Goal: Contribute content: Contribute content

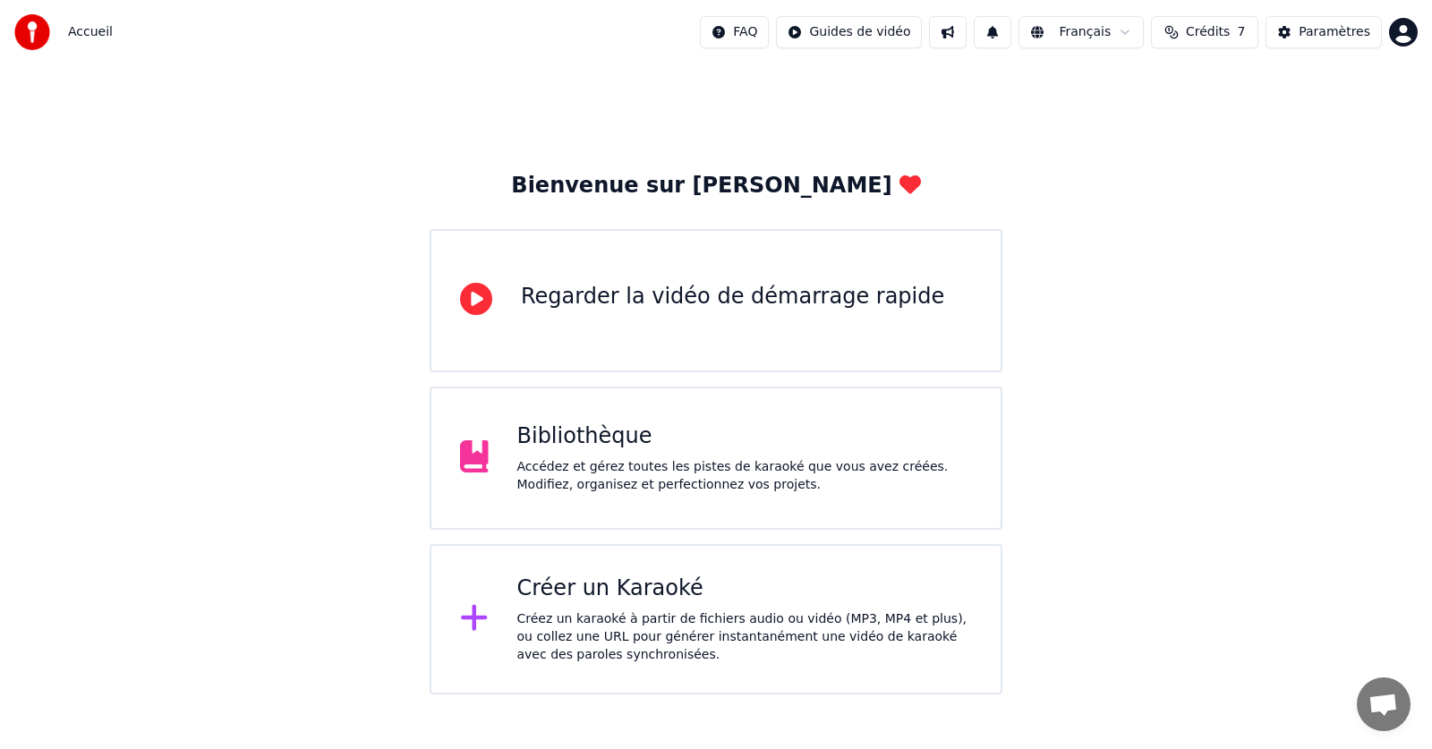
click at [609, 617] on div "Créez un karaoké à partir de fichiers audio ou vidéo (MP3, MP4 et plus), ou col…" at bounding box center [745, 637] width 456 height 54
click at [90, 36] on span "Accueil" at bounding box center [90, 32] width 45 height 18
click at [94, 35] on span "Accueil" at bounding box center [90, 32] width 45 height 18
click at [777, 458] on div "Accédez et gérez toutes les pistes de karaoké que vous avez créées. Modifiez, o…" at bounding box center [745, 476] width 456 height 36
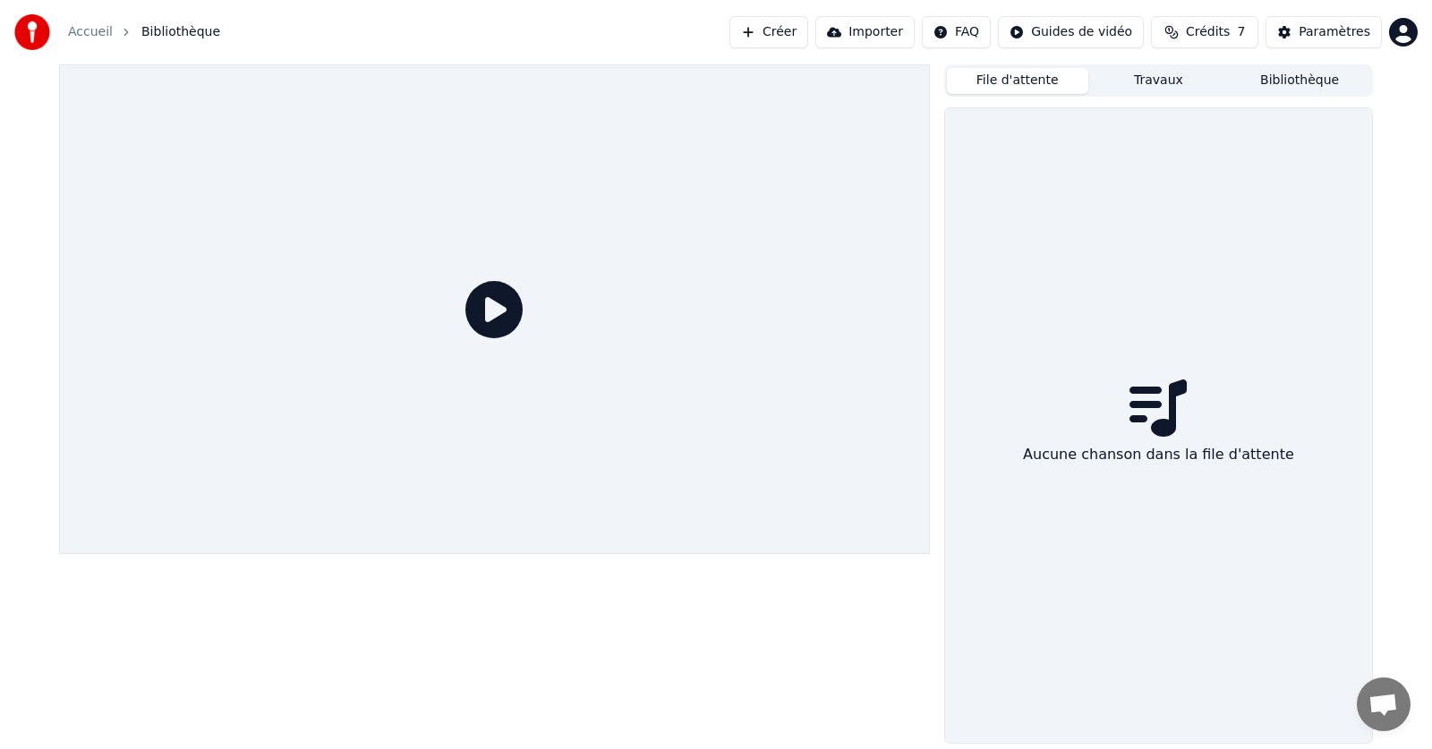
click at [1031, 82] on button "File d'attente" at bounding box center [1017, 81] width 141 height 26
click at [1162, 75] on button "Travaux" at bounding box center [1158, 81] width 141 height 26
click at [1303, 80] on button "Bibliothèque" at bounding box center [1299, 81] width 141 height 26
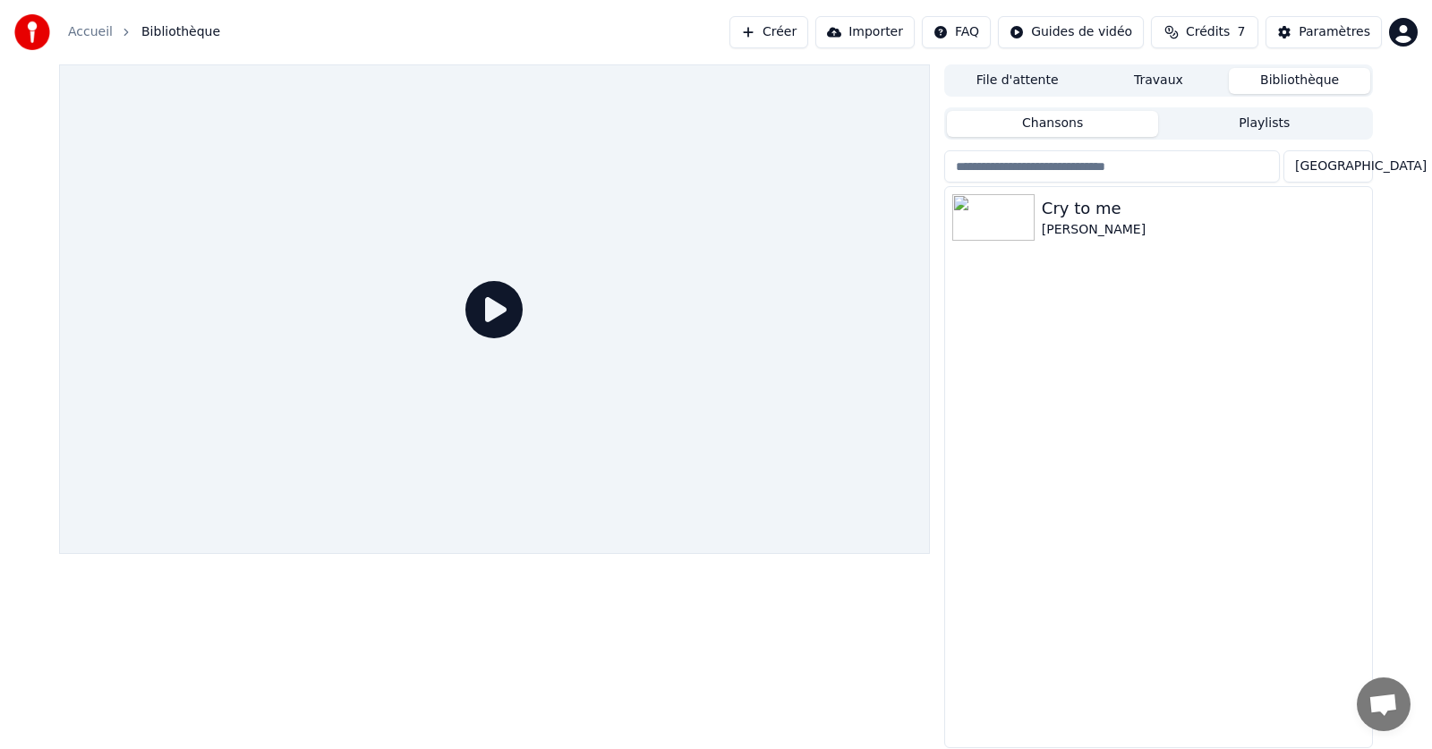
click at [871, 42] on button "Importer" at bounding box center [864, 32] width 99 height 32
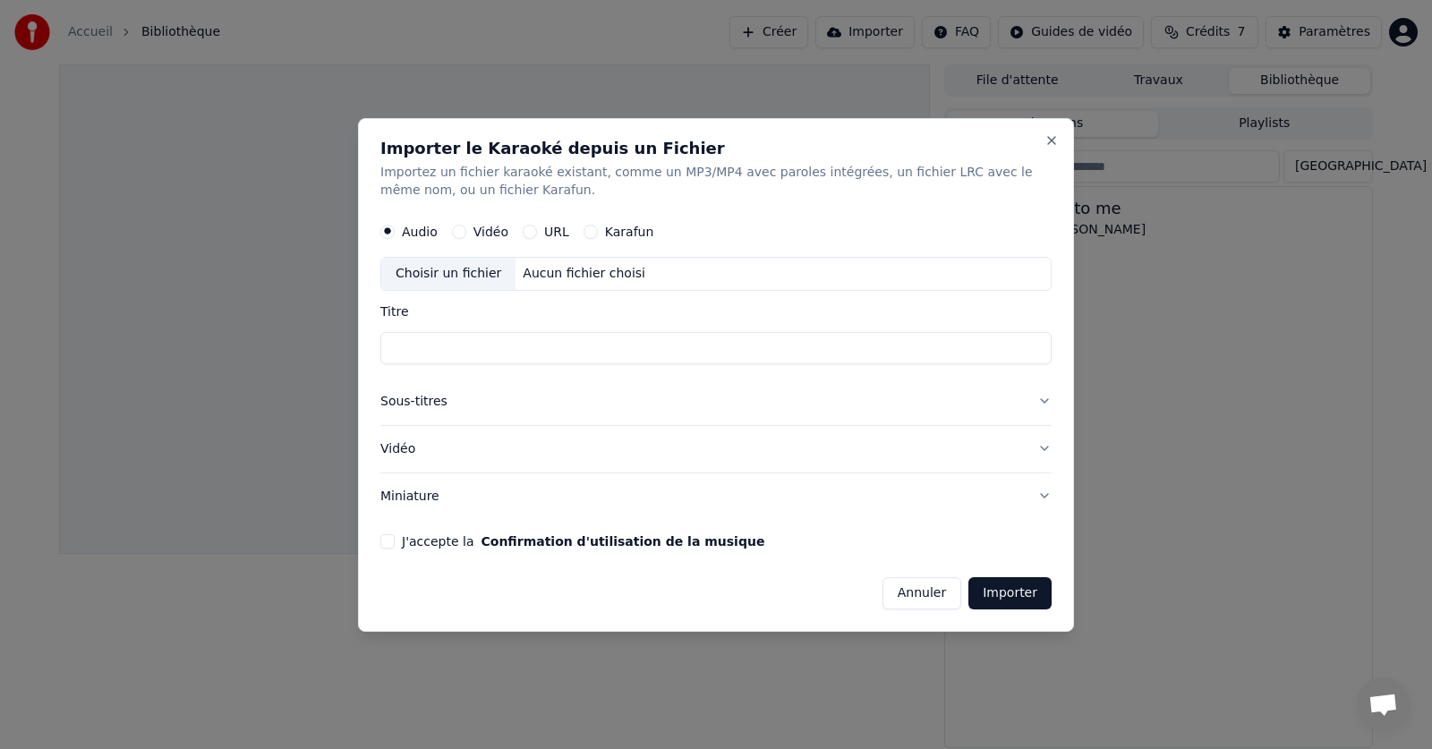
click at [458, 233] on button "Vidéo" at bounding box center [459, 232] width 14 height 14
click at [592, 273] on div "Aucun fichier choisi" at bounding box center [583, 274] width 137 height 18
click at [544, 272] on div "Aucun fichier choisi" at bounding box center [583, 274] width 137 height 18
type input "**********"
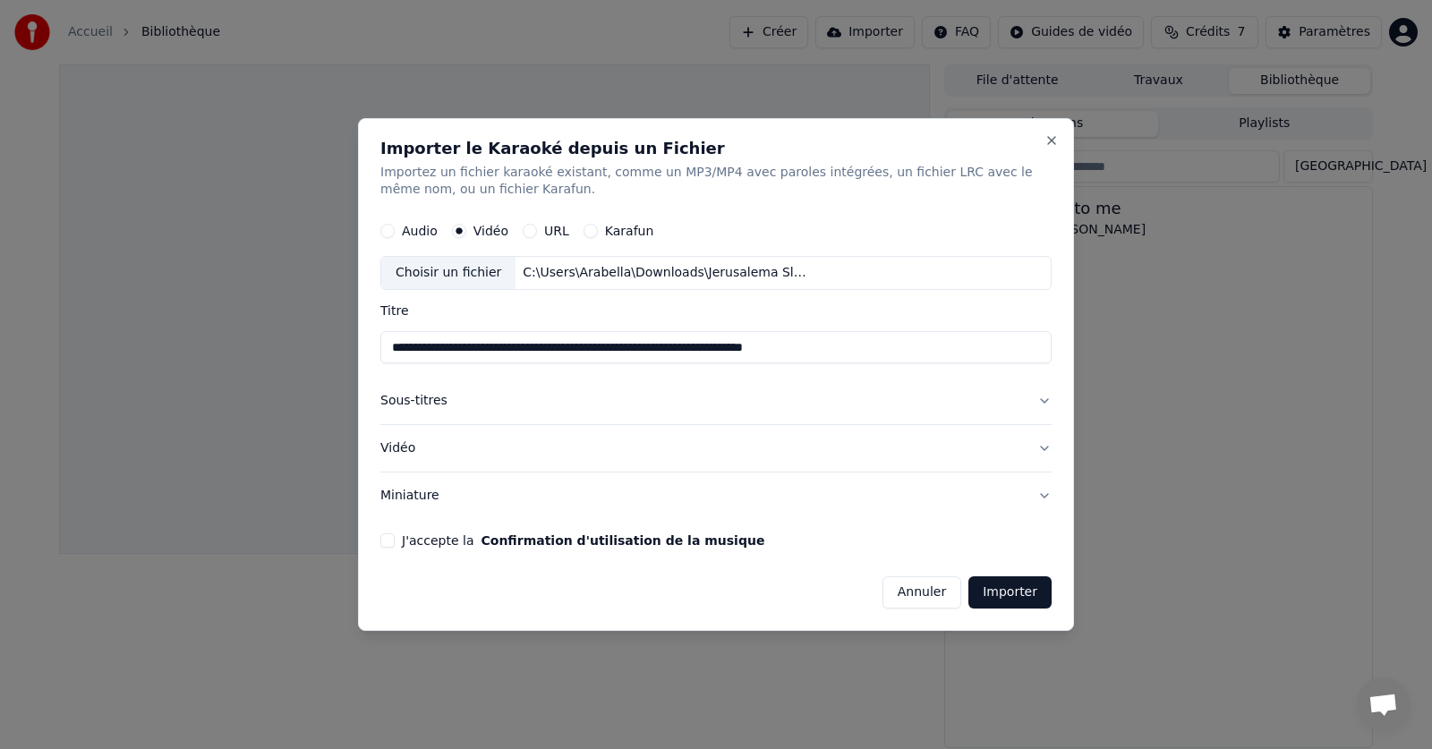
click at [385, 541] on button "J'accepte la Confirmation d'utilisation de la musique" at bounding box center [387, 540] width 14 height 14
click at [390, 230] on button "Audio" at bounding box center [387, 232] width 14 height 14
click at [551, 270] on div "Aucun fichier choisi" at bounding box center [583, 274] width 137 height 18
click at [1012, 590] on button "Importer" at bounding box center [1009, 592] width 83 height 32
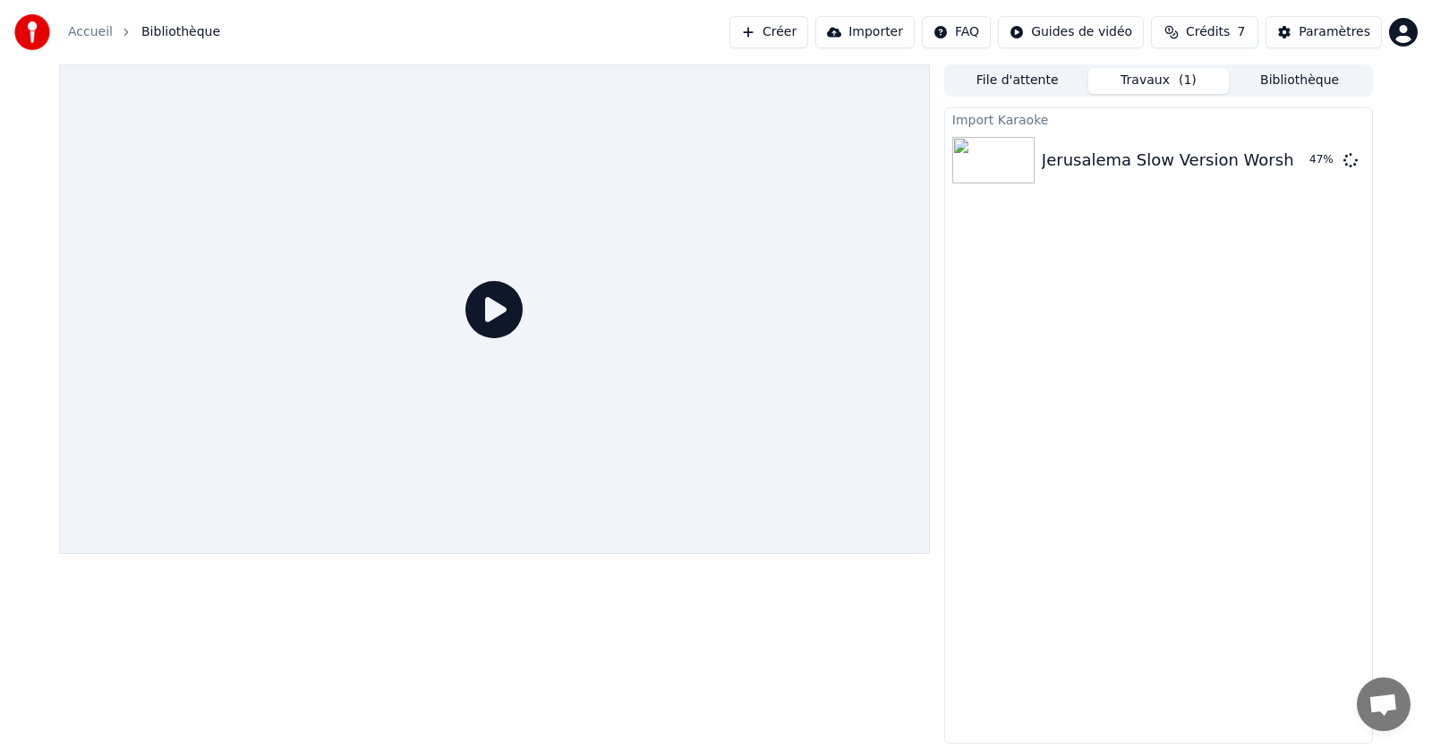
click at [1258, 37] on button "Crédits 7" at bounding box center [1204, 32] width 107 height 32
click at [1192, 170] on button "Actualiser" at bounding box center [1212, 165] width 106 height 32
click at [1197, 320] on div "Import Karaoke Jerusalema Slow Version Worship Cover by imac Music Originals So…" at bounding box center [1158, 425] width 429 height 636
click at [1324, 159] on button "Jouer" at bounding box center [1304, 160] width 63 height 32
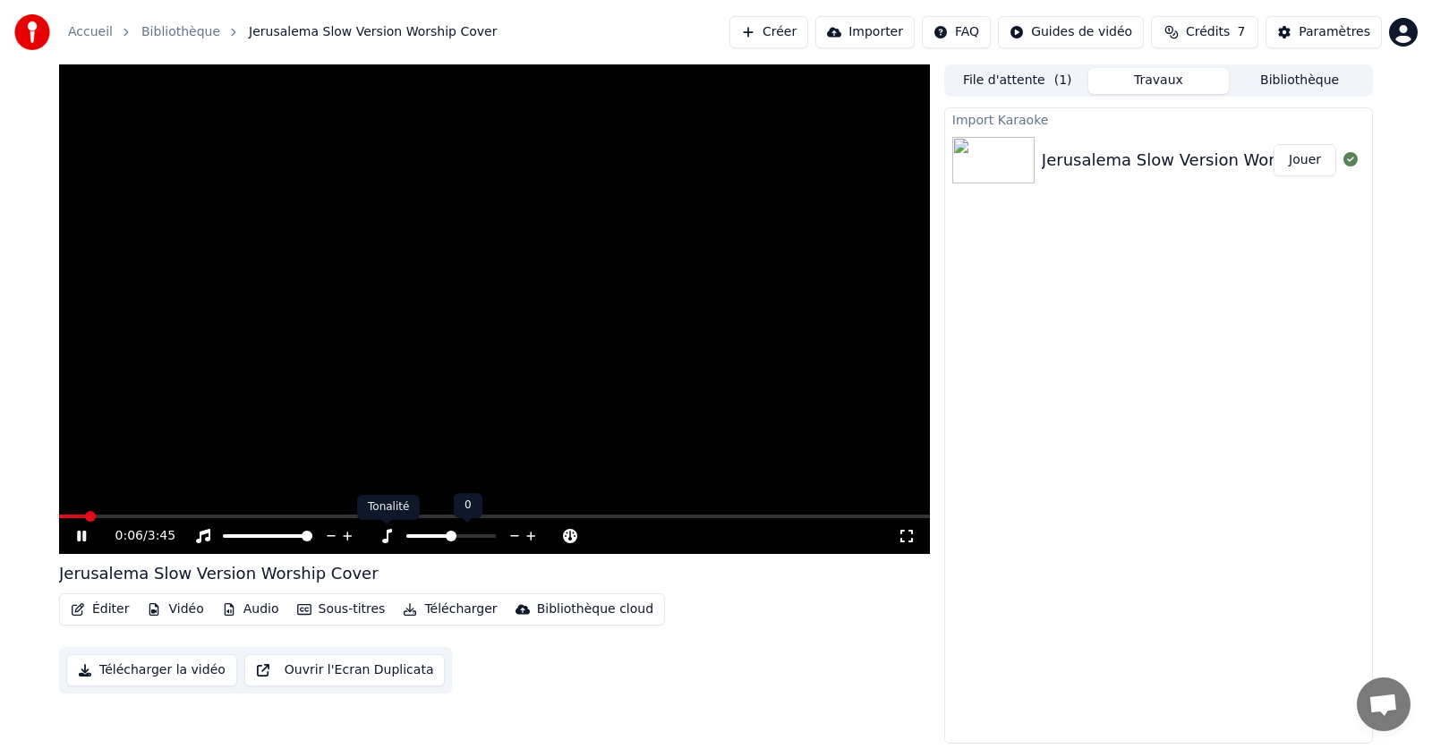
click at [532, 534] on icon at bounding box center [531, 536] width 17 height 18
click at [231, 534] on span at bounding box center [267, 536] width 89 height 4
click at [223, 541] on span at bounding box center [228, 536] width 11 height 11
click at [312, 541] on span at bounding box center [307, 536] width 11 height 11
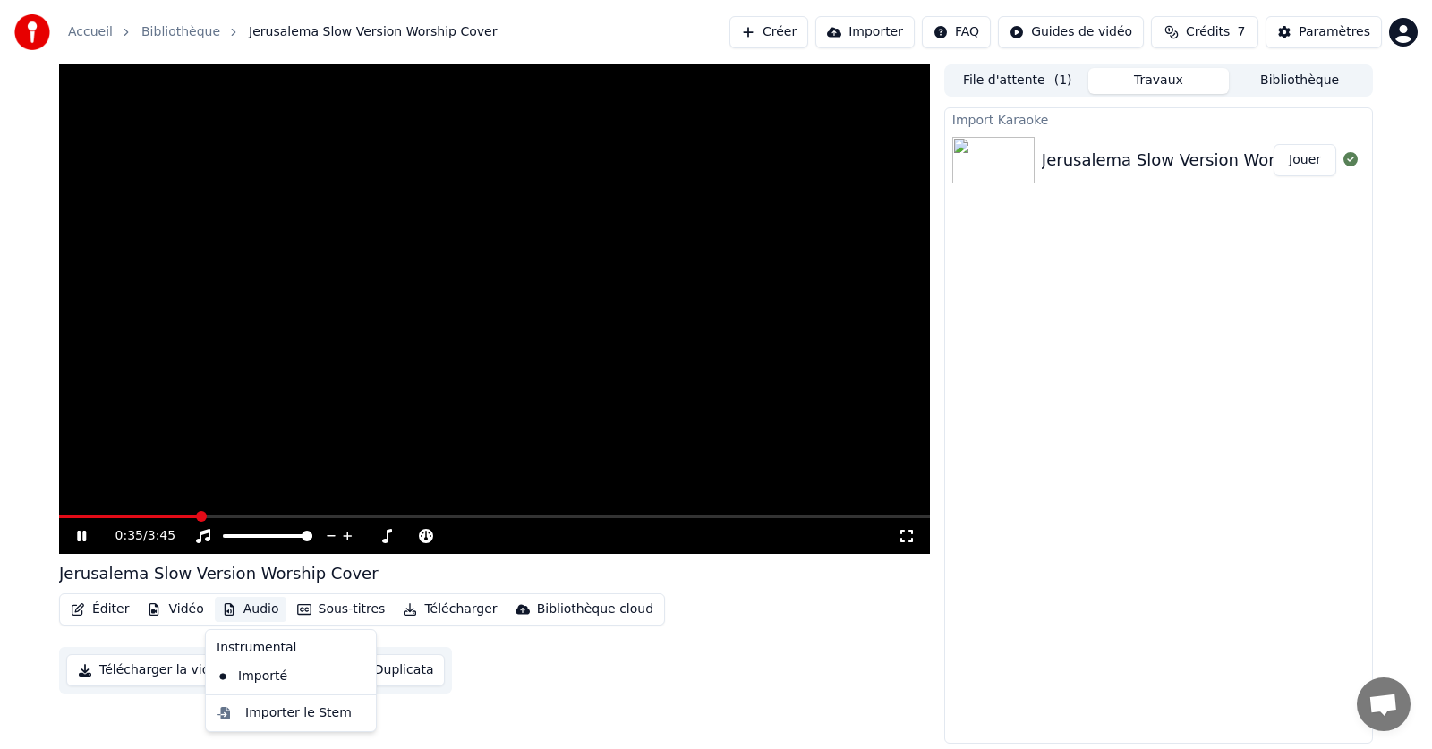
click at [252, 607] on button "Audio" at bounding box center [251, 609] width 72 height 25
click at [110, 609] on button "Éditer" at bounding box center [100, 609] width 72 height 25
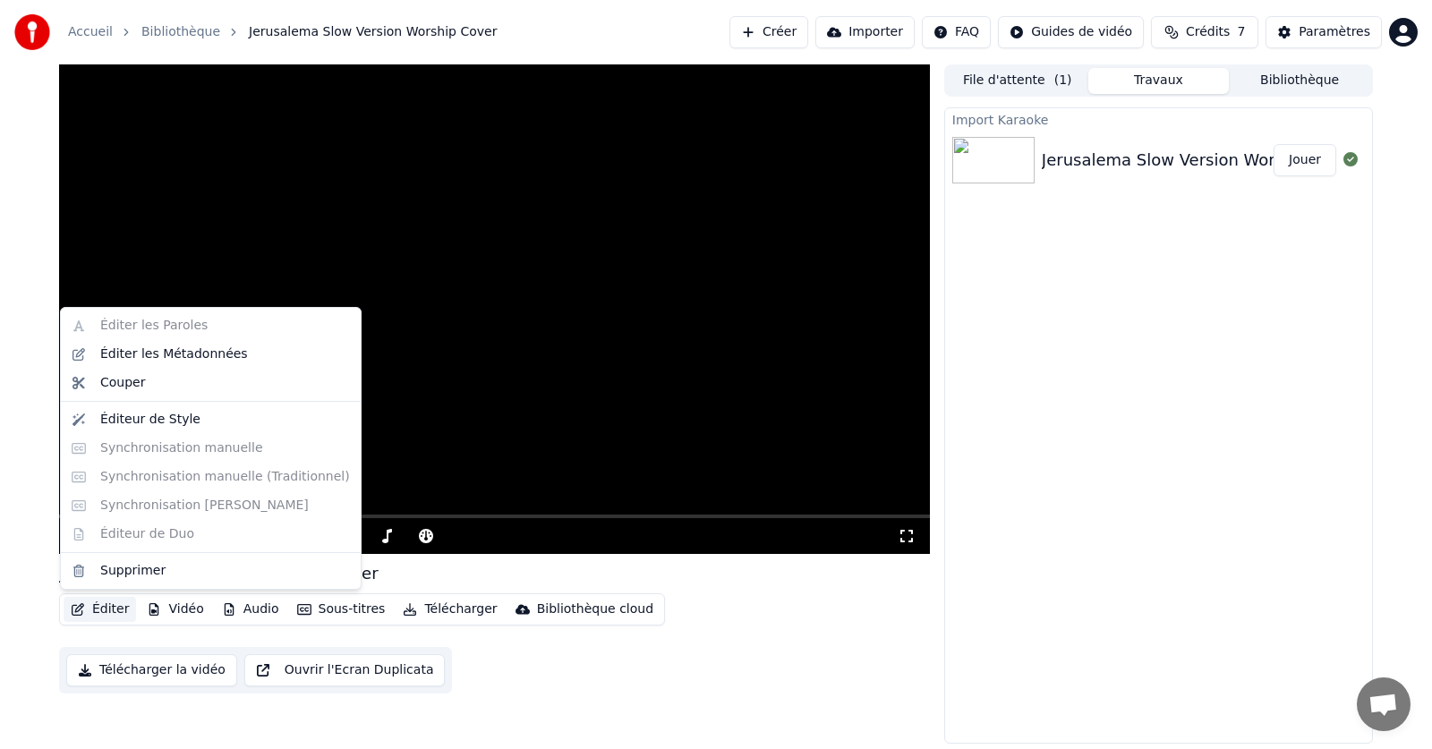
click at [100, 611] on button "Éditer" at bounding box center [100, 609] width 72 height 25
click at [890, 651] on div "Éditer Vidéo Audio Sous-titres Télécharger Bibliothèque cloud Télécharger la vi…" at bounding box center [494, 643] width 871 height 100
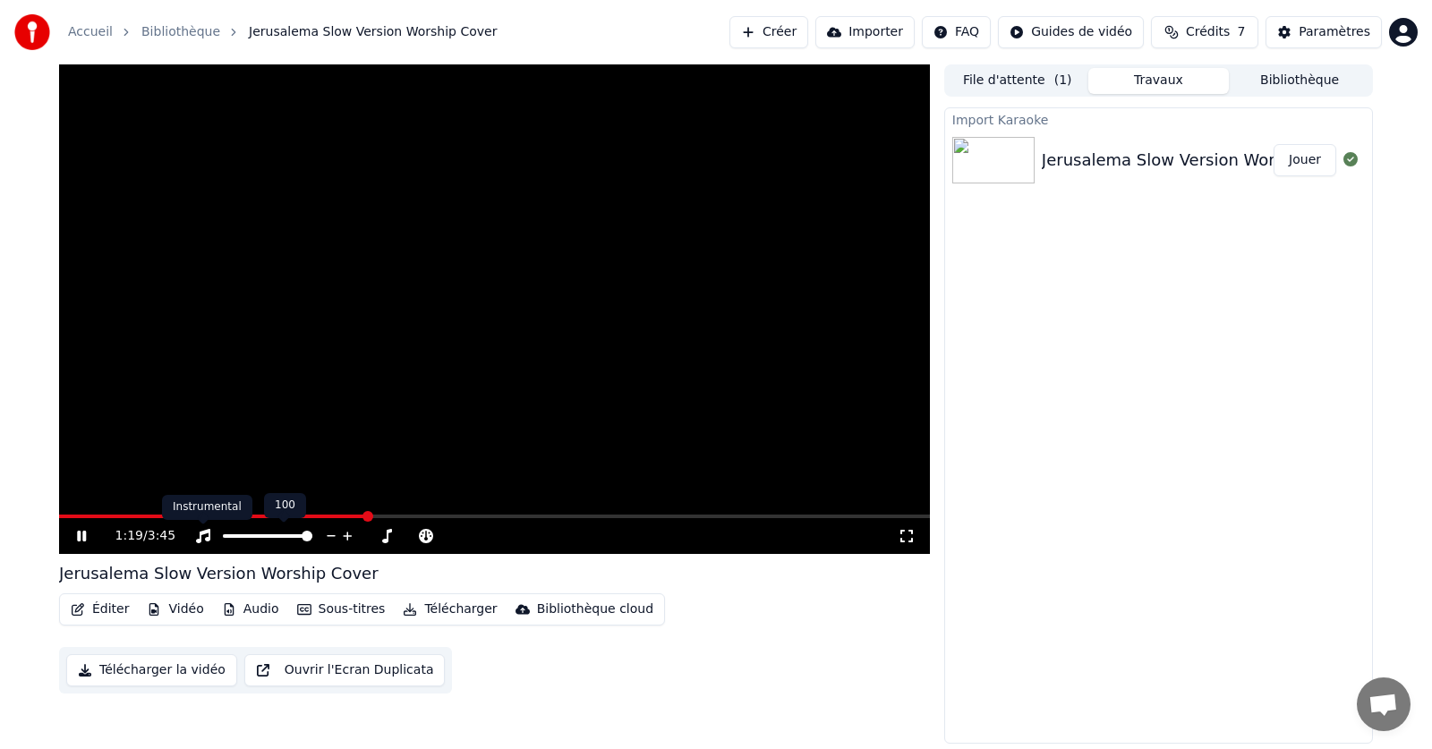
click at [203, 536] on icon at bounding box center [203, 536] width 18 height 14
click at [254, 532] on div at bounding box center [284, 536] width 144 height 18
click at [256, 534] on span at bounding box center [239, 536] width 33 height 4
click at [312, 531] on span at bounding box center [307, 536] width 11 height 11
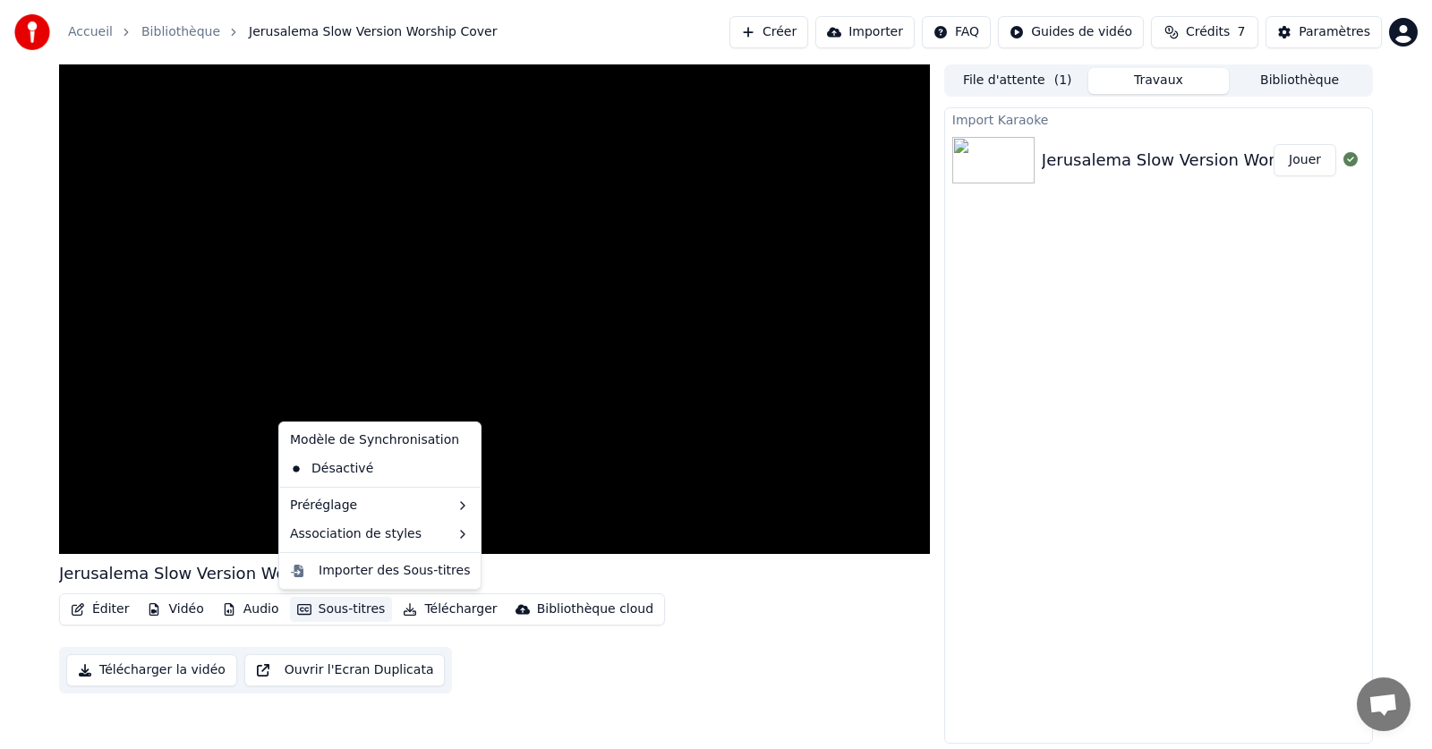
click at [304, 607] on button "Sous-titres" at bounding box center [341, 609] width 103 height 25
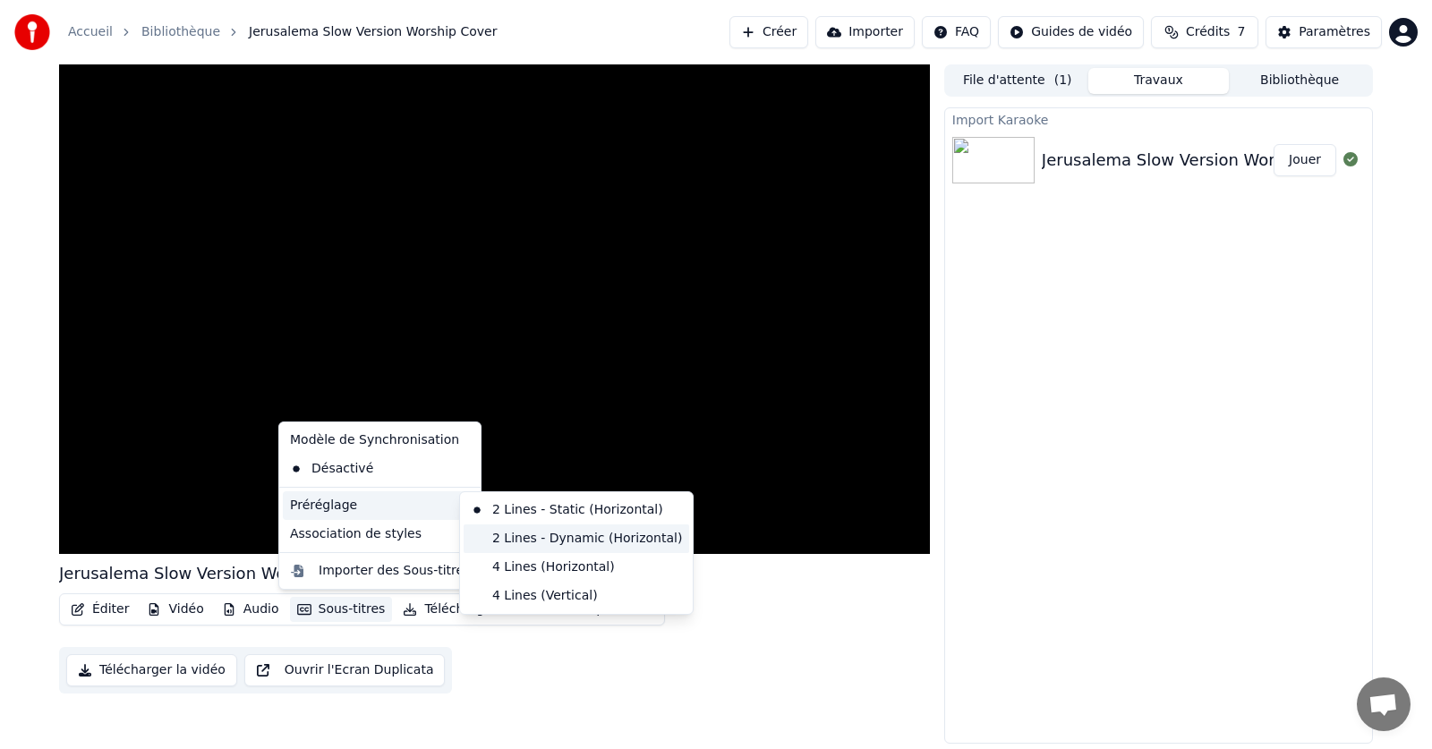
click at [497, 541] on div "2 Lines - Dynamic (Horizontal)" at bounding box center [577, 538] width 226 height 29
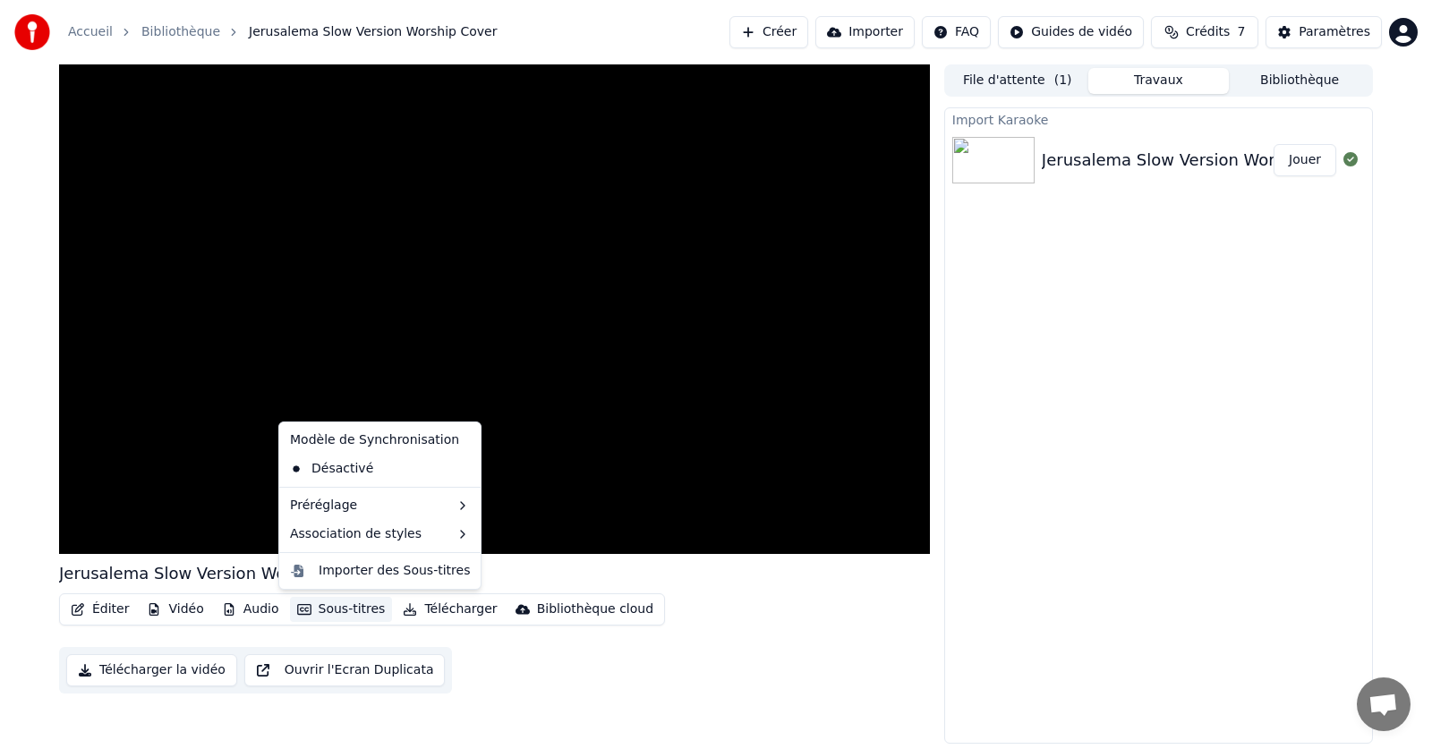
click at [345, 609] on button "Sous-titres" at bounding box center [341, 609] width 103 height 25
click at [323, 470] on div "Désactivé" at bounding box center [380, 469] width 194 height 29
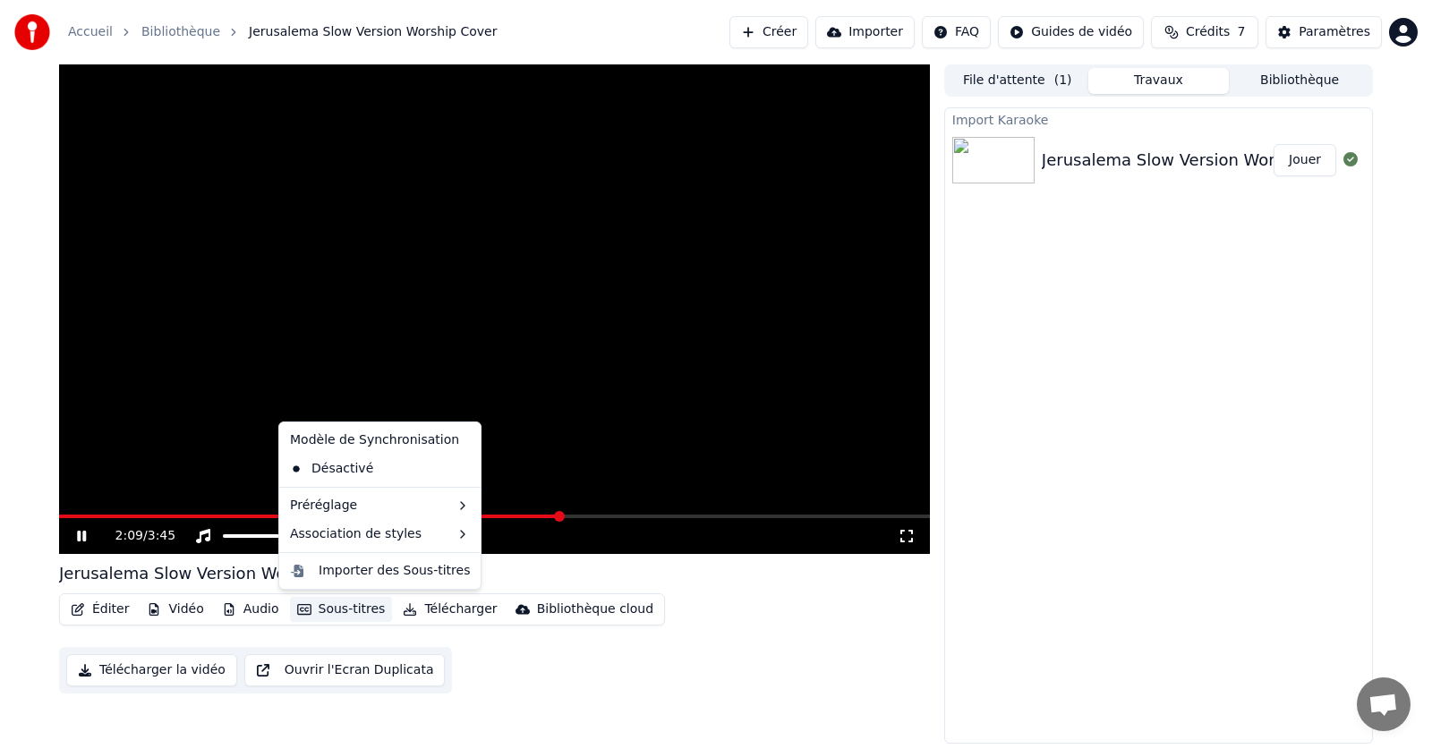
click at [298, 613] on icon "button" at bounding box center [304, 609] width 14 height 13
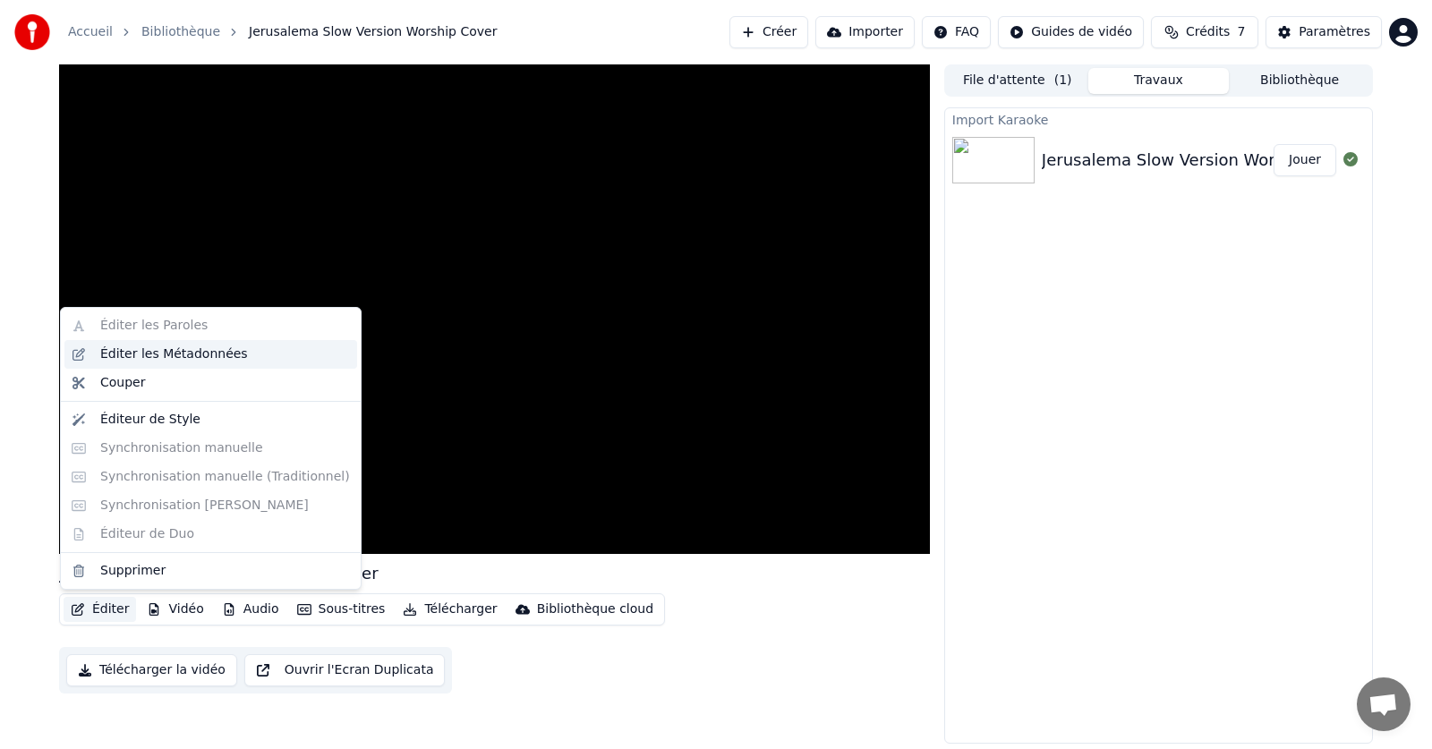
click at [146, 358] on div "Éditer les Métadonnées" at bounding box center [174, 354] width 148 height 18
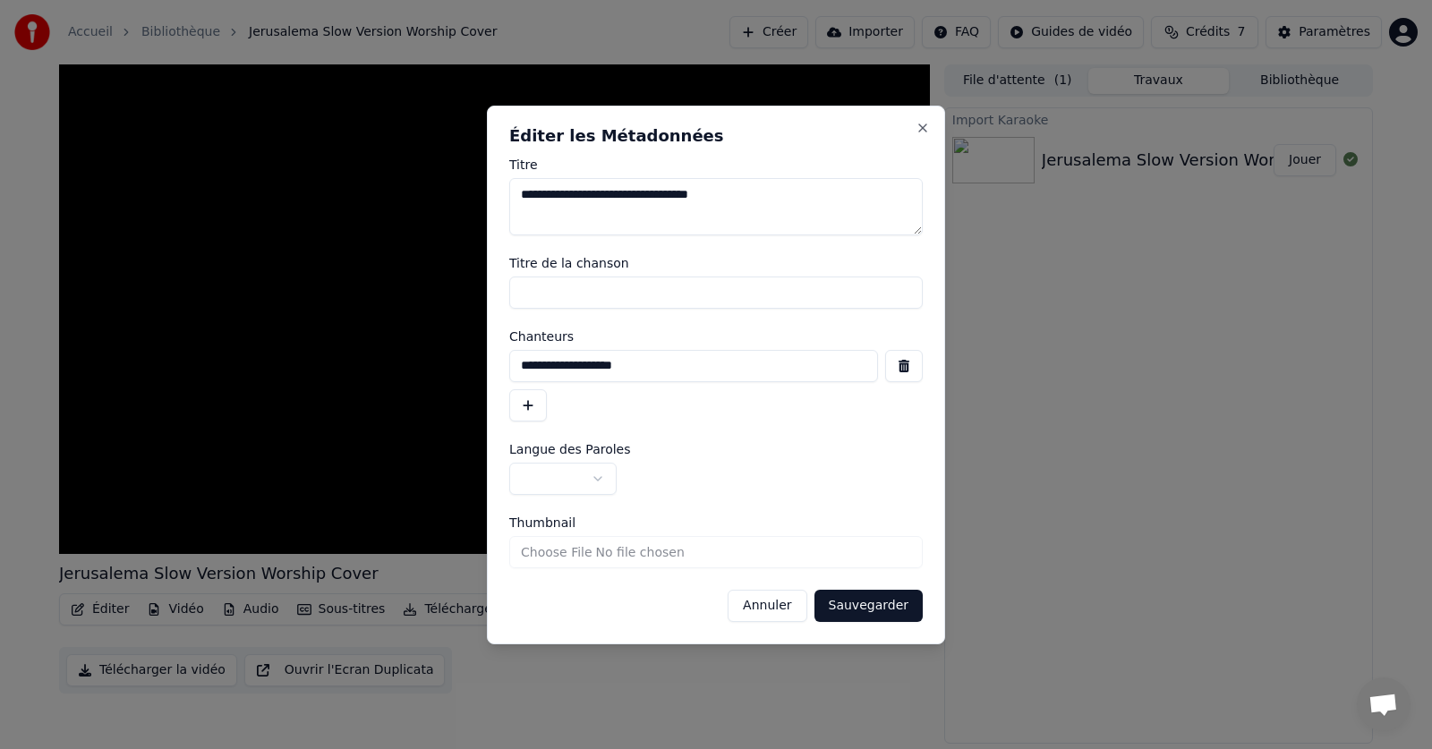
click at [601, 481] on button "button" at bounding box center [562, 479] width 107 height 32
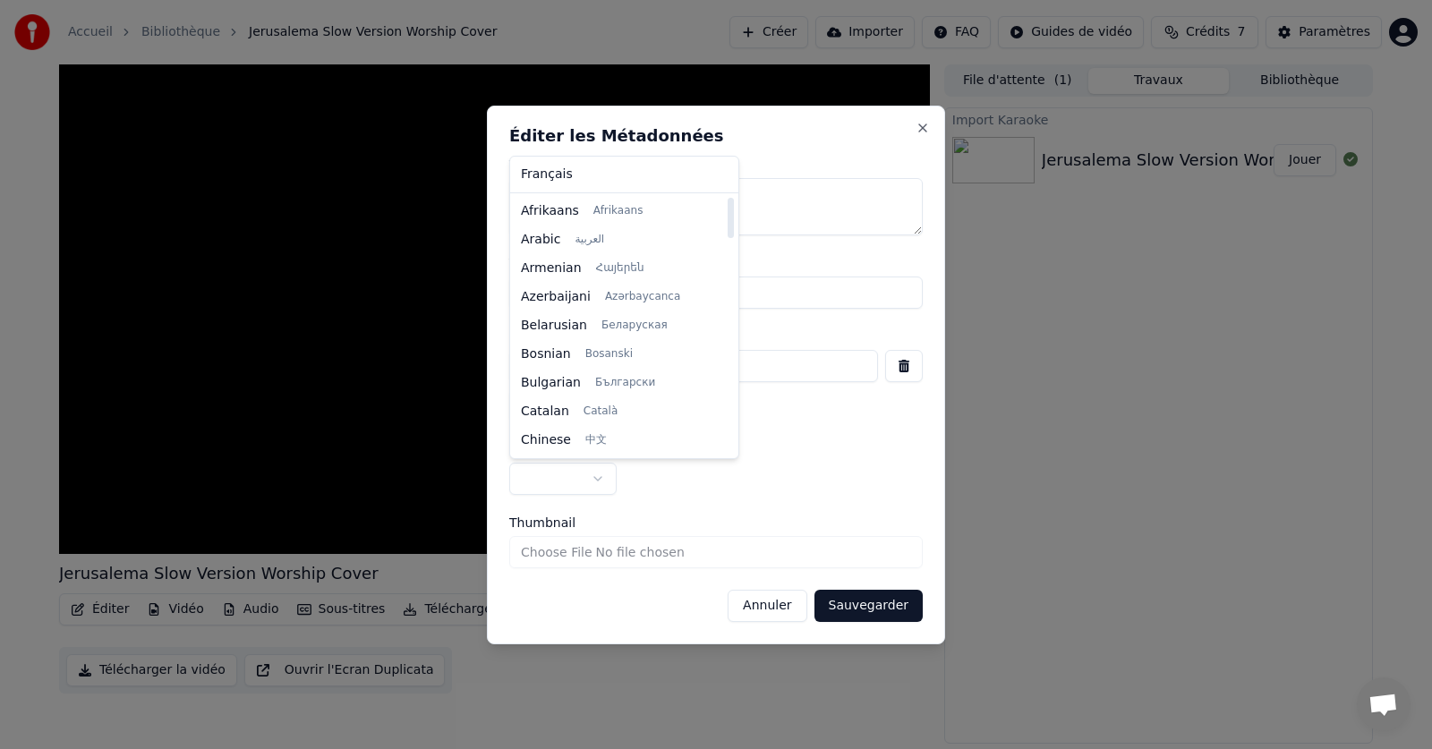
select select "**"
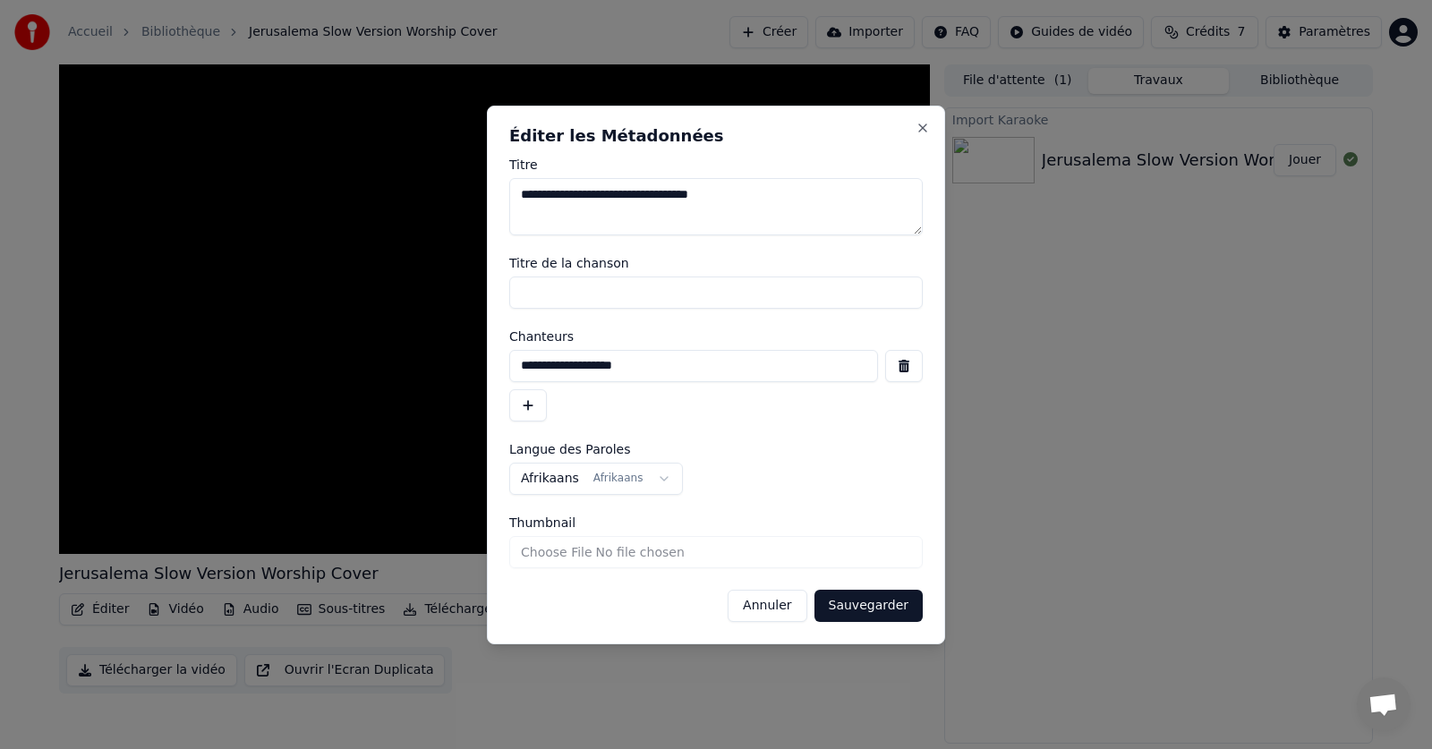
click at [651, 552] on input "Thumbnail" at bounding box center [715, 552] width 413 height 32
click at [926, 122] on button "Close" at bounding box center [922, 128] width 14 height 14
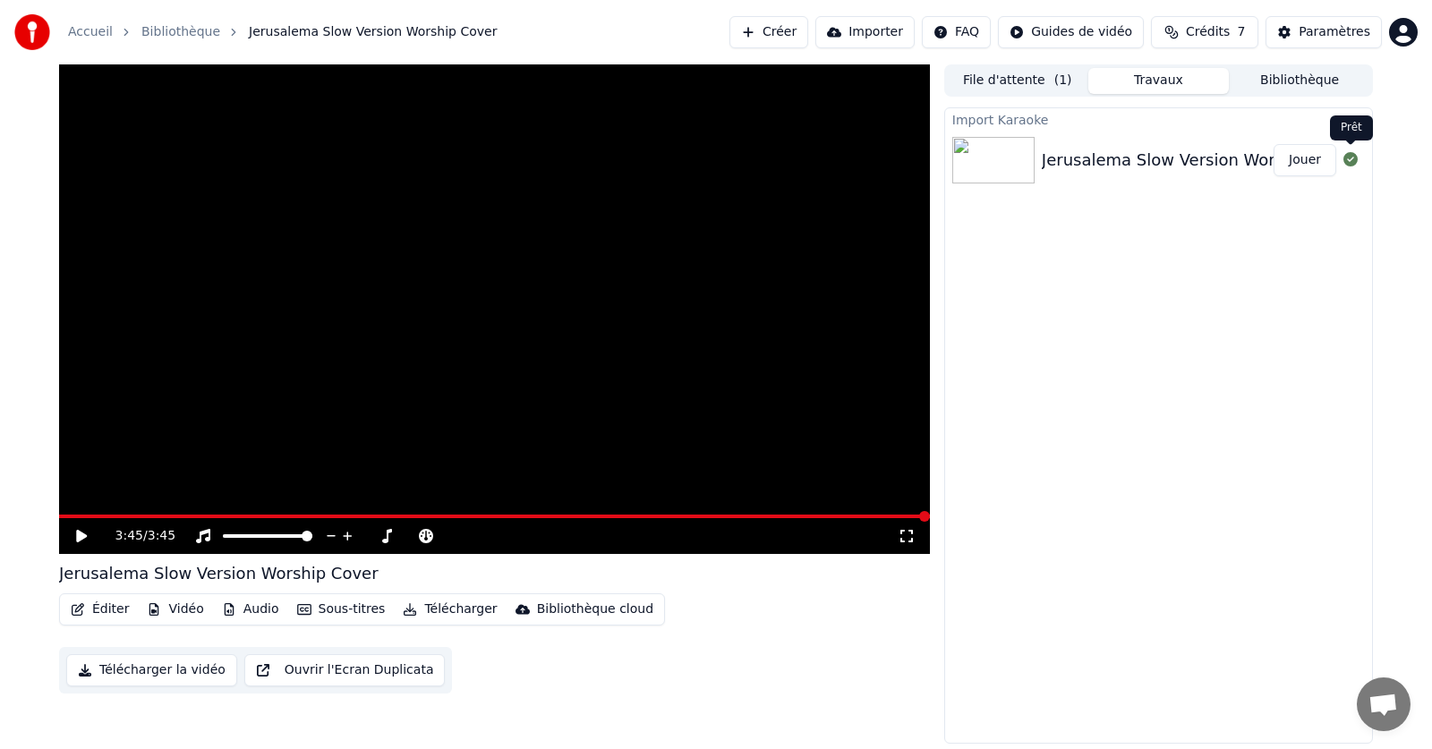
click at [1354, 158] on icon at bounding box center [1350, 159] width 14 height 14
click at [1062, 163] on div "Jerusalema Slow Version Worship Cover by imac Music Originals Soulful & [PERSON…" at bounding box center [1408, 160] width 732 height 25
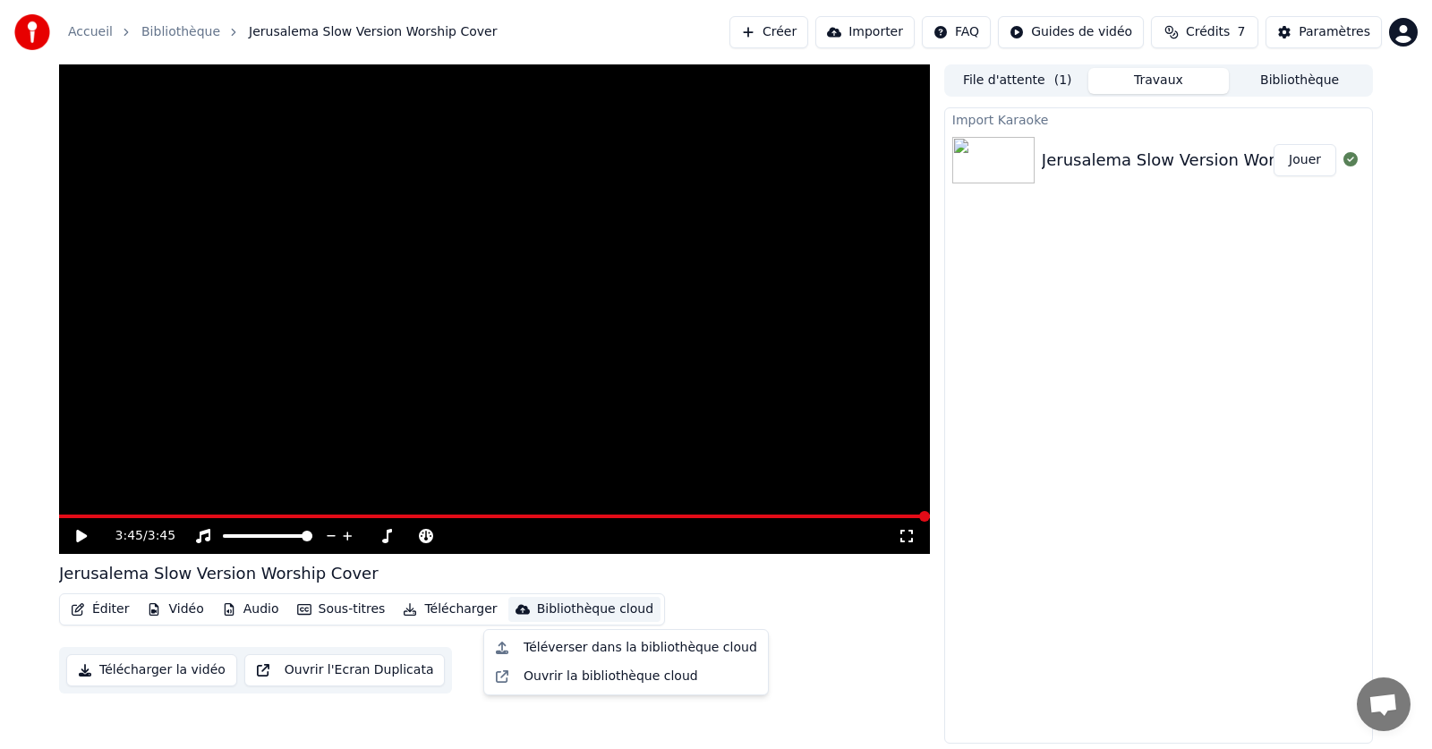
click at [541, 609] on div "Bibliothèque cloud" at bounding box center [595, 609] width 116 height 18
click at [483, 652] on div "Téléverser dans la bibliothèque cloud Ouvrir la bibliothèque cloud" at bounding box center [625, 662] width 285 height 66
click at [471, 642] on div "Éditer Vidéo Audio Sous-titres Télécharger Bibliothèque cloud Télécharger la vi…" at bounding box center [494, 643] width 871 height 100
click at [357, 607] on button "Sous-titres" at bounding box center [341, 609] width 103 height 25
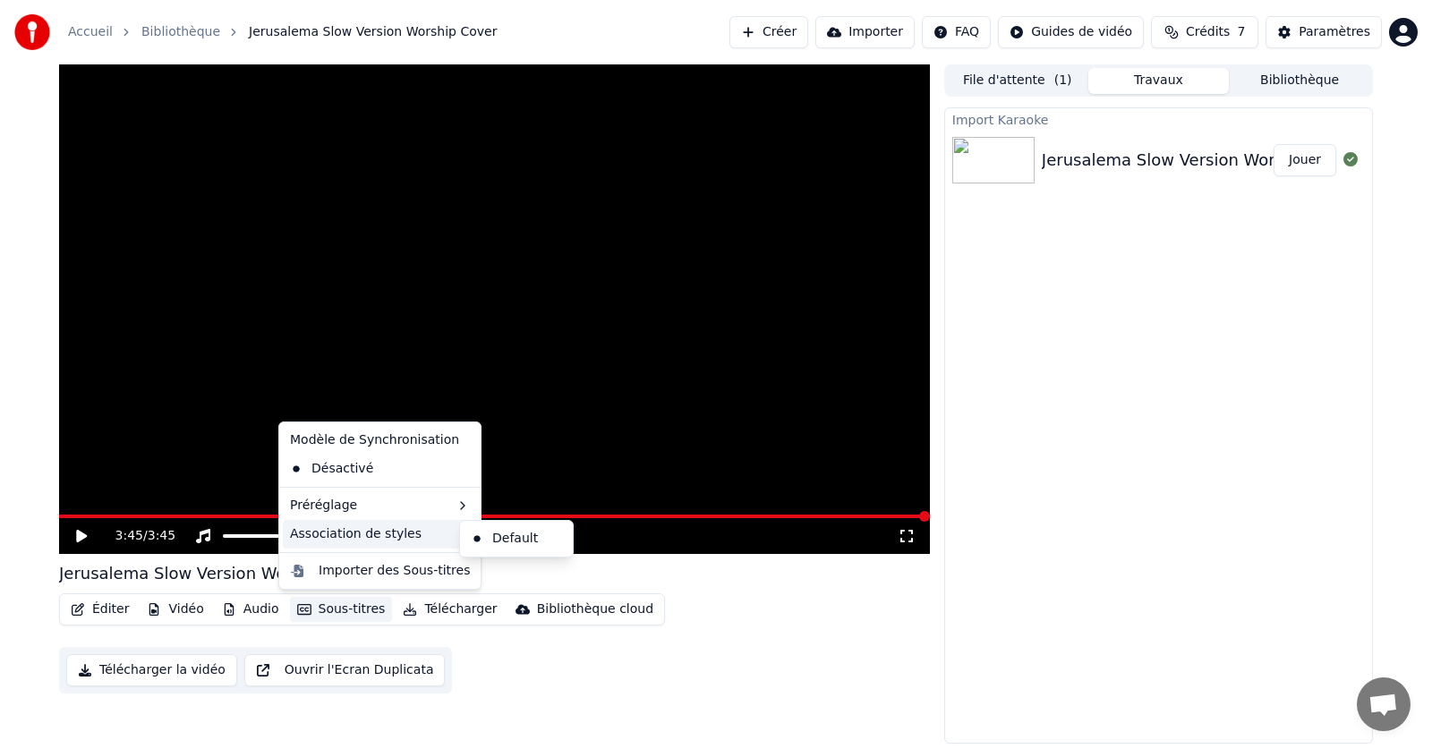
click at [355, 532] on div "Association de styles" at bounding box center [380, 534] width 194 height 29
click at [355, 573] on div "Importer des Sous-titres" at bounding box center [394, 571] width 151 height 18
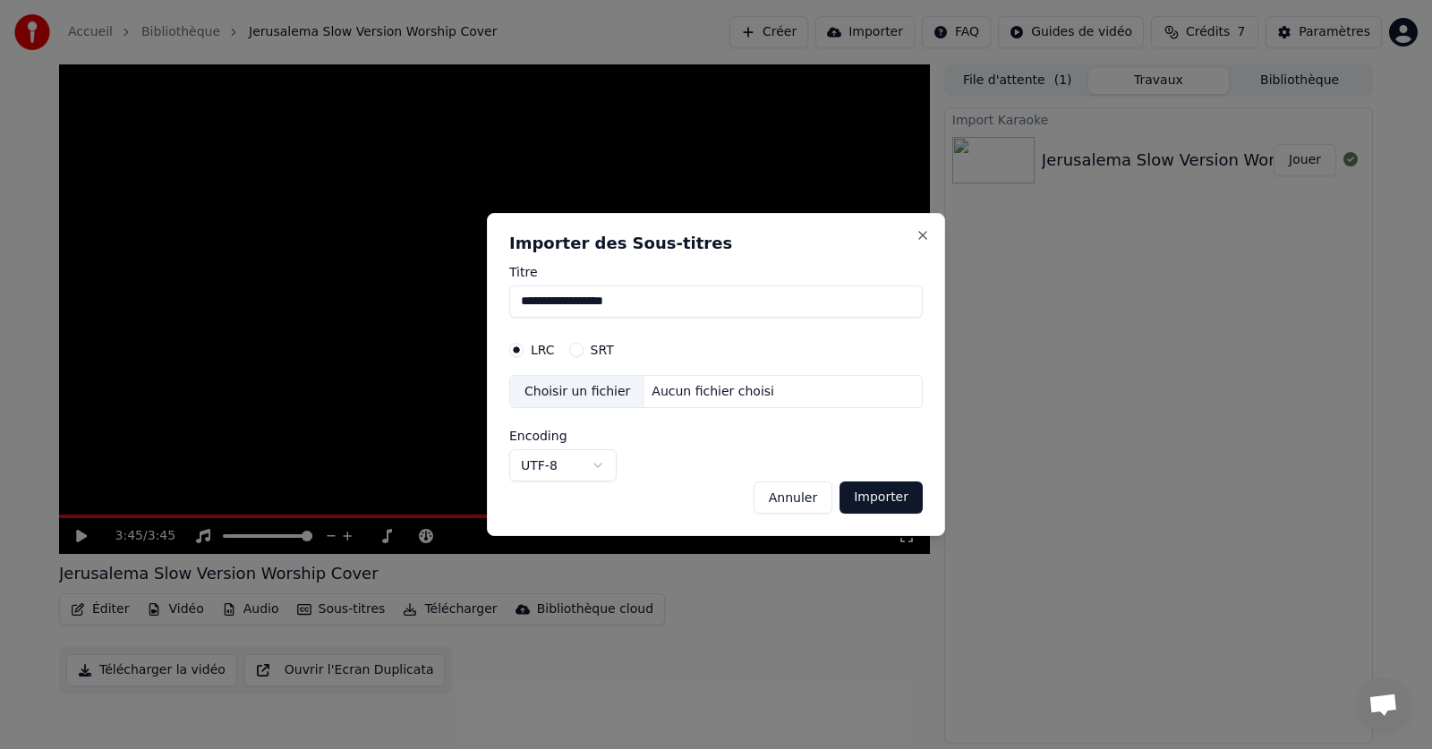
click at [659, 388] on div "Aucun fichier choisi" at bounding box center [712, 392] width 137 height 18
click at [666, 392] on div "Aucun fichier choisi" at bounding box center [712, 392] width 137 height 18
click at [575, 345] on button "SRT" at bounding box center [576, 350] width 14 height 14
click at [519, 349] on button "LRC" at bounding box center [516, 350] width 14 height 14
click at [920, 233] on button "Close" at bounding box center [922, 235] width 14 height 14
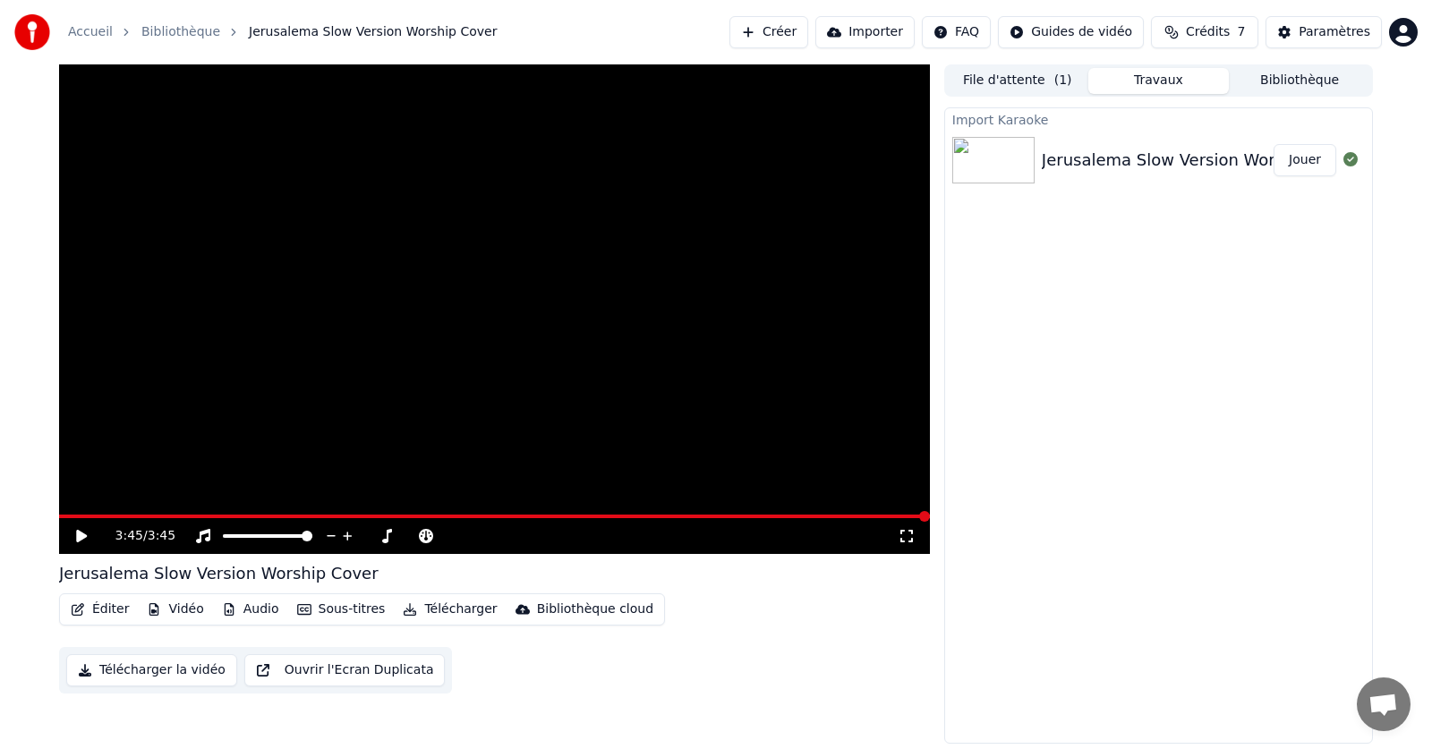
click at [1087, 156] on div "Jerusalema Slow Version Worship Cover by imac Music Originals Soulful & [PERSON…" at bounding box center [1408, 160] width 732 height 25
click at [94, 612] on button "Éditer" at bounding box center [100, 609] width 72 height 25
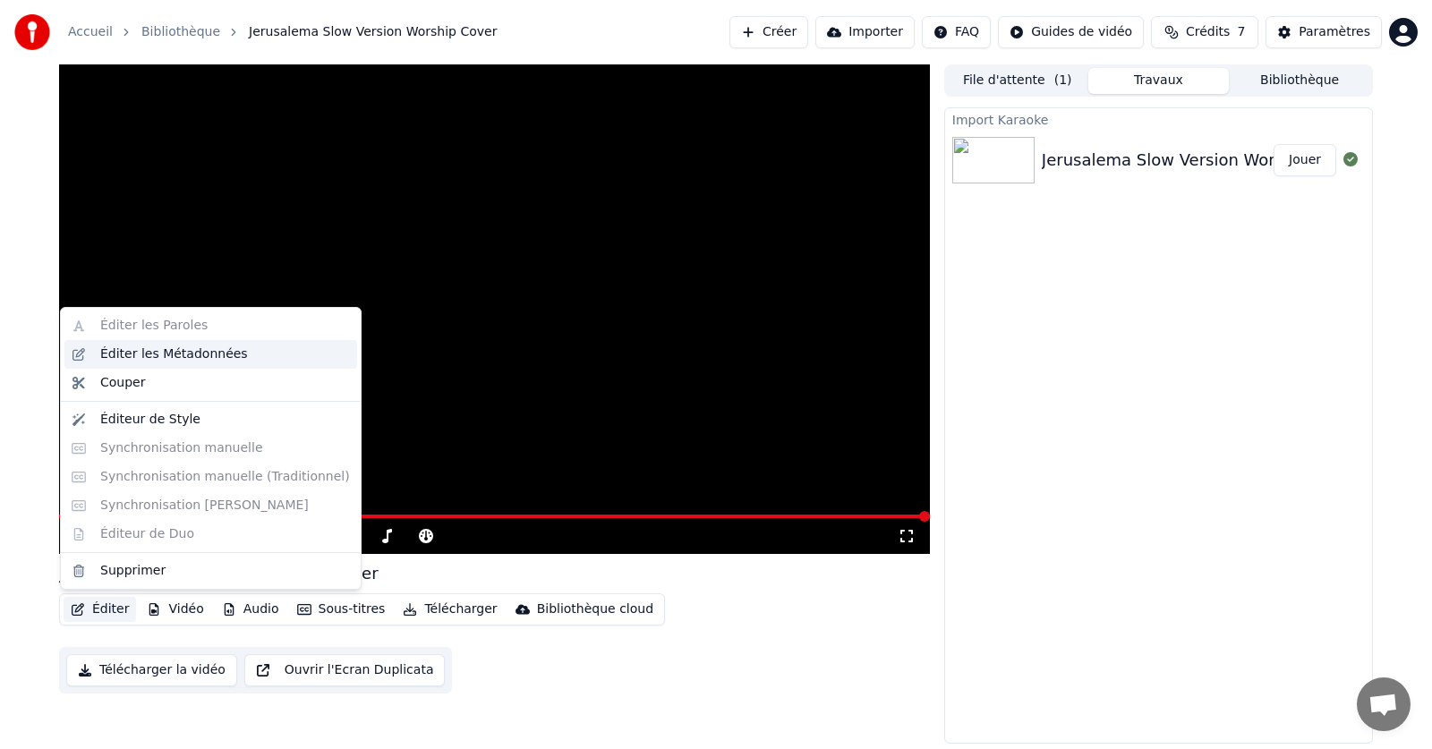
click at [127, 364] on div "Éditer les Métadonnées" at bounding box center [210, 354] width 293 height 29
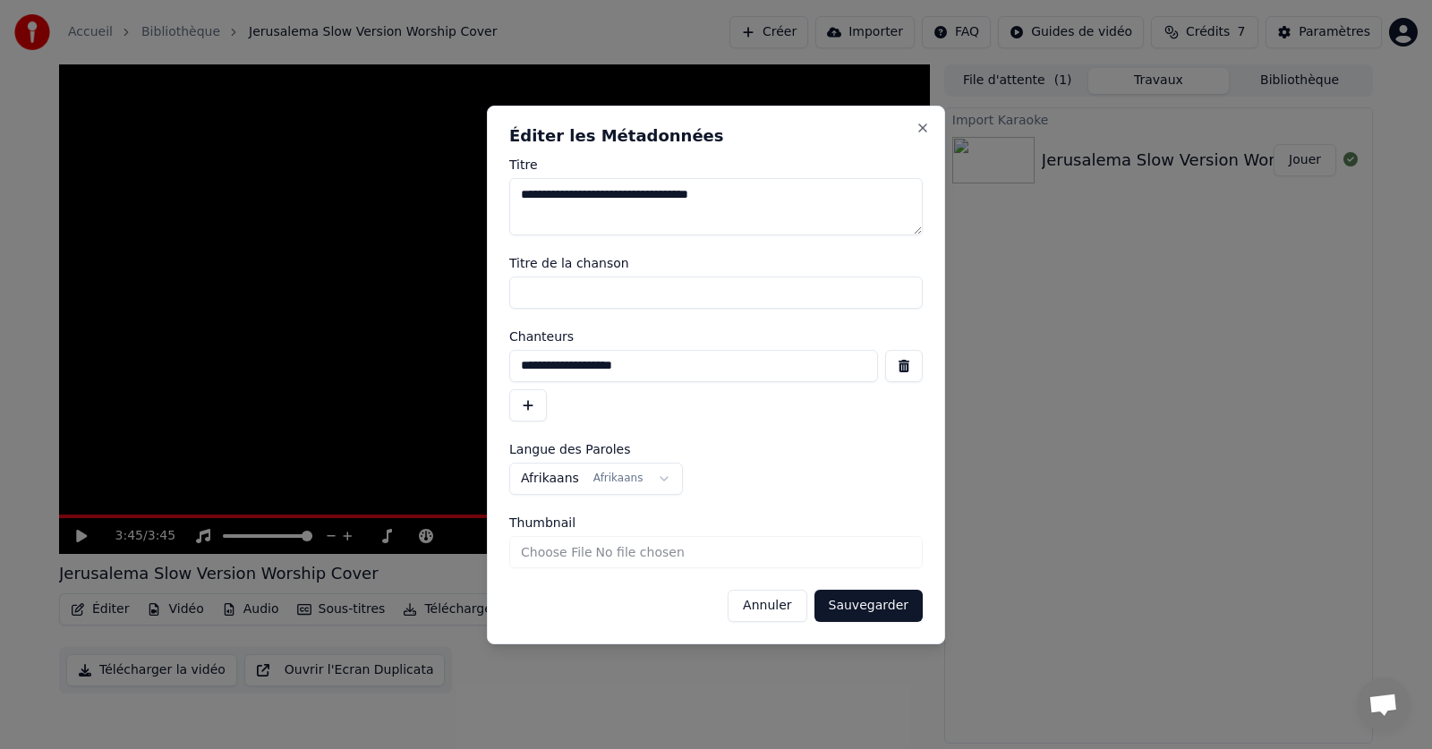
click at [681, 557] on input "Thumbnail" at bounding box center [715, 552] width 413 height 32
click at [921, 121] on button "Close" at bounding box center [922, 128] width 14 height 14
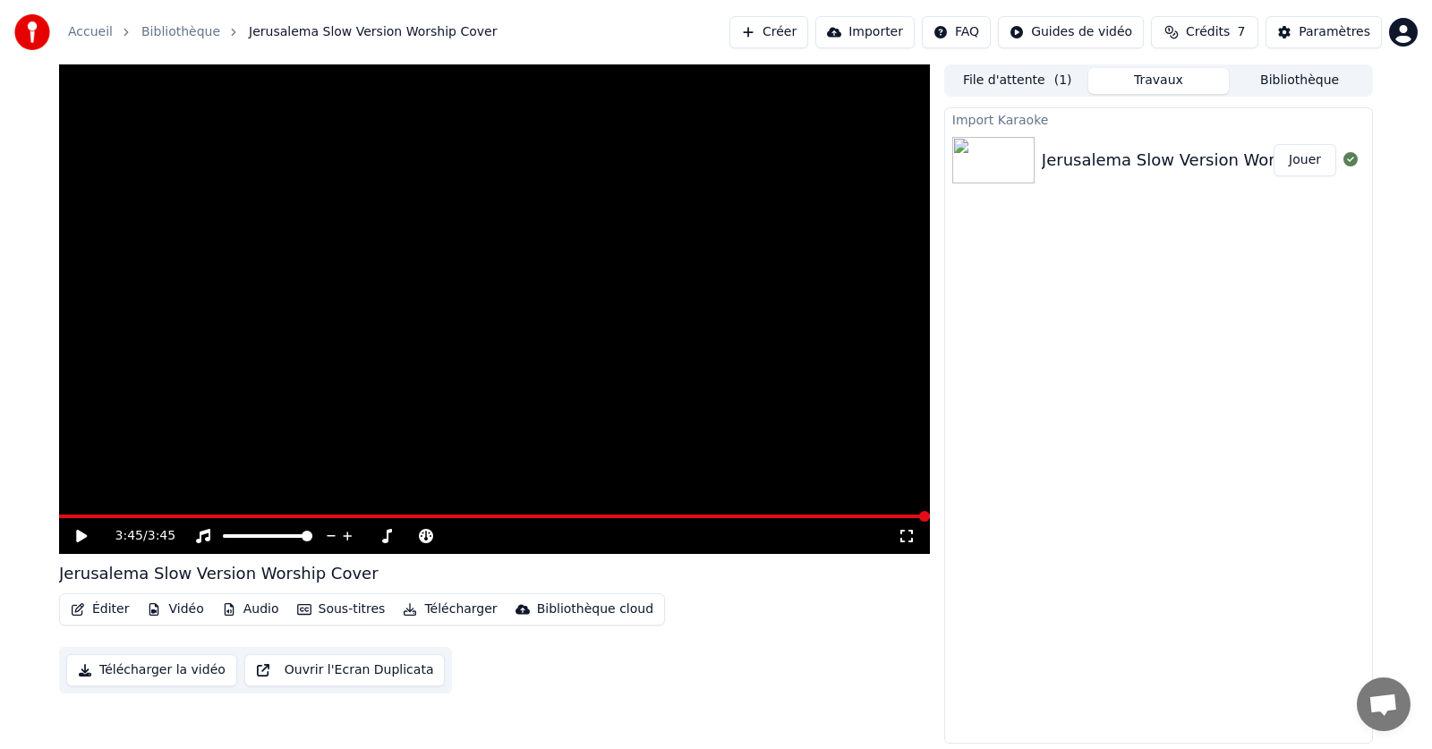
click at [102, 609] on button "Éditer" at bounding box center [100, 609] width 72 height 25
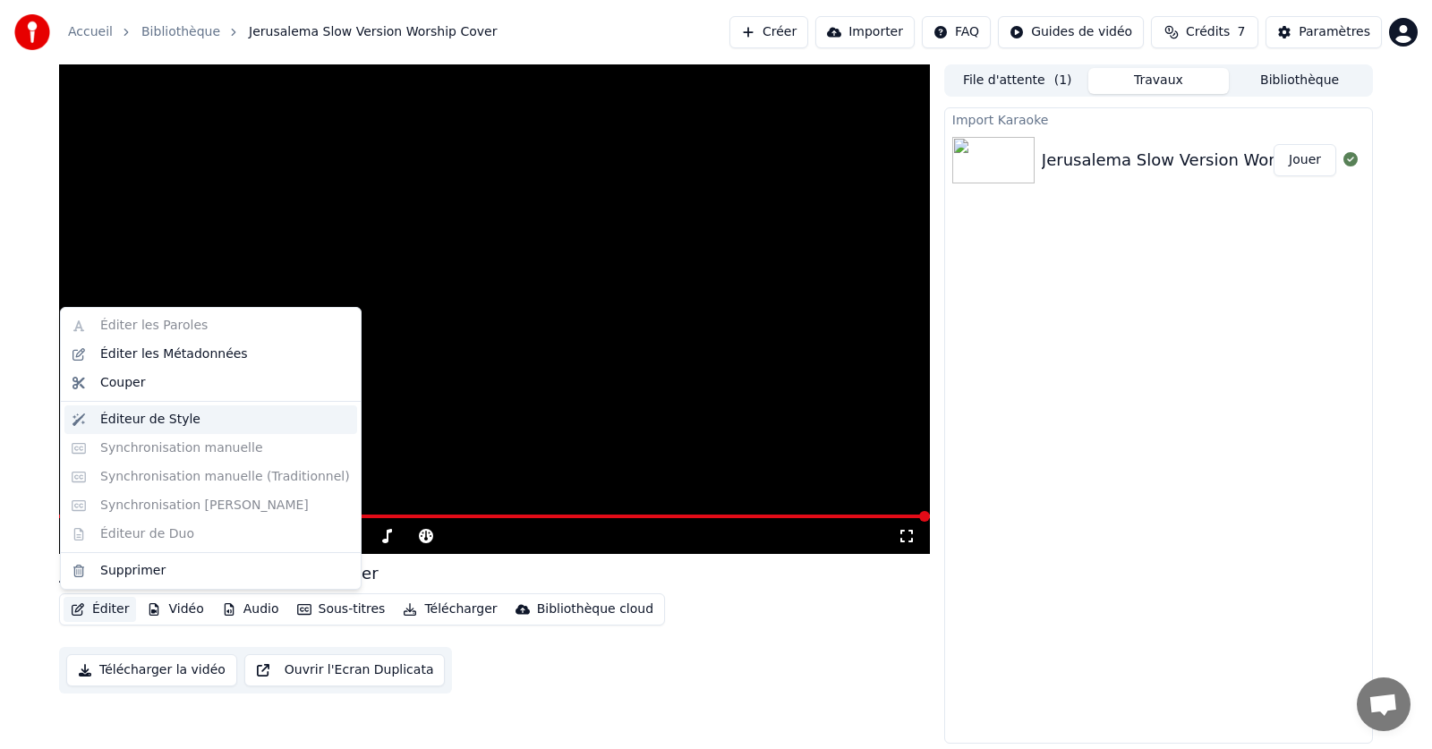
click at [179, 423] on div "Éditeur de Style" at bounding box center [150, 420] width 100 height 18
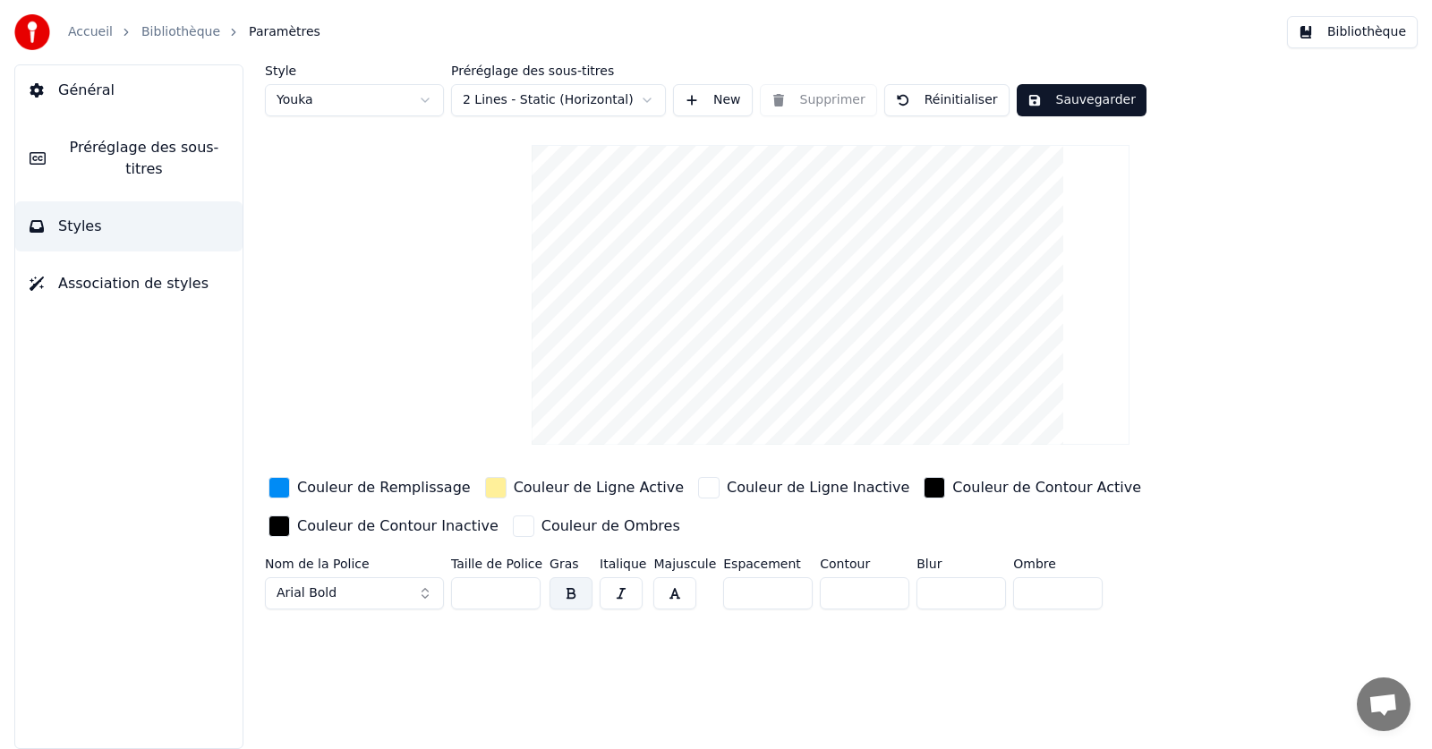
click at [140, 208] on button "Styles" at bounding box center [128, 226] width 227 height 50
click at [157, 142] on span "Préréglage des sous-titres" at bounding box center [144, 158] width 168 height 43
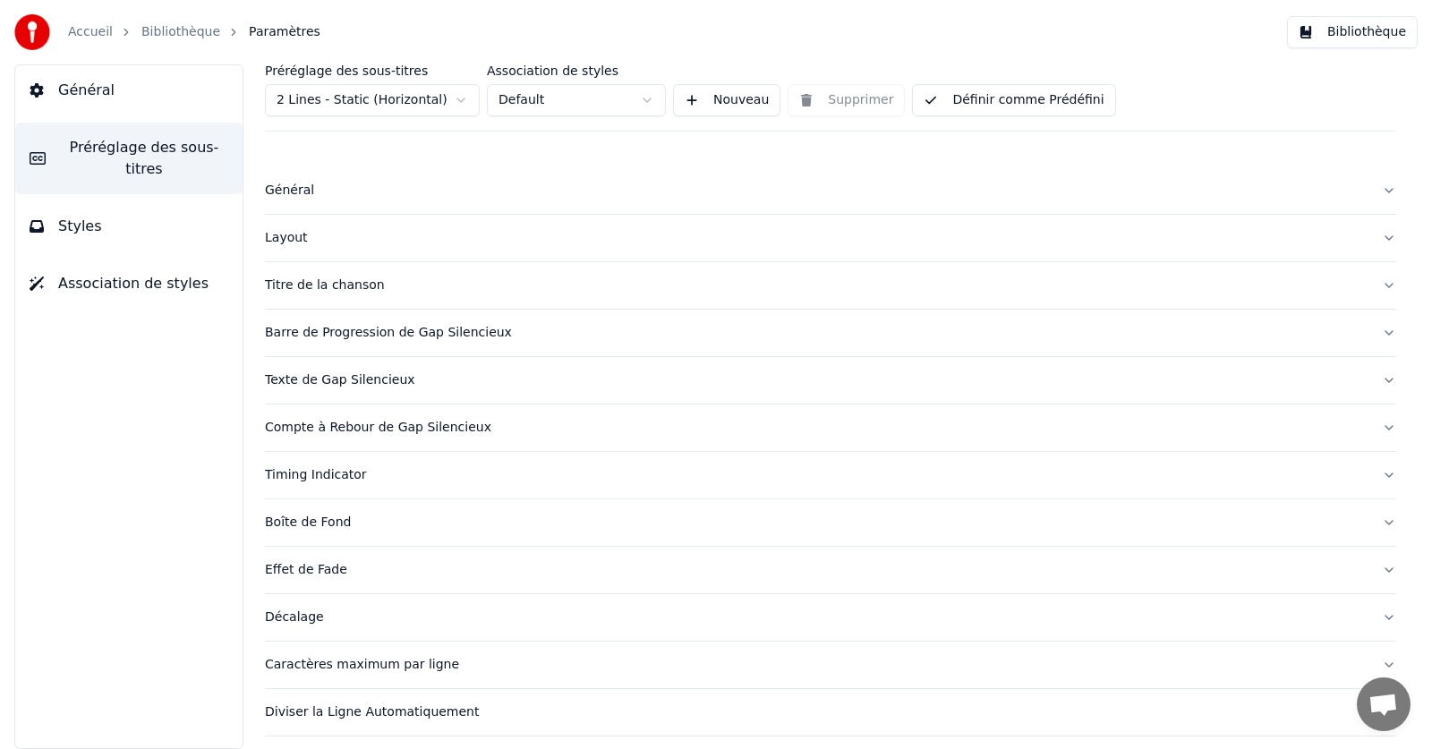
click at [319, 380] on div "Texte de Gap Silencieux" at bounding box center [816, 380] width 1103 height 18
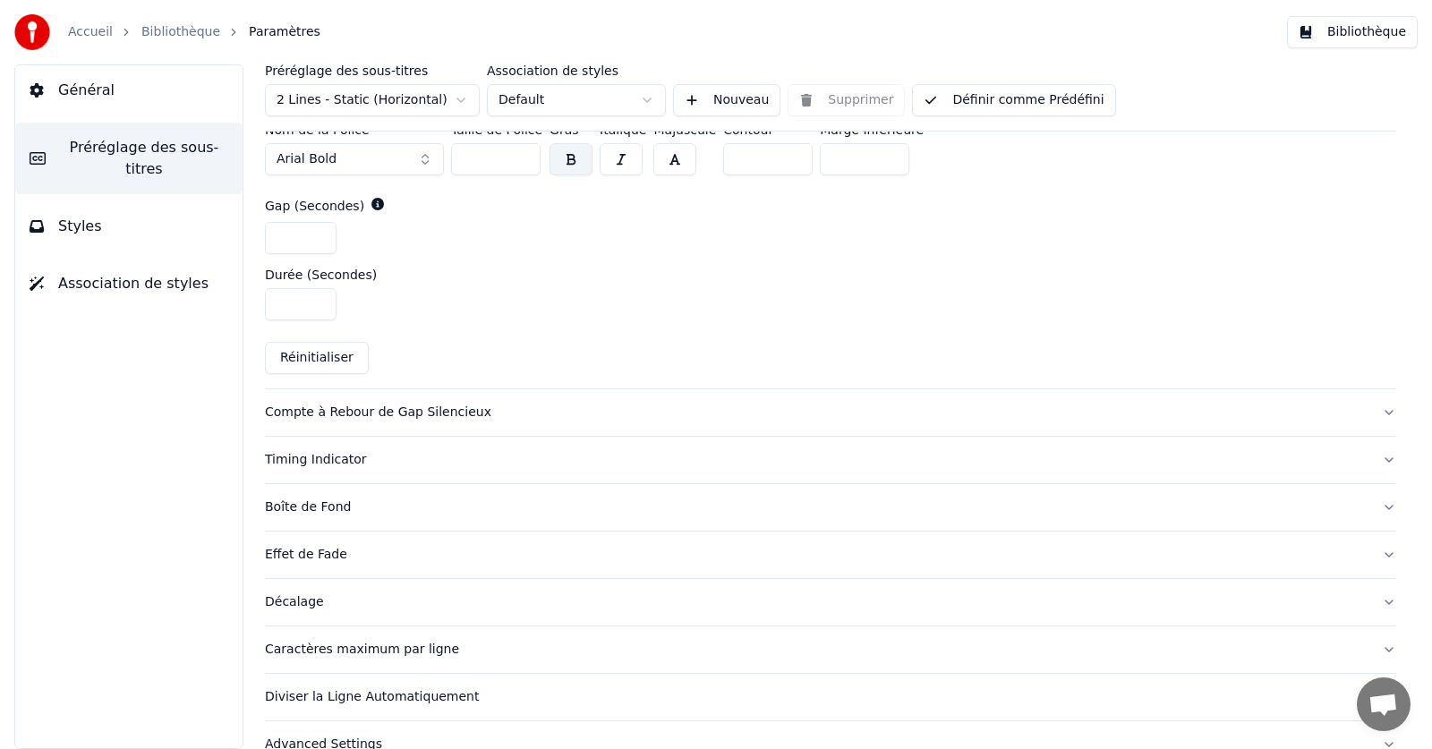
scroll to position [877, 0]
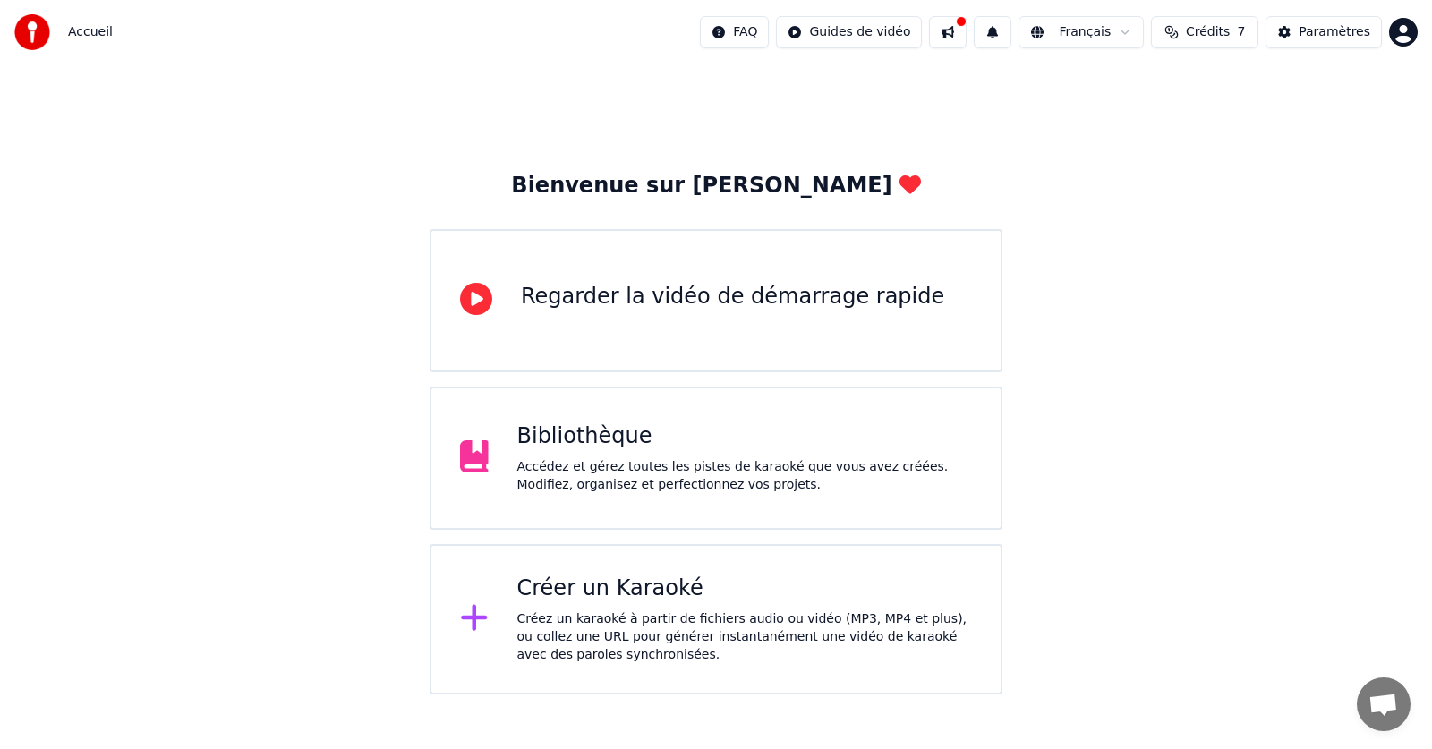
click at [668, 626] on div "Créez un karaoké à partir de fichiers audio ou vidéo (MP3, MP4 et plus), ou col…" at bounding box center [745, 637] width 456 height 54
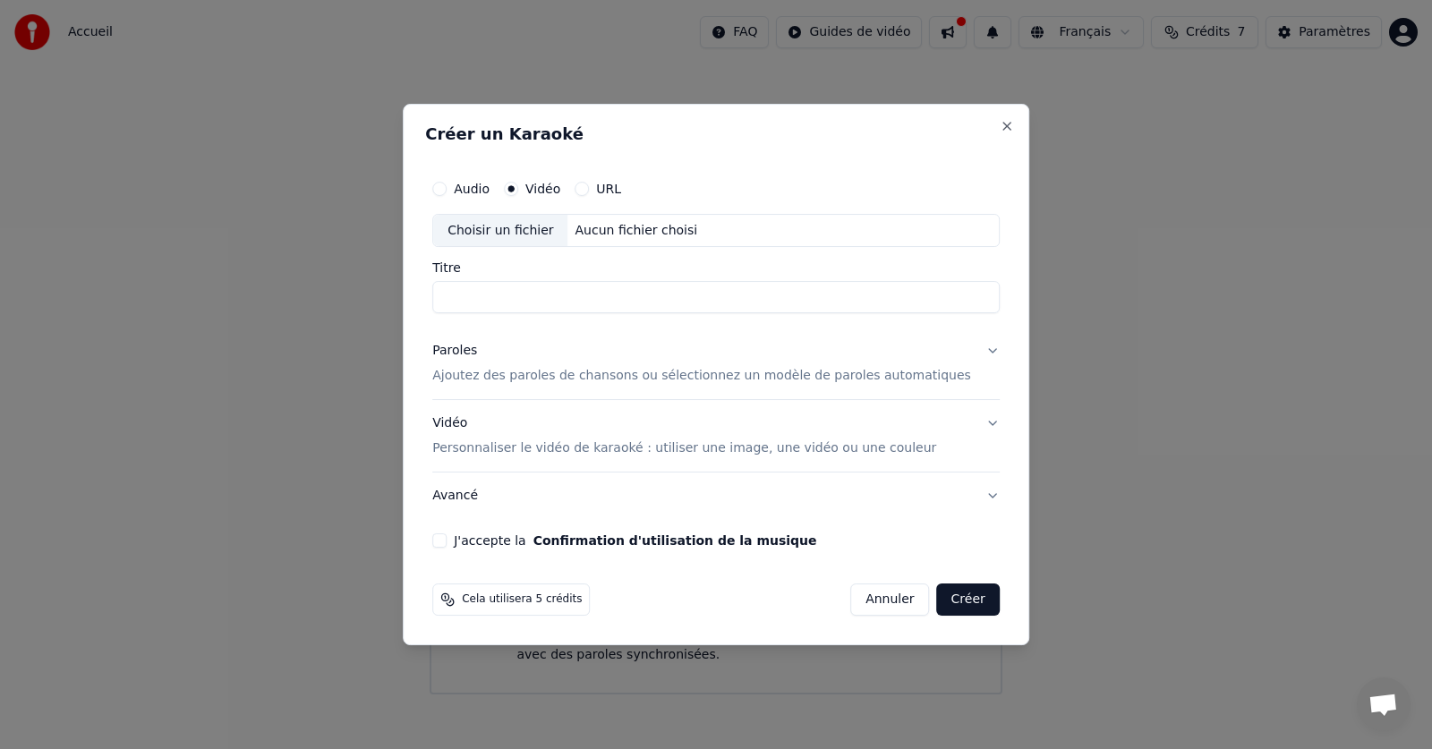
click at [447, 187] on button "Audio" at bounding box center [439, 189] width 14 height 14
click at [526, 375] on p "Ajoutez des paroles de chansons ou sélectionnez un modèle de paroles automatiqu…" at bounding box center [701, 377] width 539 height 18
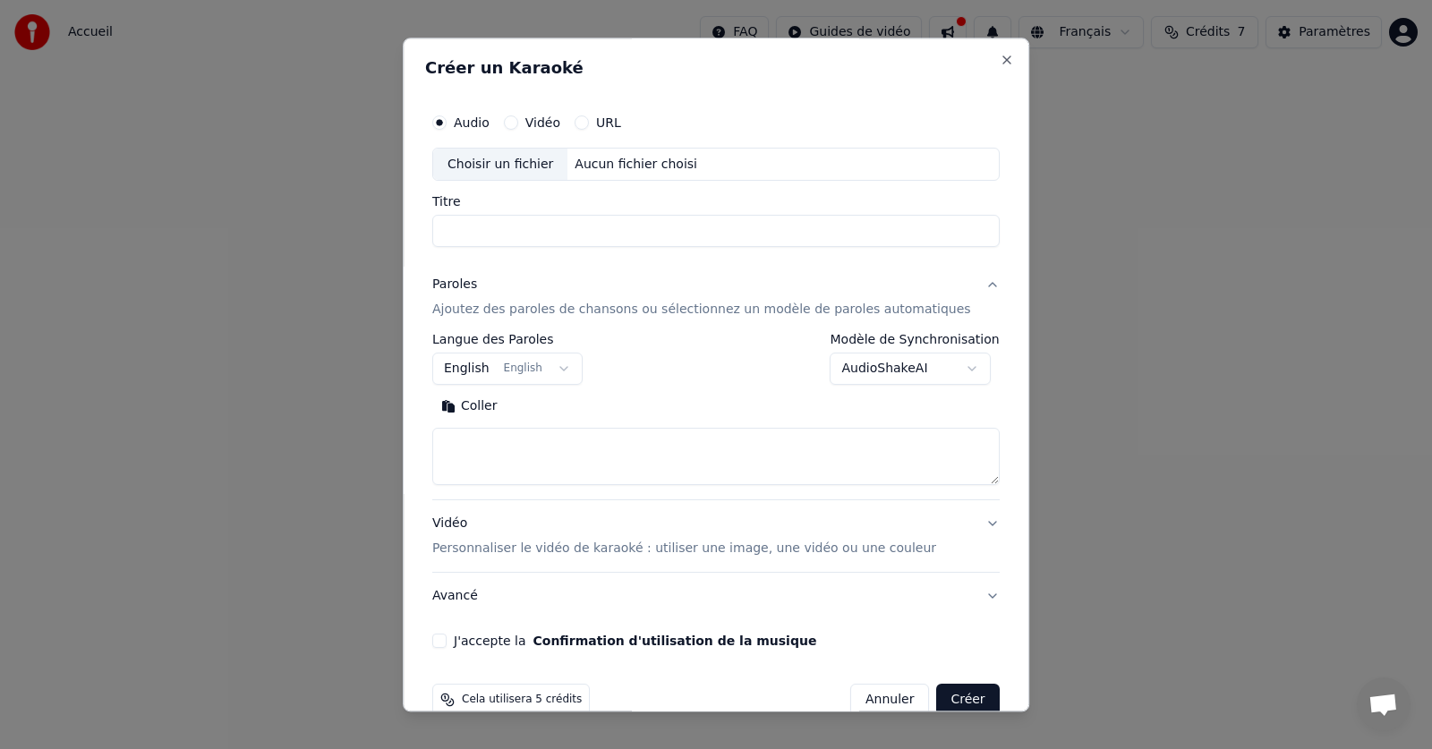
click at [599, 160] on div "Aucun fichier choisi" at bounding box center [636, 165] width 137 height 18
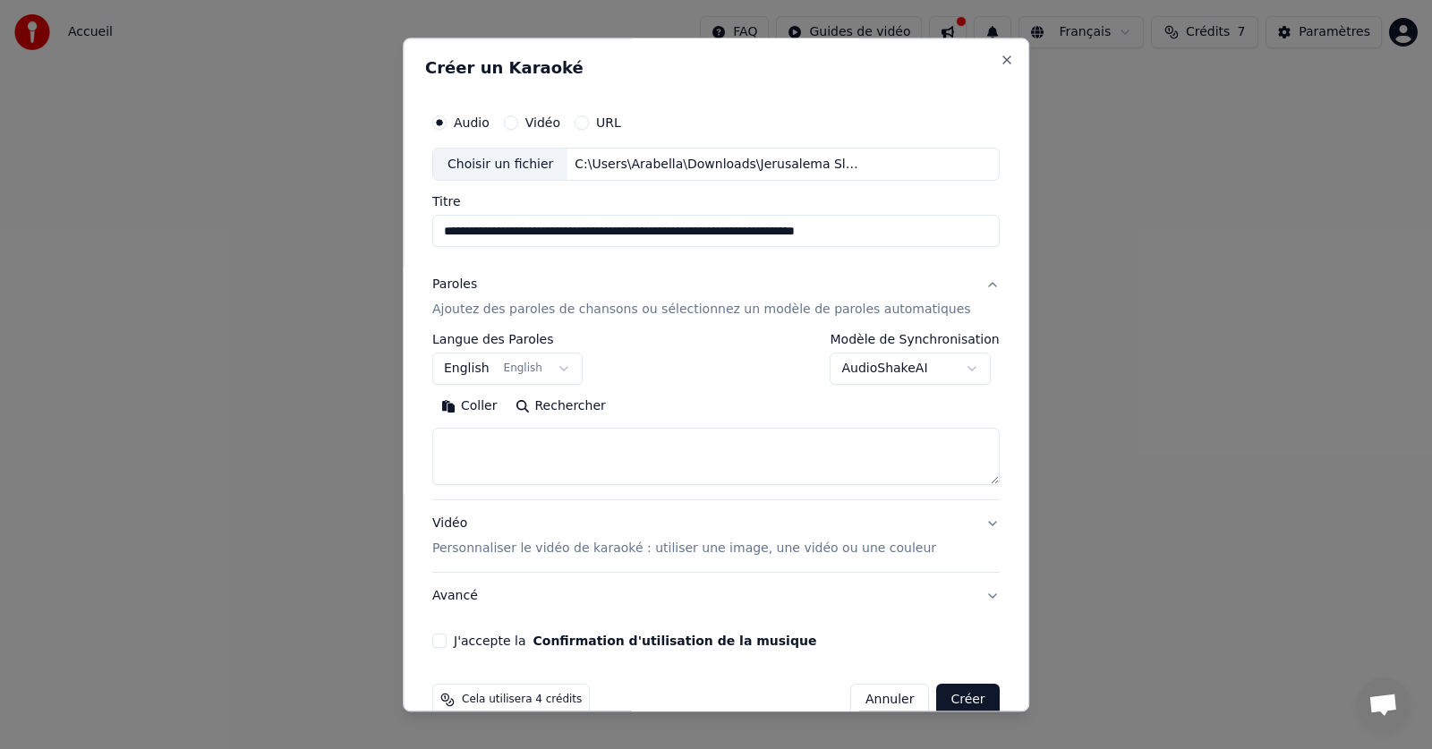
type input "**********"
click at [546, 306] on p "Ajoutez des paroles de chansons ou sélectionnez un modèle de paroles automatiqu…" at bounding box center [701, 311] width 539 height 18
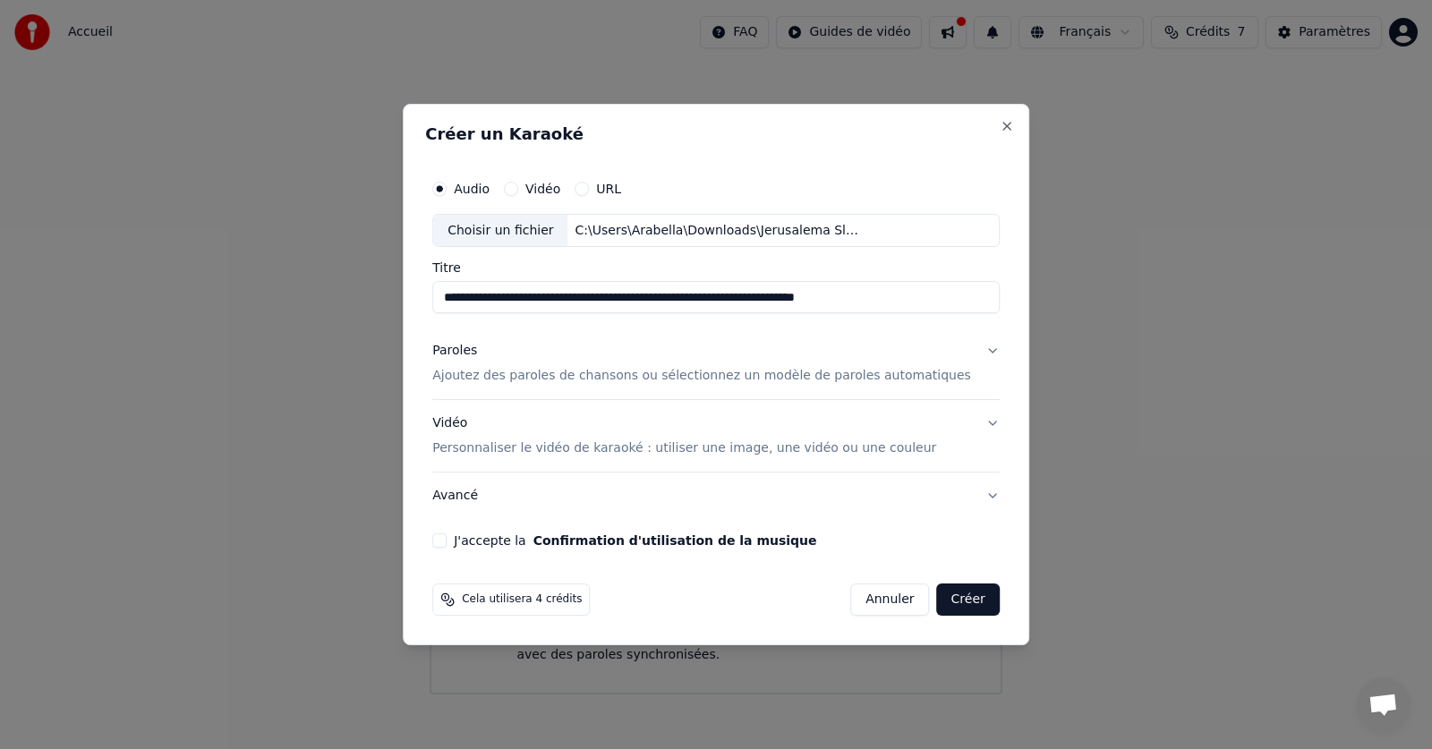
click at [558, 374] on p "Ajoutez des paroles de chansons ou sélectionnez un modèle de paroles automatiqu…" at bounding box center [701, 377] width 539 height 18
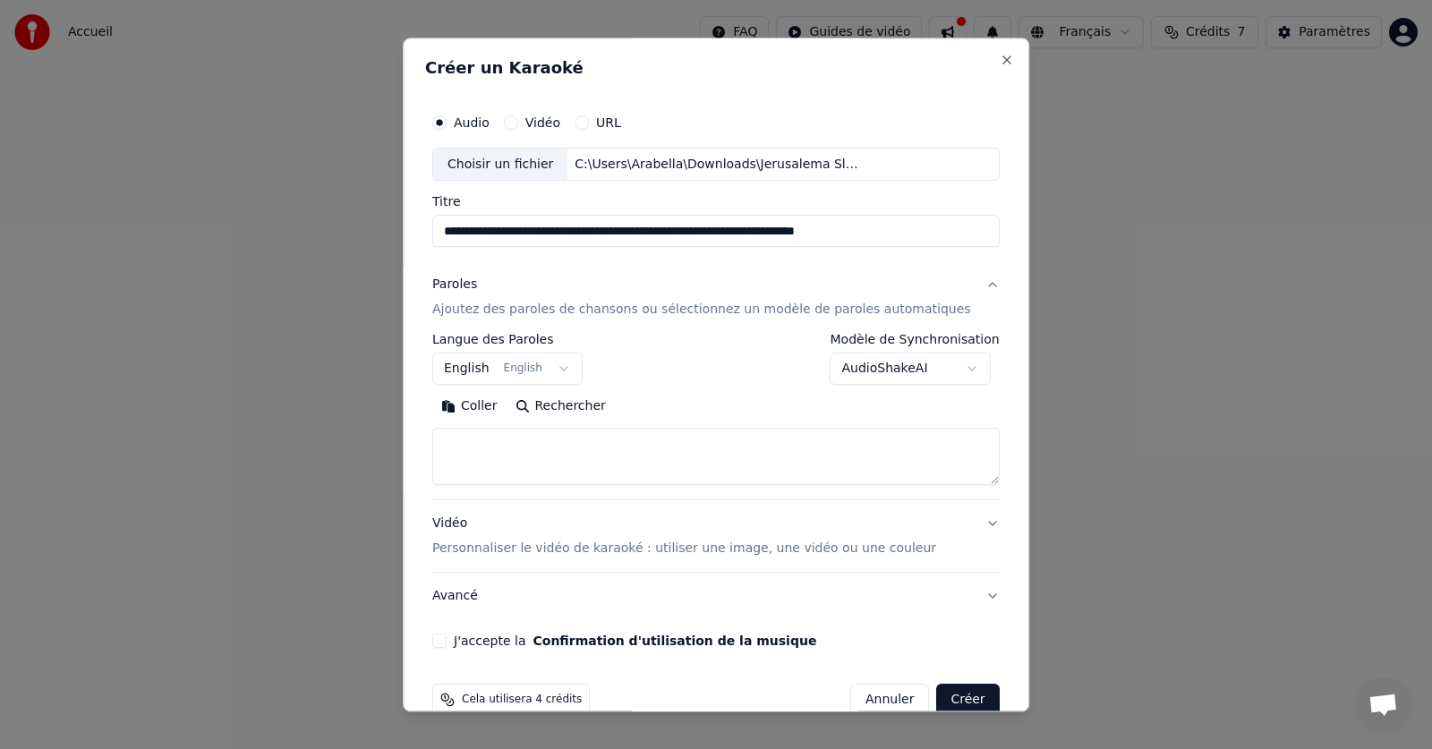
click at [497, 405] on button "Coller" at bounding box center [469, 407] width 74 height 29
type textarea "**********"
click at [571, 368] on button "English English" at bounding box center [507, 369] width 150 height 32
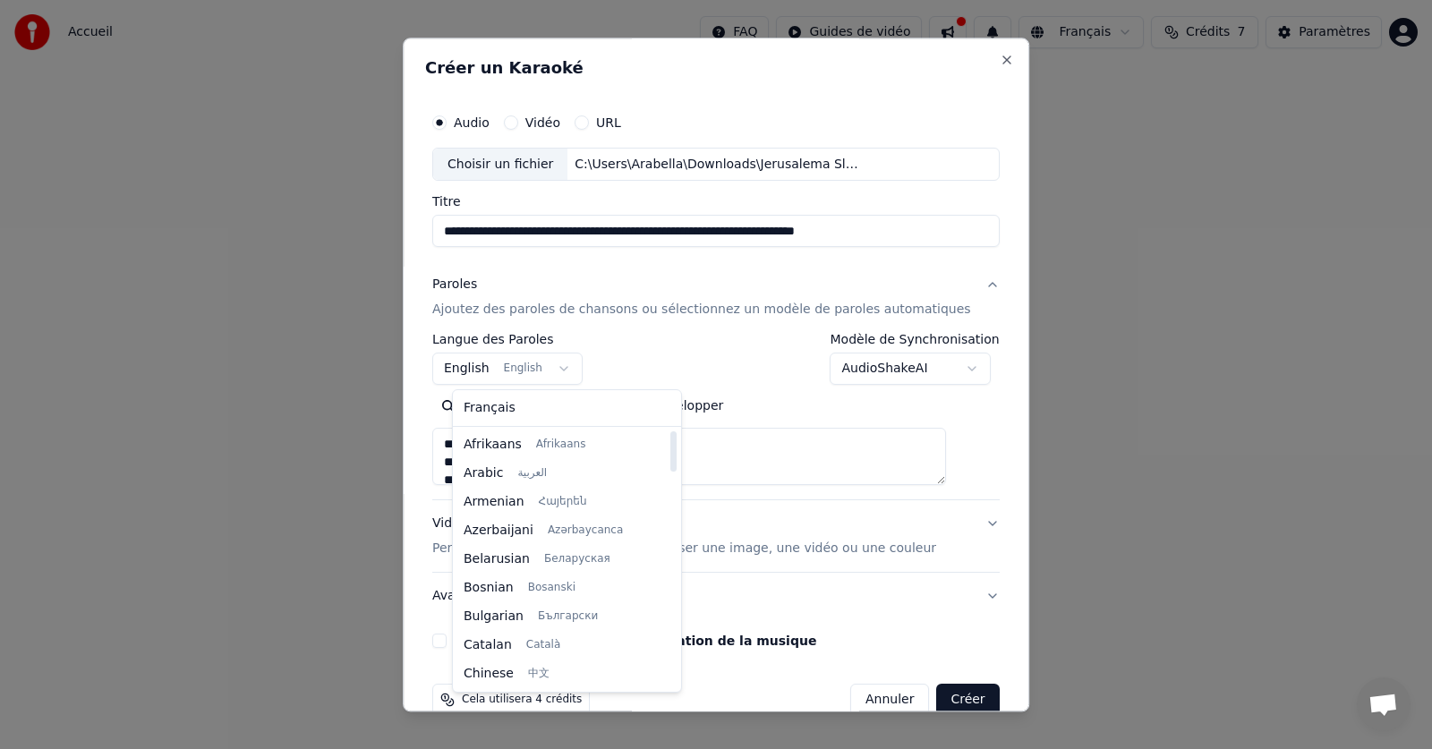
select select "**"
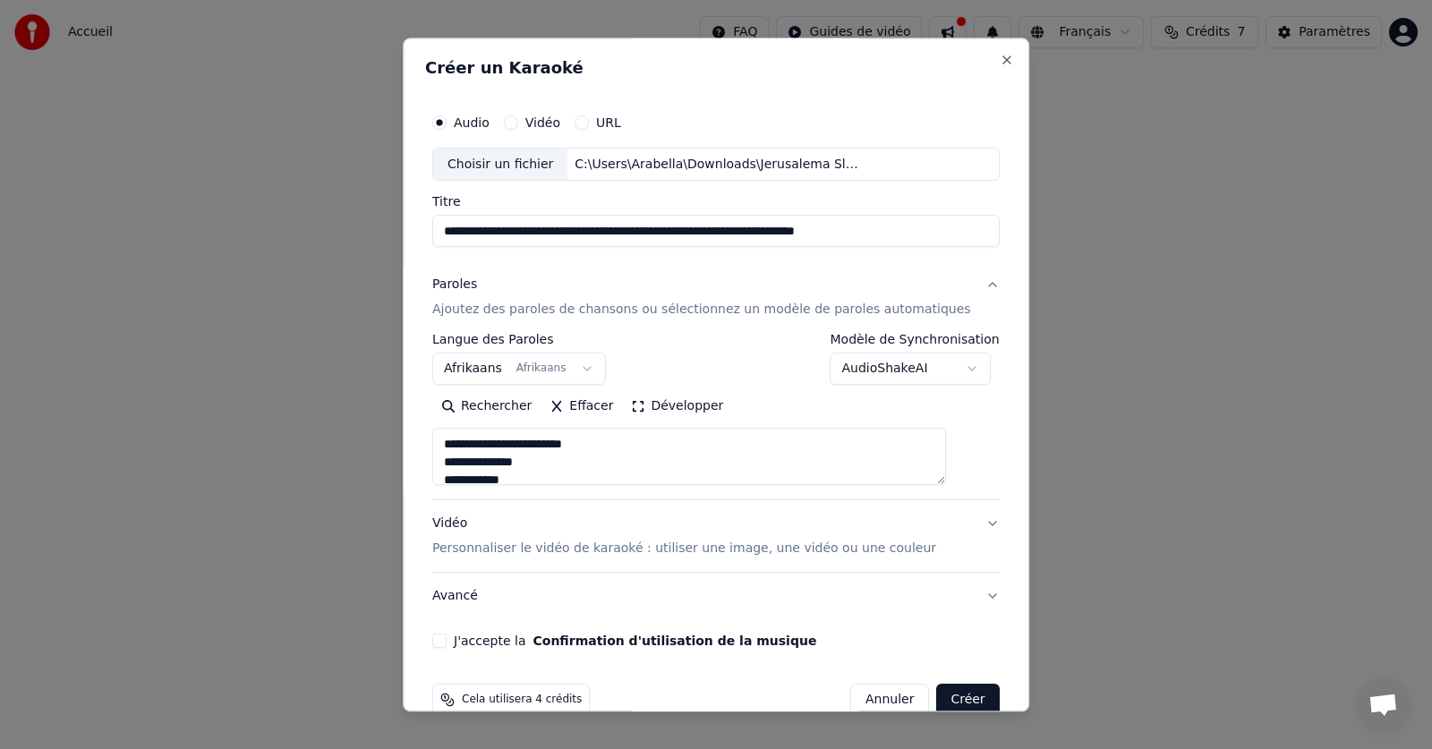
click at [772, 393] on div "Rechercher Effacer Développer" at bounding box center [715, 407] width 567 height 29
click at [694, 278] on div "Paroles Ajoutez des paroles de chansons ou sélectionnez un modèle de paroles au…" at bounding box center [701, 298] width 539 height 43
type textarea "**********"
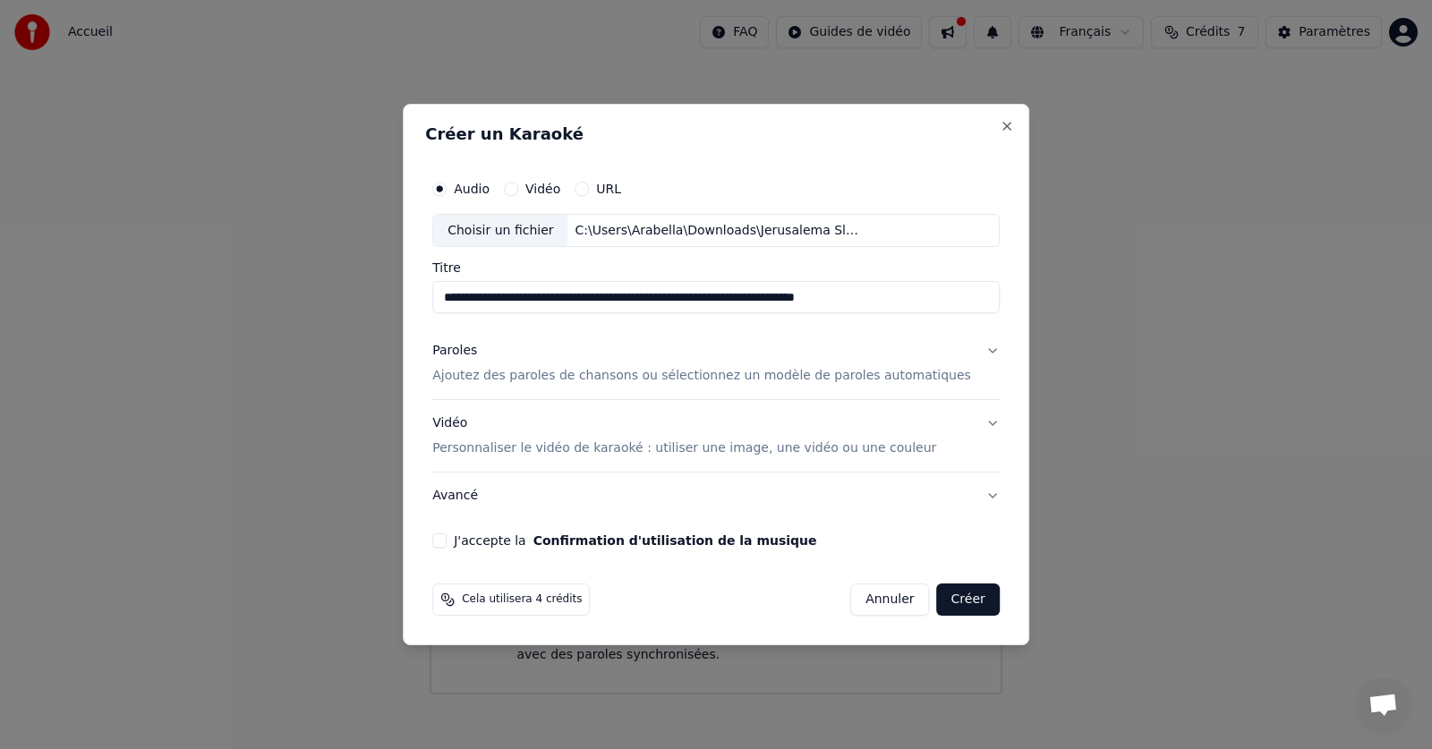
click at [689, 379] on p "Ajoutez des paroles de chansons ou sélectionnez un modèle de paroles automatiqu…" at bounding box center [701, 377] width 539 height 18
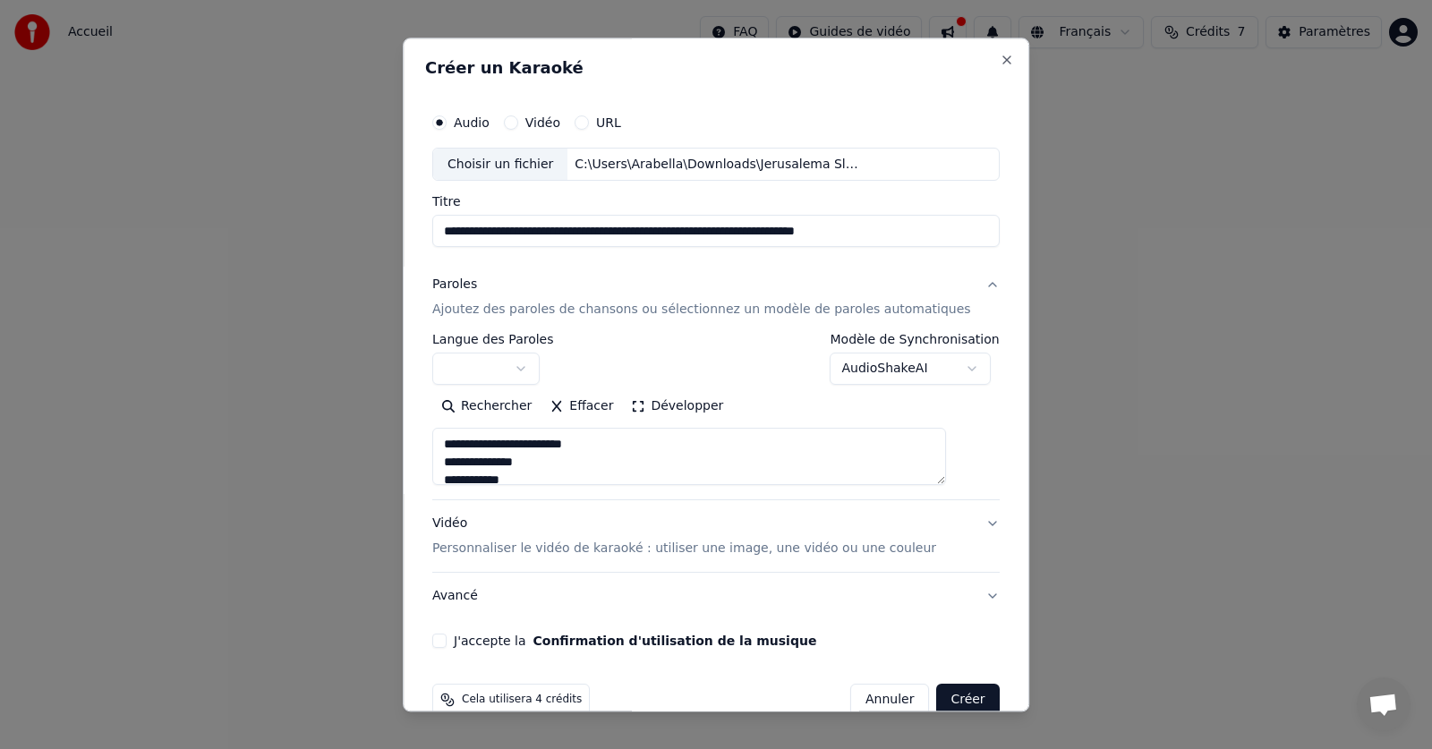
click at [447, 641] on button "J'accepte la Confirmation d'utilisation de la musique" at bounding box center [439, 641] width 14 height 14
click at [947, 698] on button "Créer" at bounding box center [968, 701] width 63 height 32
type textarea "**********"
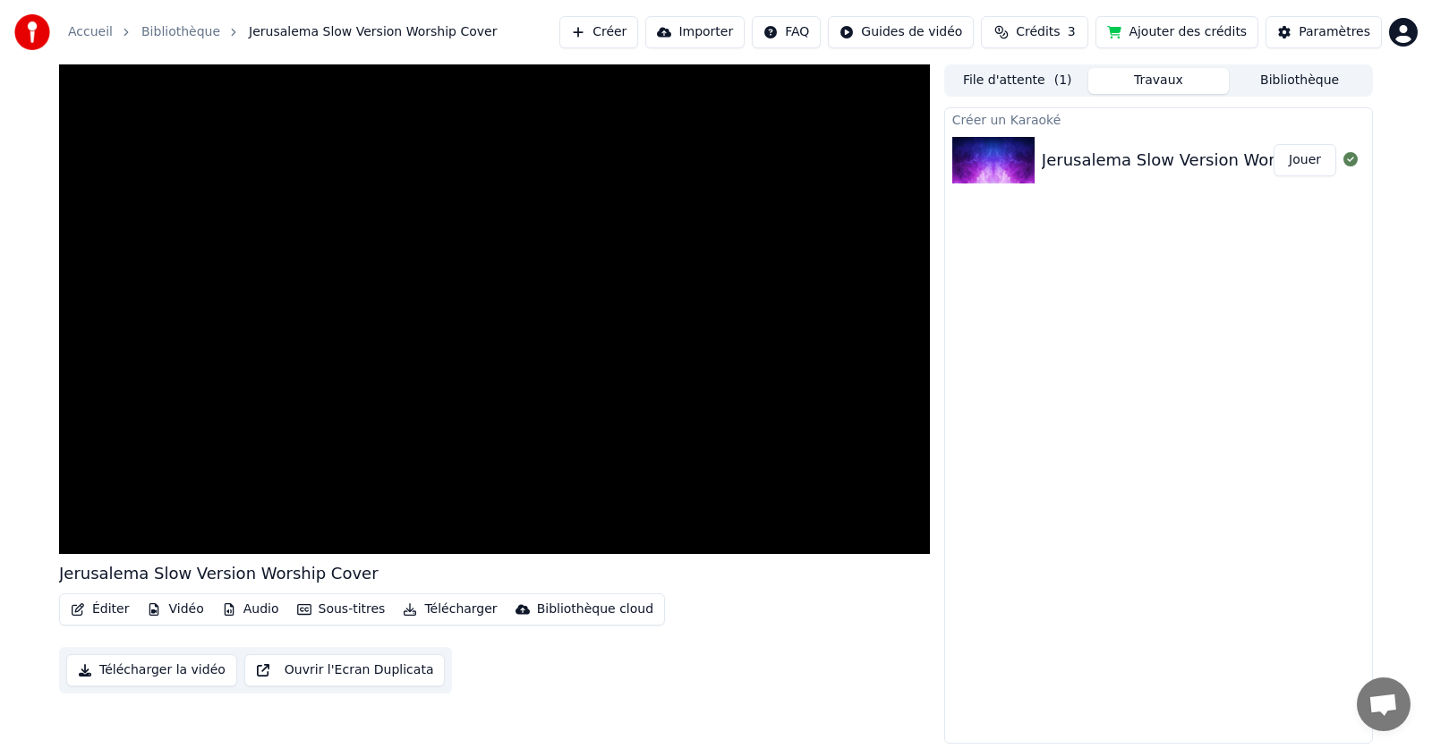
click at [1012, 81] on button "File d'attente ( 1 )" at bounding box center [1017, 81] width 141 height 26
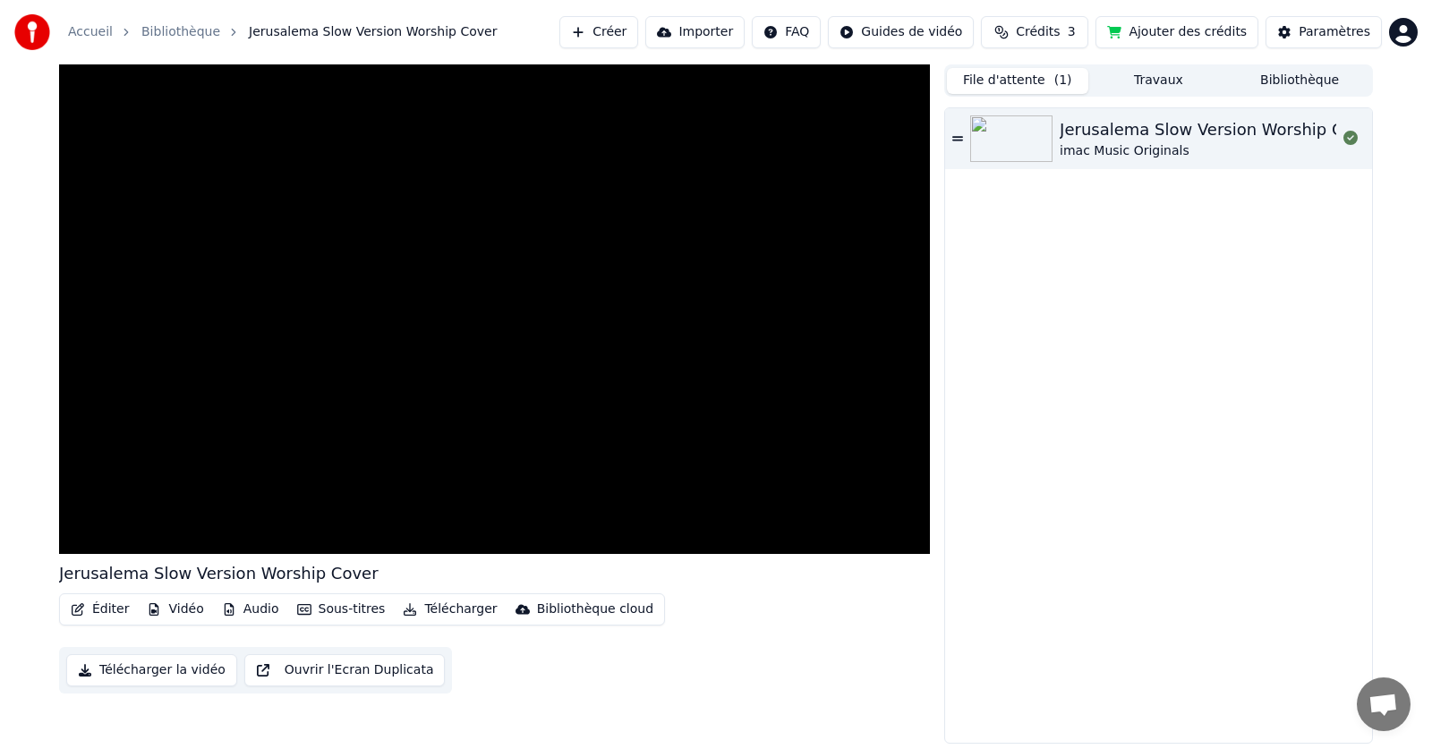
click at [1067, 132] on div "Jerusalema Slow Version Worship Cover" at bounding box center [1219, 129] width 319 height 25
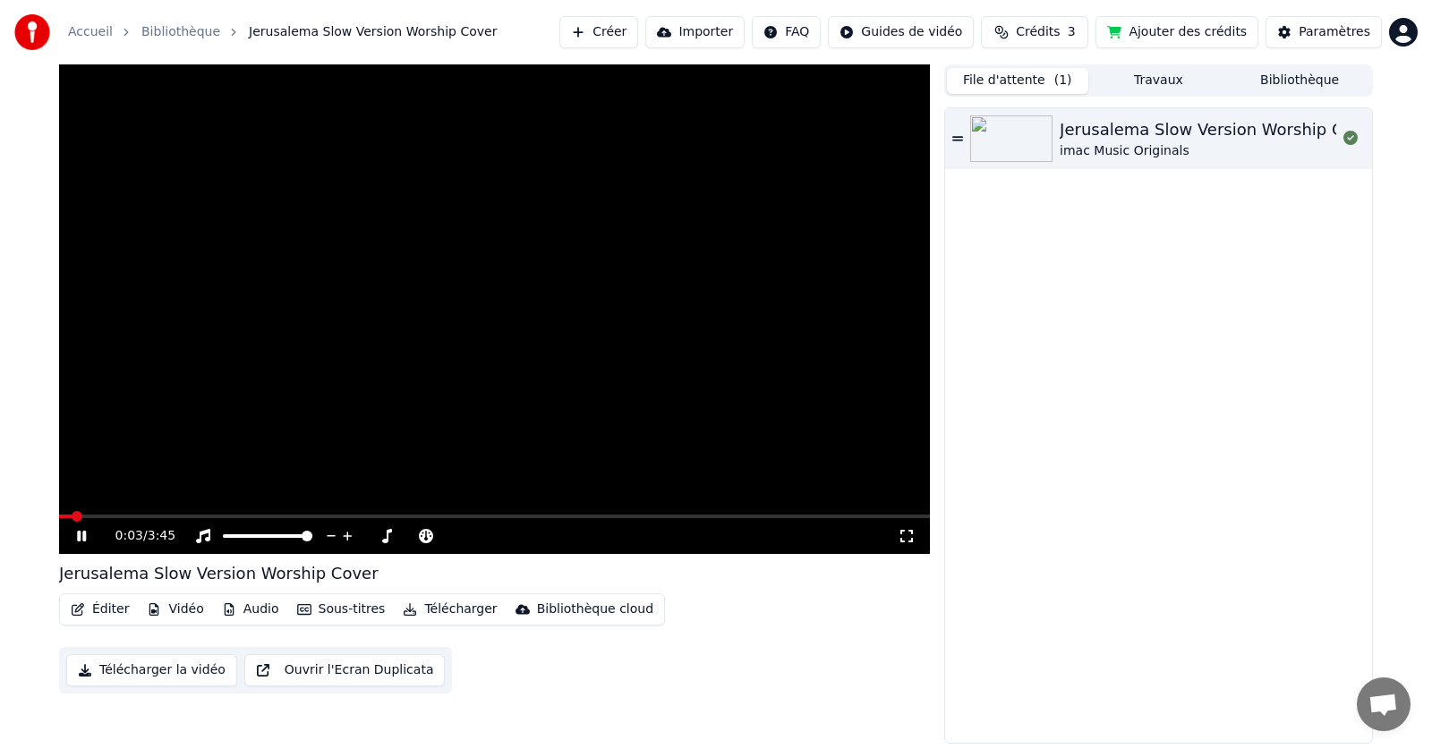
click at [1137, 127] on div "Jerusalema Slow Version Worship Cover" at bounding box center [1219, 129] width 319 height 25
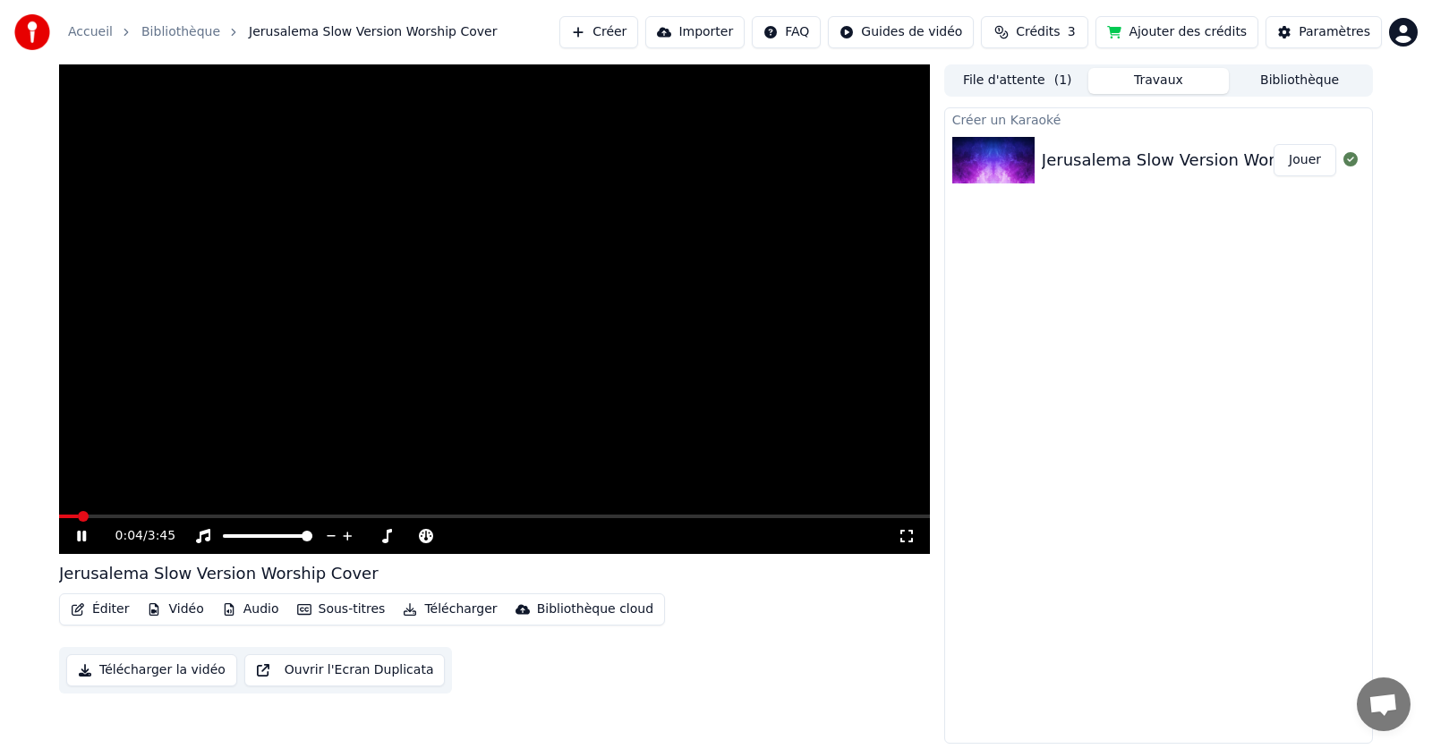
click at [1182, 78] on button "Travaux" at bounding box center [1158, 81] width 141 height 26
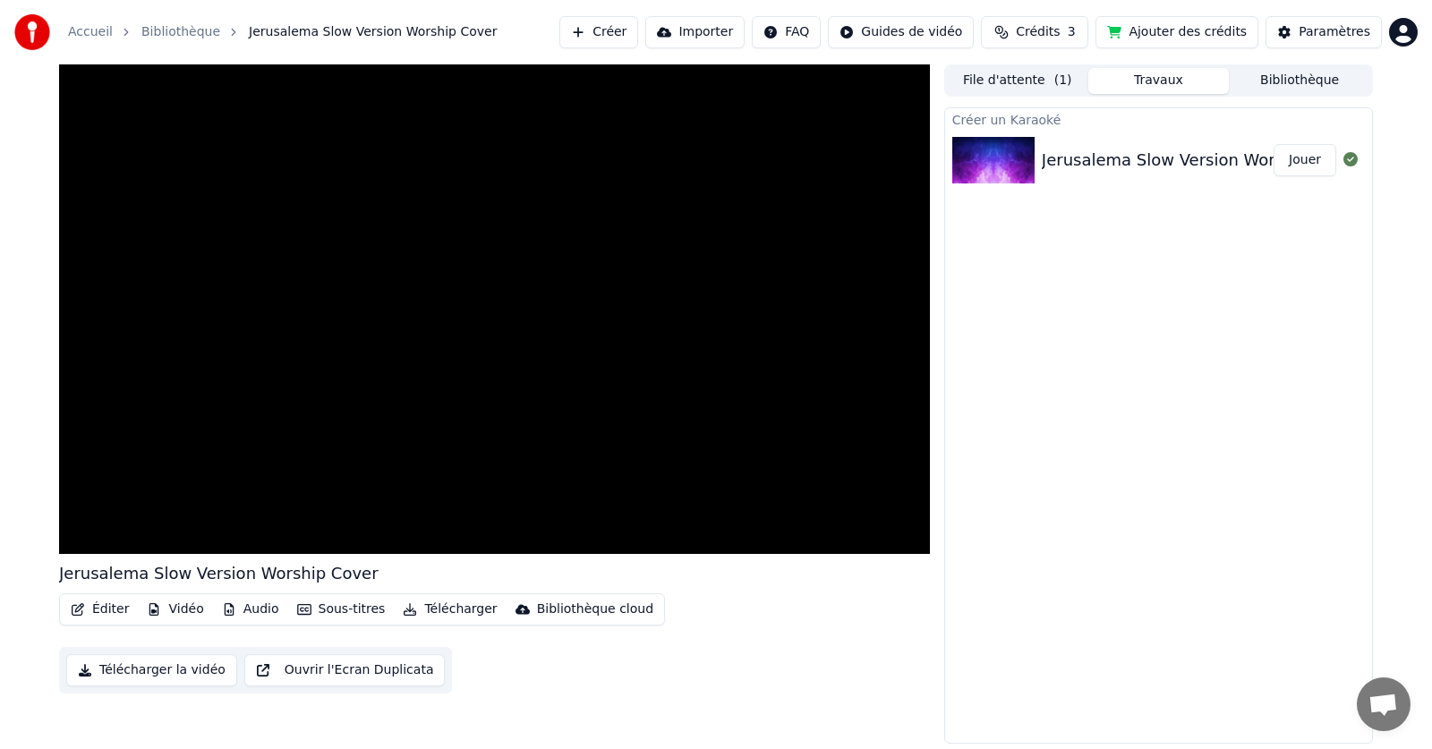
click at [1273, 80] on button "Bibliothèque" at bounding box center [1299, 81] width 141 height 26
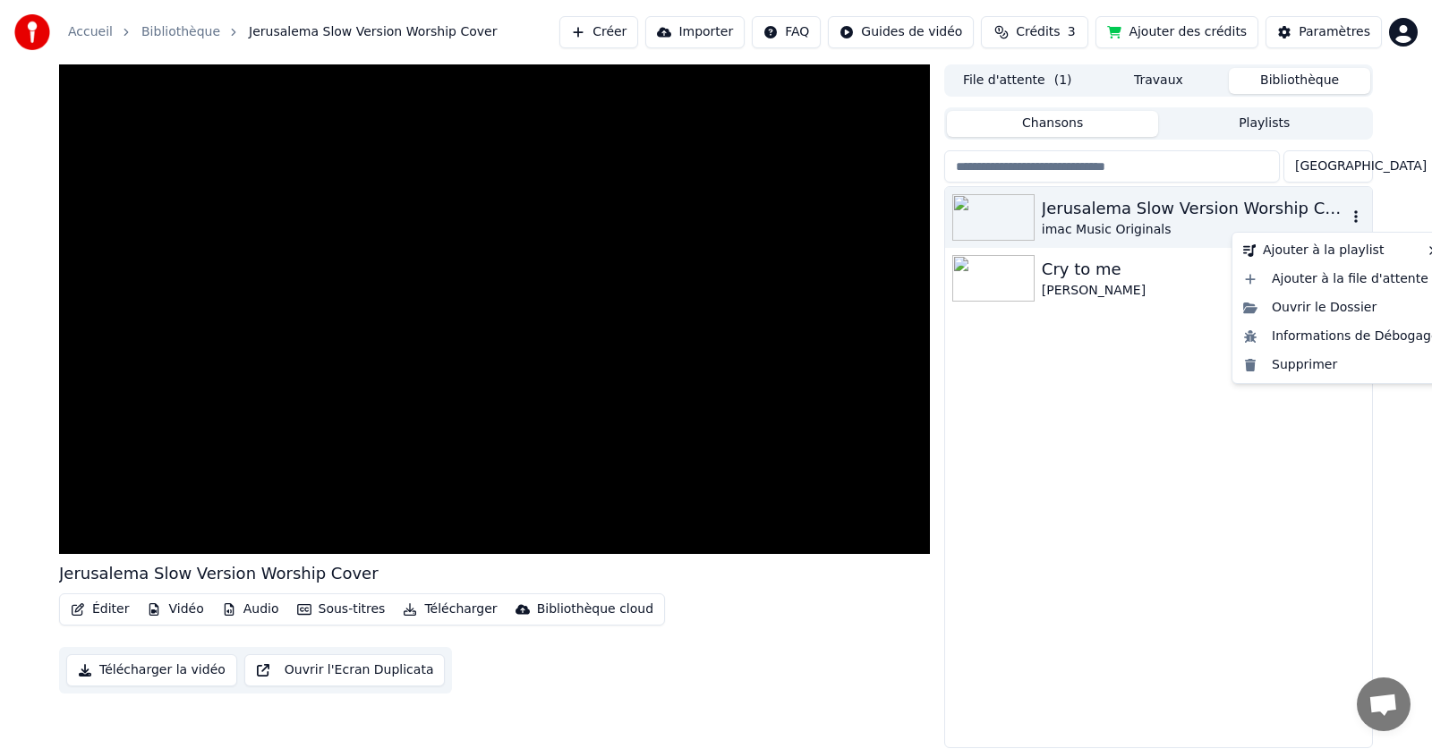
click at [1353, 217] on icon "button" at bounding box center [1356, 216] width 18 height 14
click at [1336, 312] on div "Ouvrir le Dossier" at bounding box center [1341, 308] width 210 height 29
click at [1358, 215] on icon "button" at bounding box center [1356, 216] width 18 height 14
click at [1301, 336] on div "Informations de Débogage" at bounding box center [1341, 336] width 210 height 29
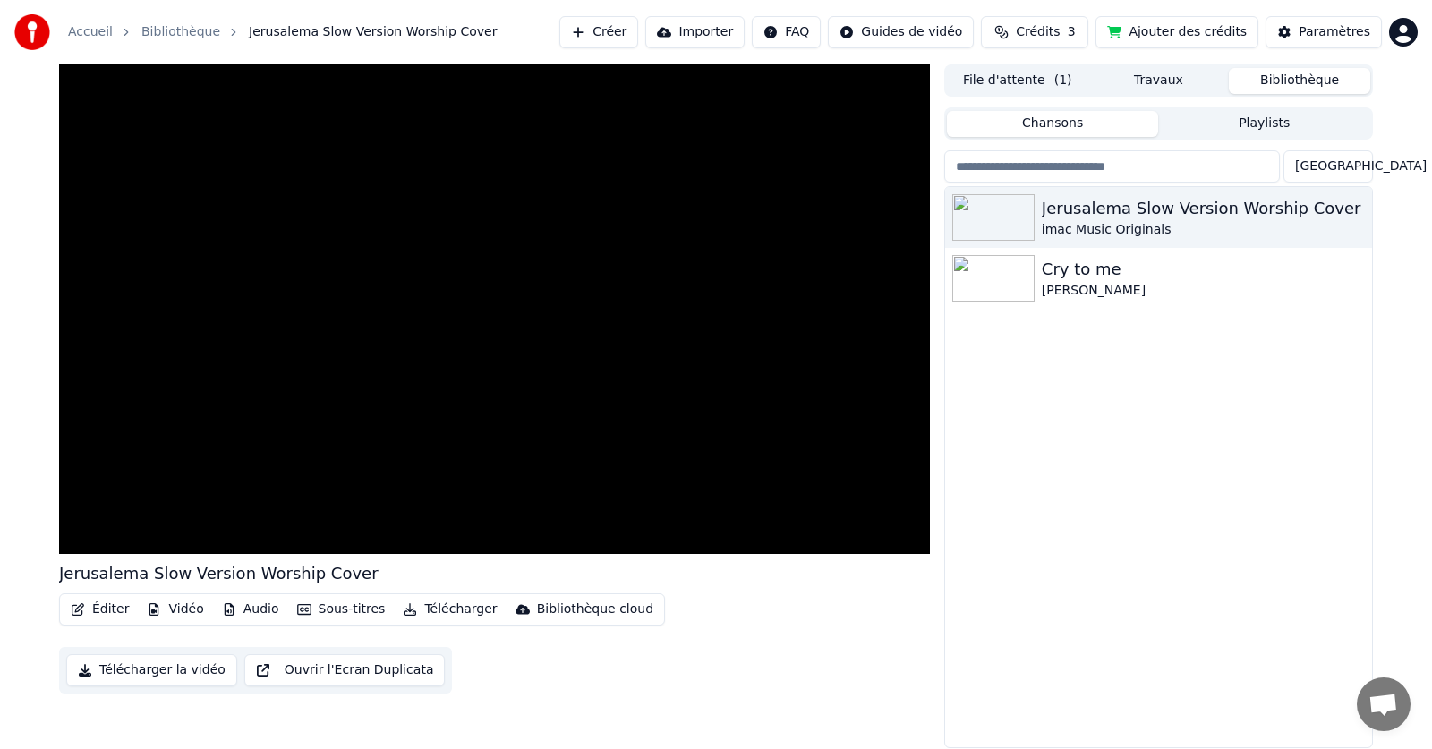
click at [1168, 83] on button "Travaux" at bounding box center [1158, 81] width 141 height 26
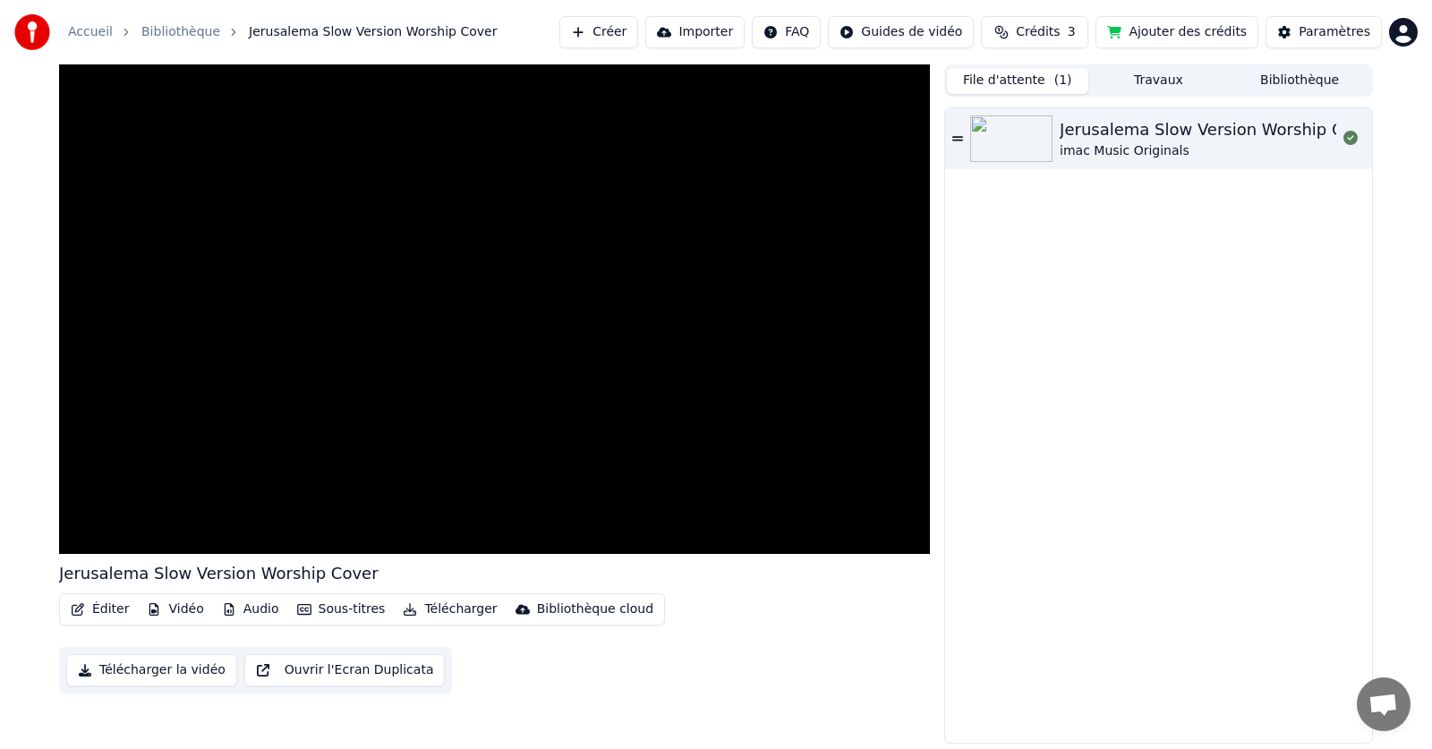
click at [1006, 86] on button "File d'attente ( 1 )" at bounding box center [1017, 81] width 141 height 26
click at [958, 139] on icon at bounding box center [957, 138] width 11 height 13
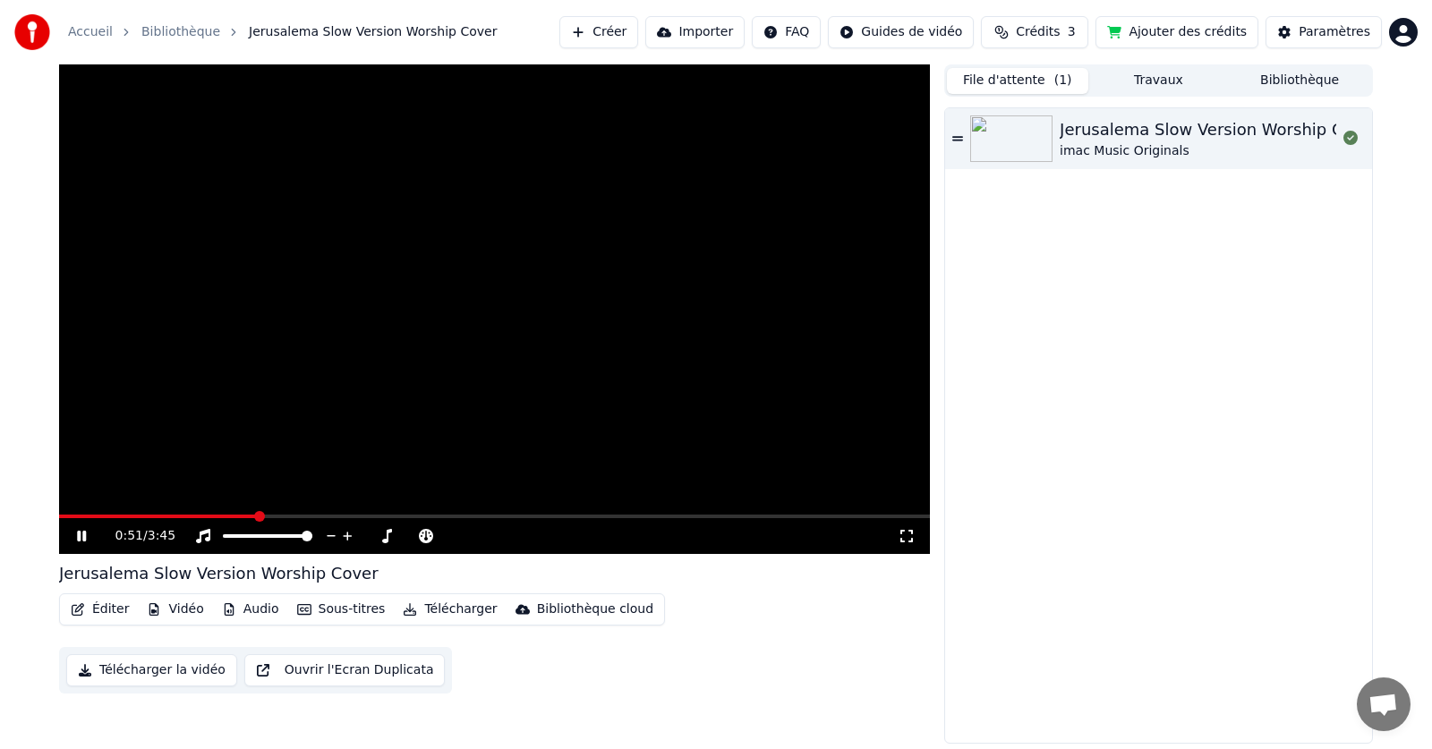
click at [76, 537] on icon at bounding box center [94, 536] width 42 height 14
click at [324, 609] on button "Sous-titres" at bounding box center [341, 609] width 103 height 25
click at [102, 603] on button "Éditer" at bounding box center [100, 609] width 72 height 25
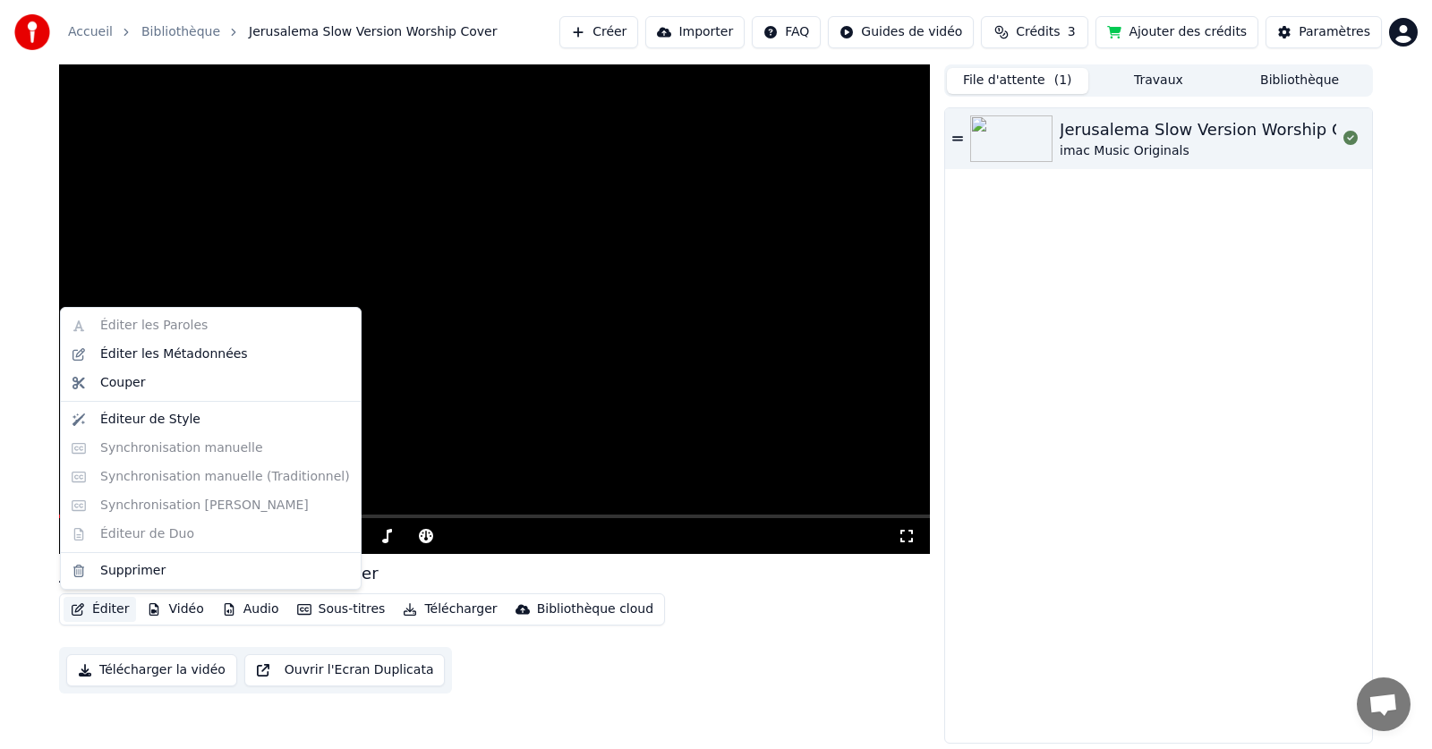
click at [101, 603] on button "Éditer" at bounding box center [100, 609] width 72 height 25
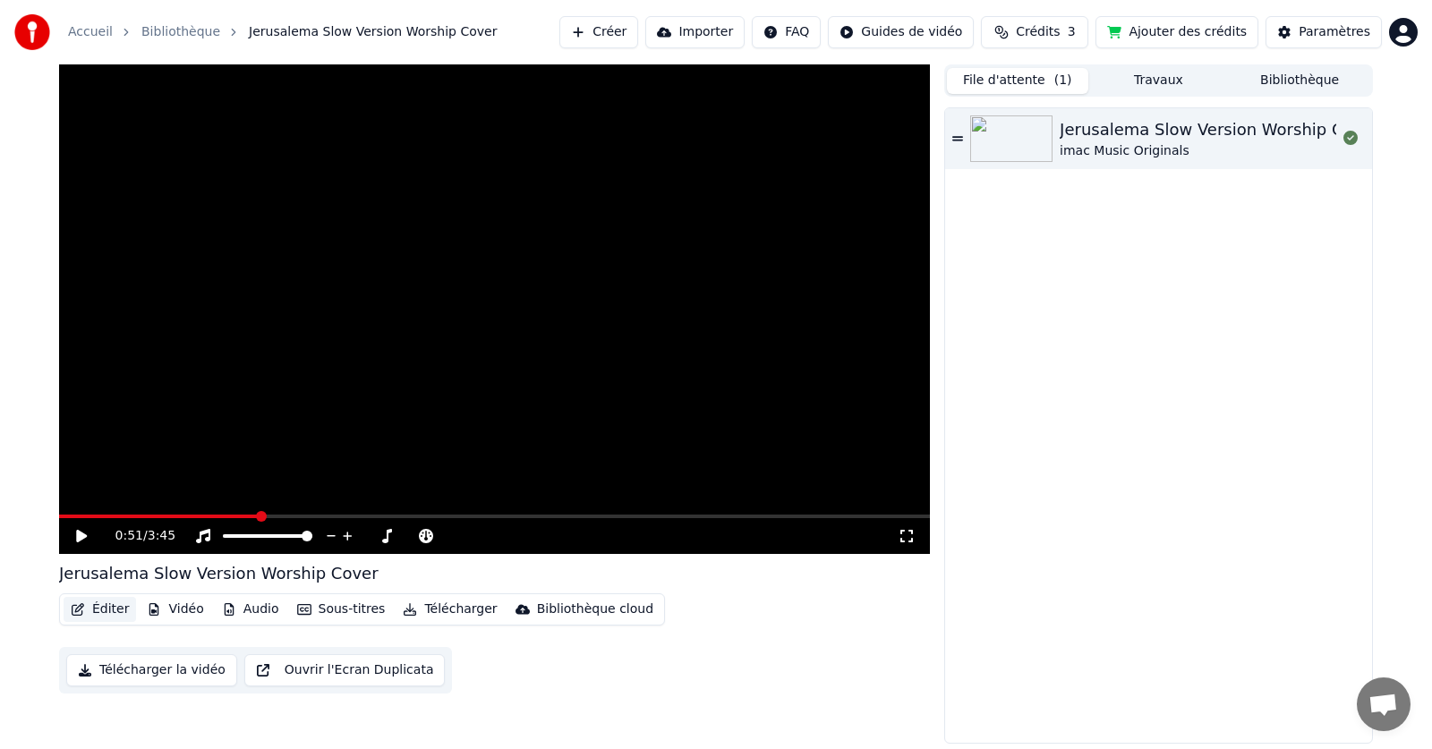
click at [101, 603] on button "Éditer" at bounding box center [100, 609] width 72 height 25
click at [1161, 78] on button "Travaux" at bounding box center [1158, 81] width 141 height 26
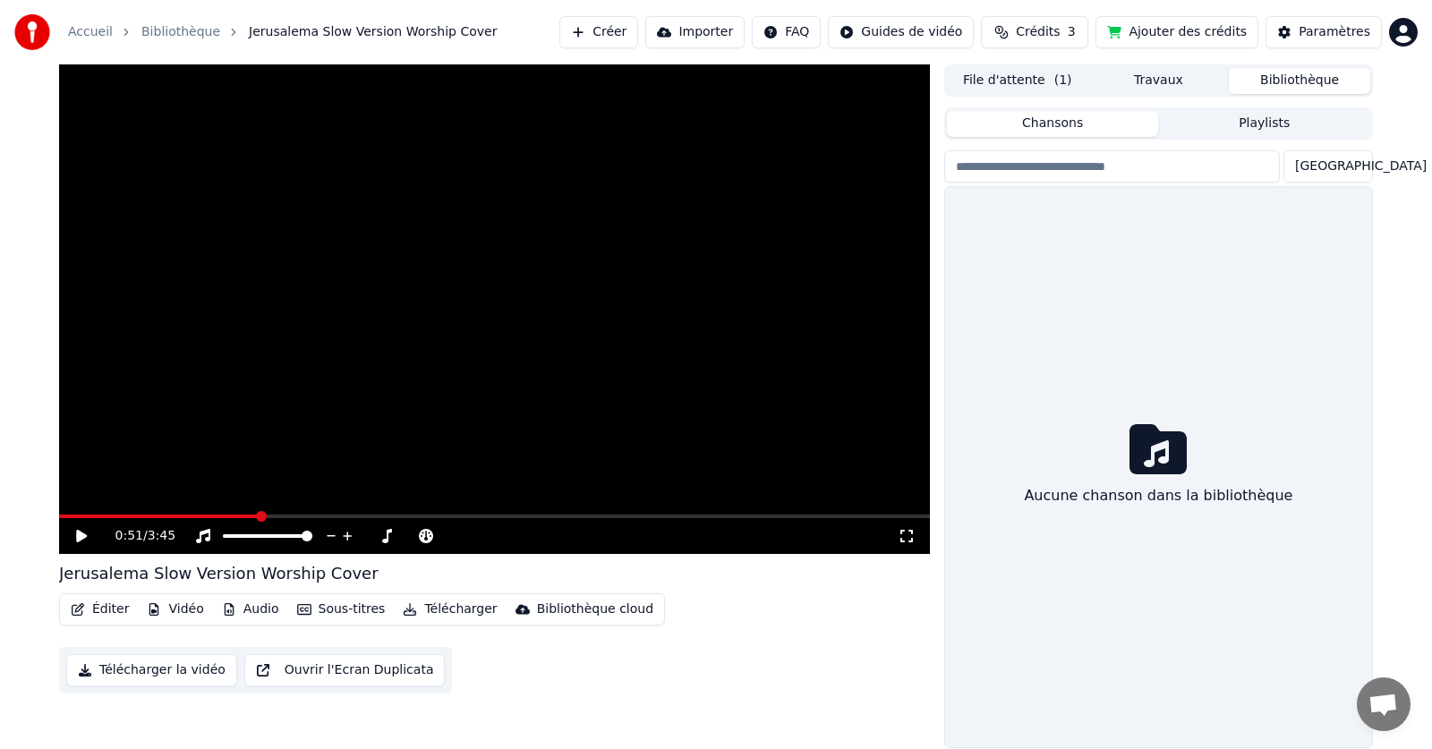
click at [1323, 84] on button "Bibliothèque" at bounding box center [1299, 81] width 141 height 26
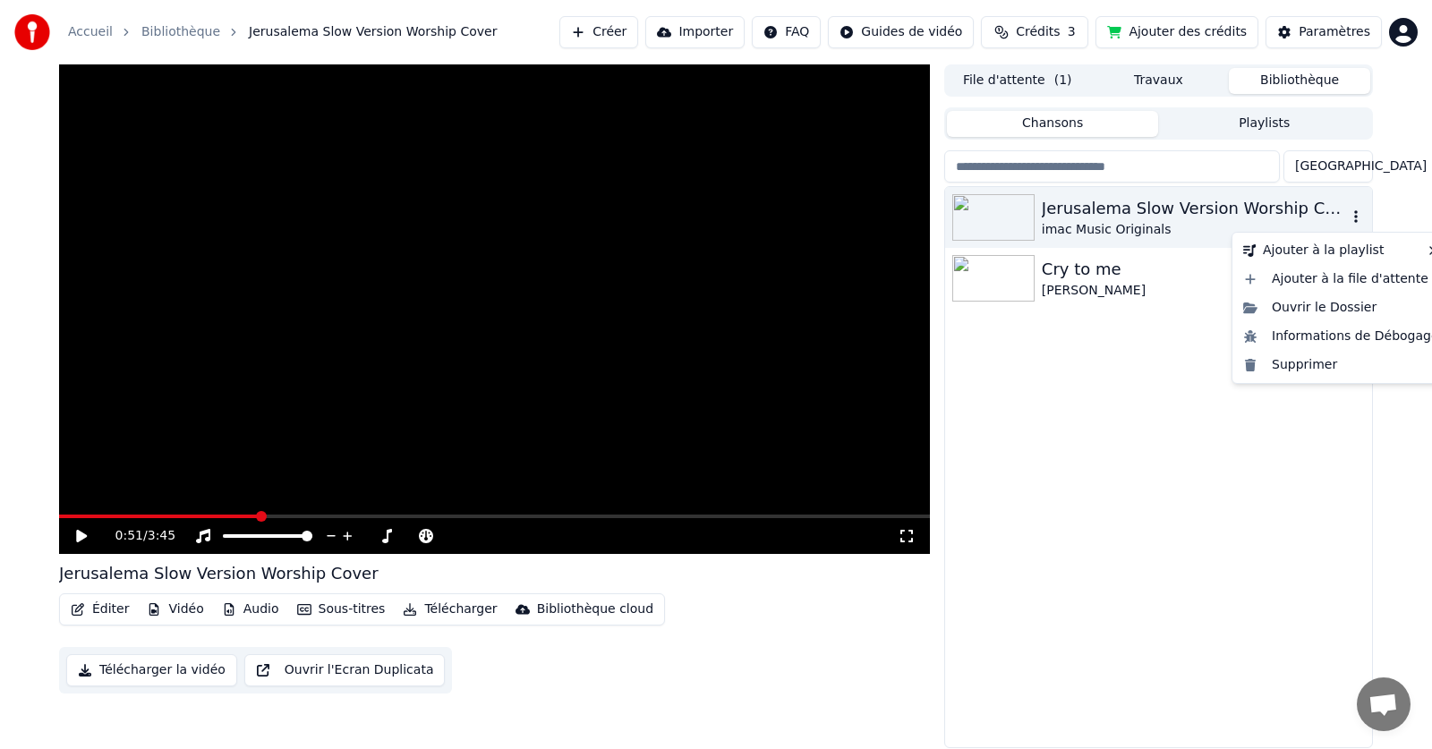
click at [1351, 220] on icon "button" at bounding box center [1356, 216] width 18 height 14
click at [1313, 364] on div "Supprimer" at bounding box center [1341, 365] width 210 height 29
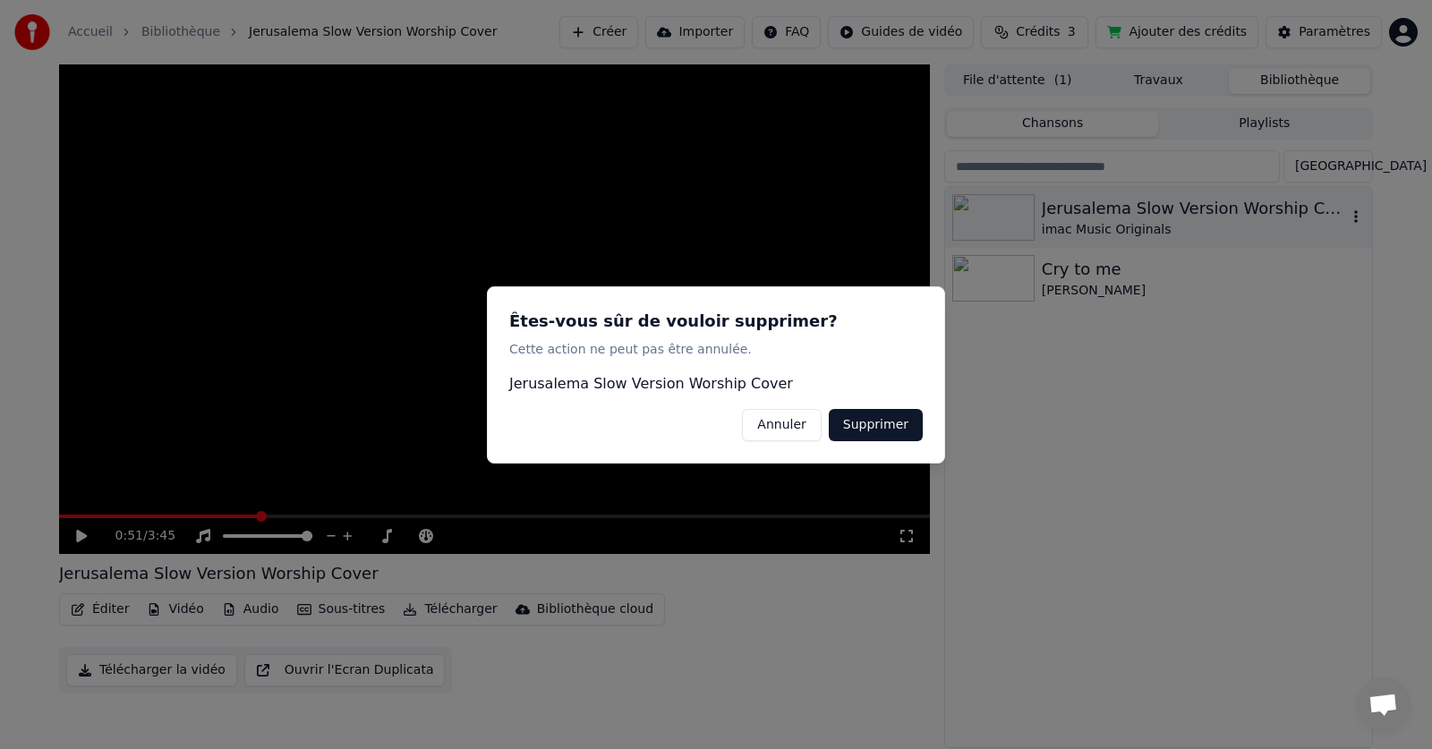
click at [900, 414] on button "Supprimer" at bounding box center [876, 424] width 94 height 32
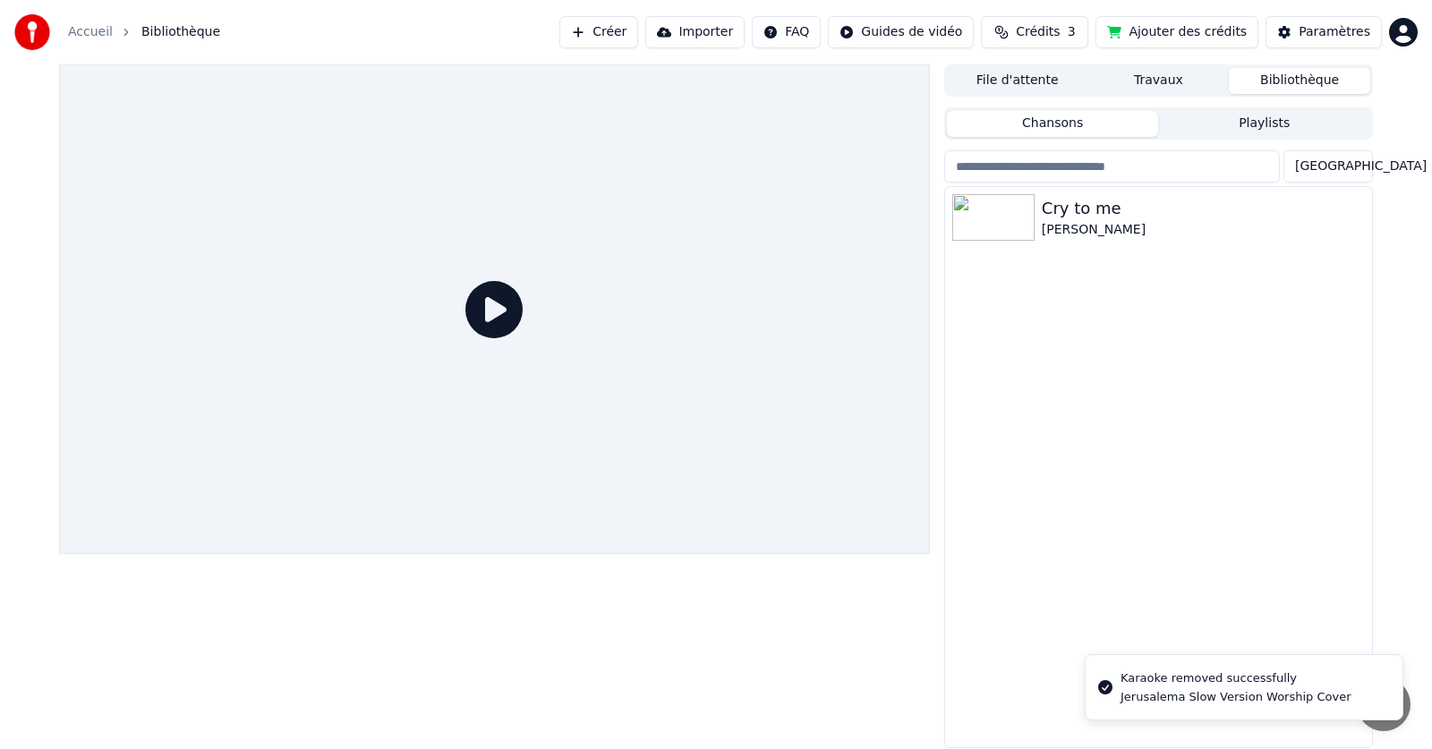
click at [745, 28] on button "Importer" at bounding box center [694, 32] width 99 height 32
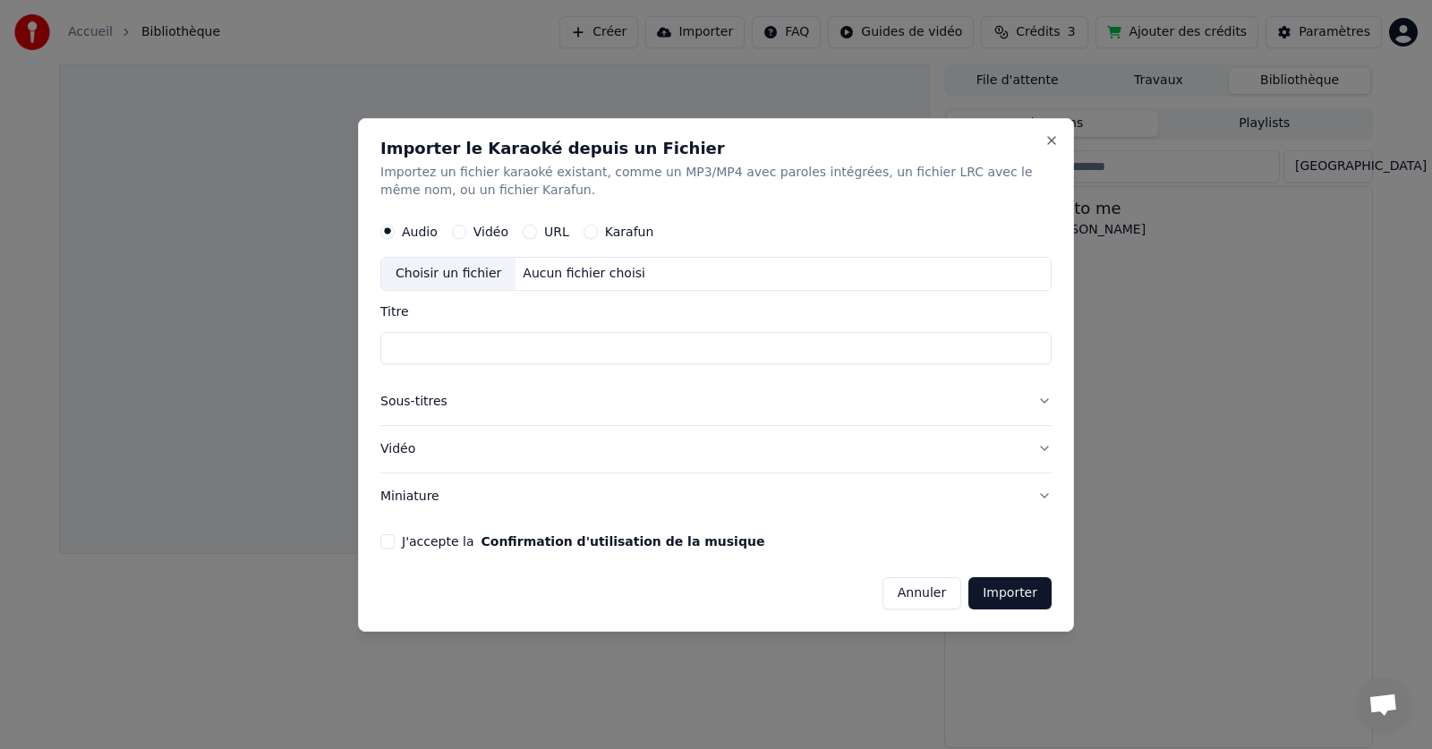
click at [592, 268] on div "Aucun fichier choisi" at bounding box center [583, 274] width 137 height 18
type input "**********"
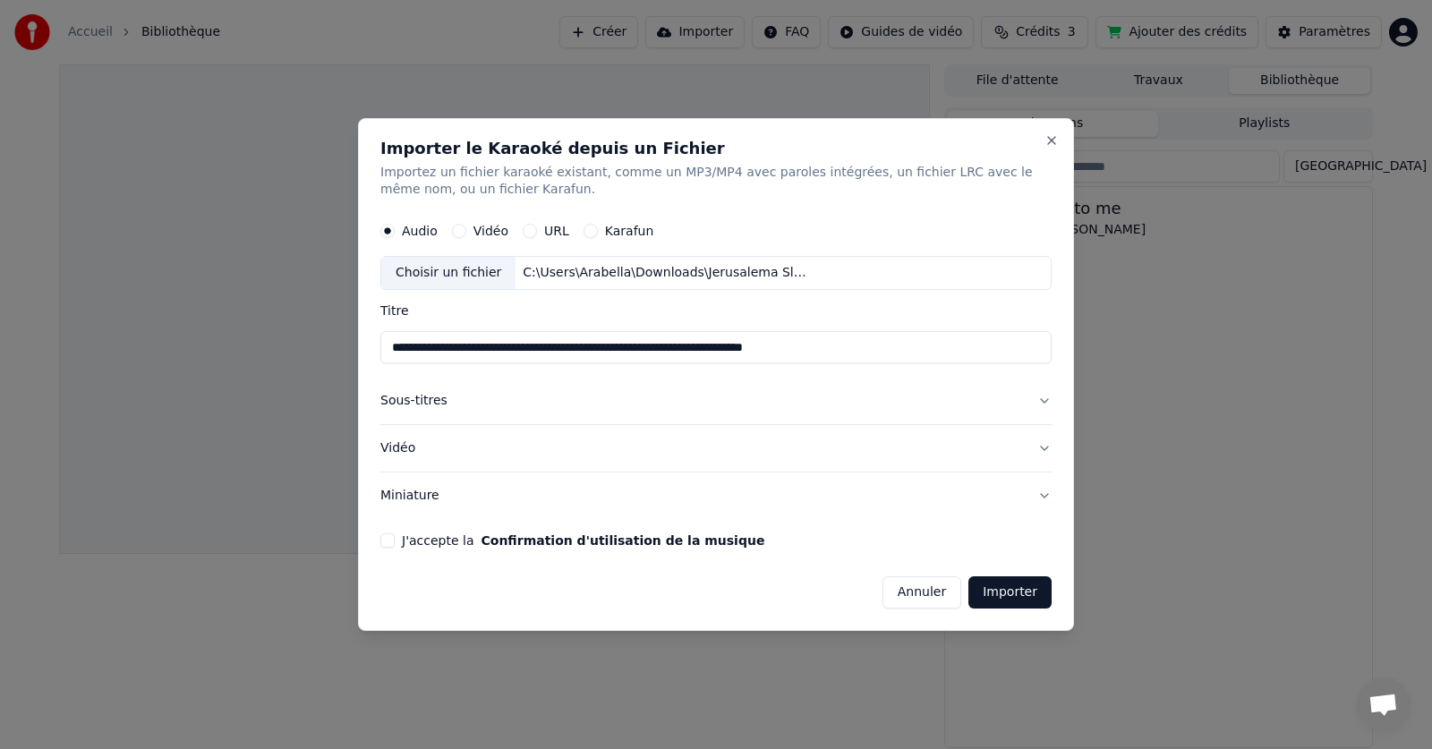
click at [566, 409] on button "Sous-titres" at bounding box center [715, 402] width 671 height 47
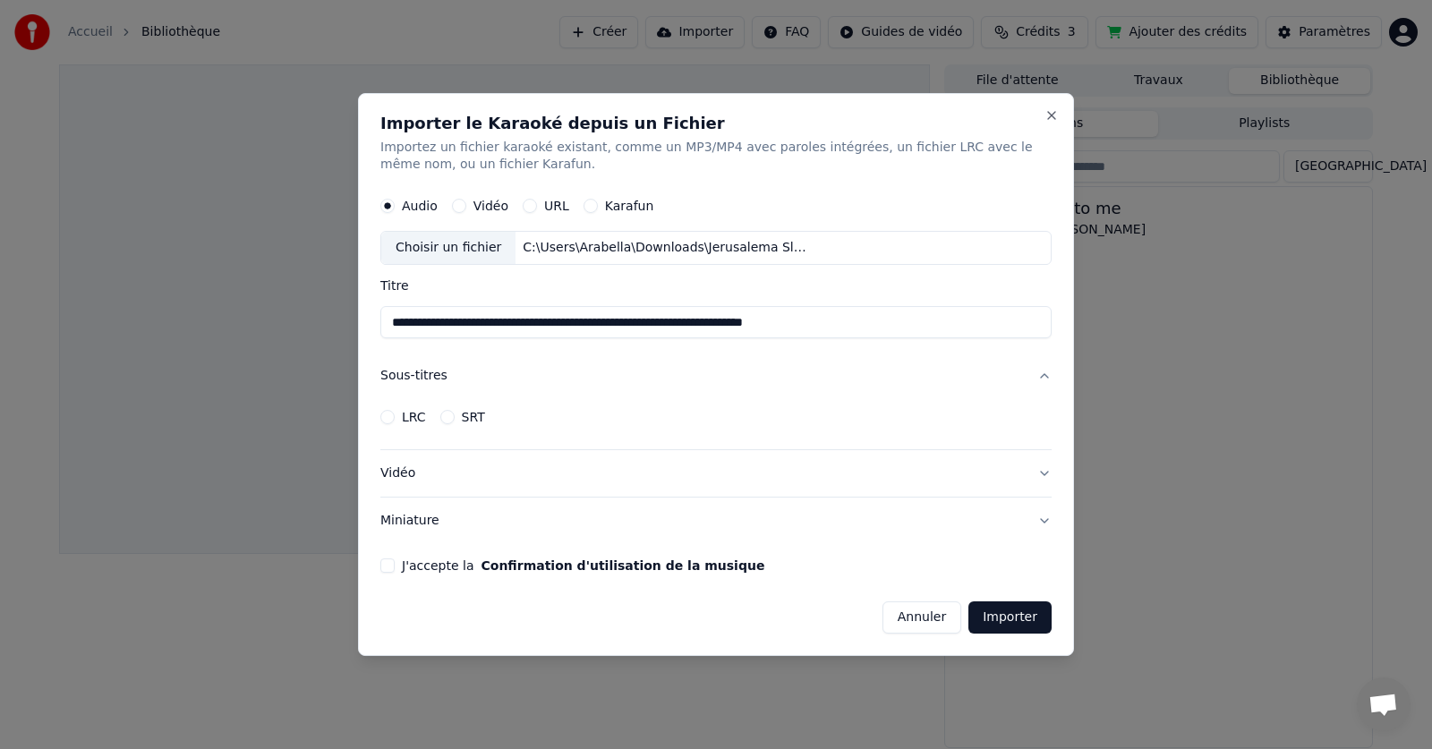
click at [588, 200] on button "Karafun" at bounding box center [590, 207] width 14 height 14
click at [587, 248] on div "Aucun fichier choisi" at bounding box center [583, 249] width 137 height 18
click at [456, 208] on button "Vidéo" at bounding box center [459, 207] width 14 height 14
click at [386, 200] on button "Audio" at bounding box center [387, 207] width 14 height 14
click at [519, 245] on div "Aucun fichier choisi" at bounding box center [583, 249] width 137 height 18
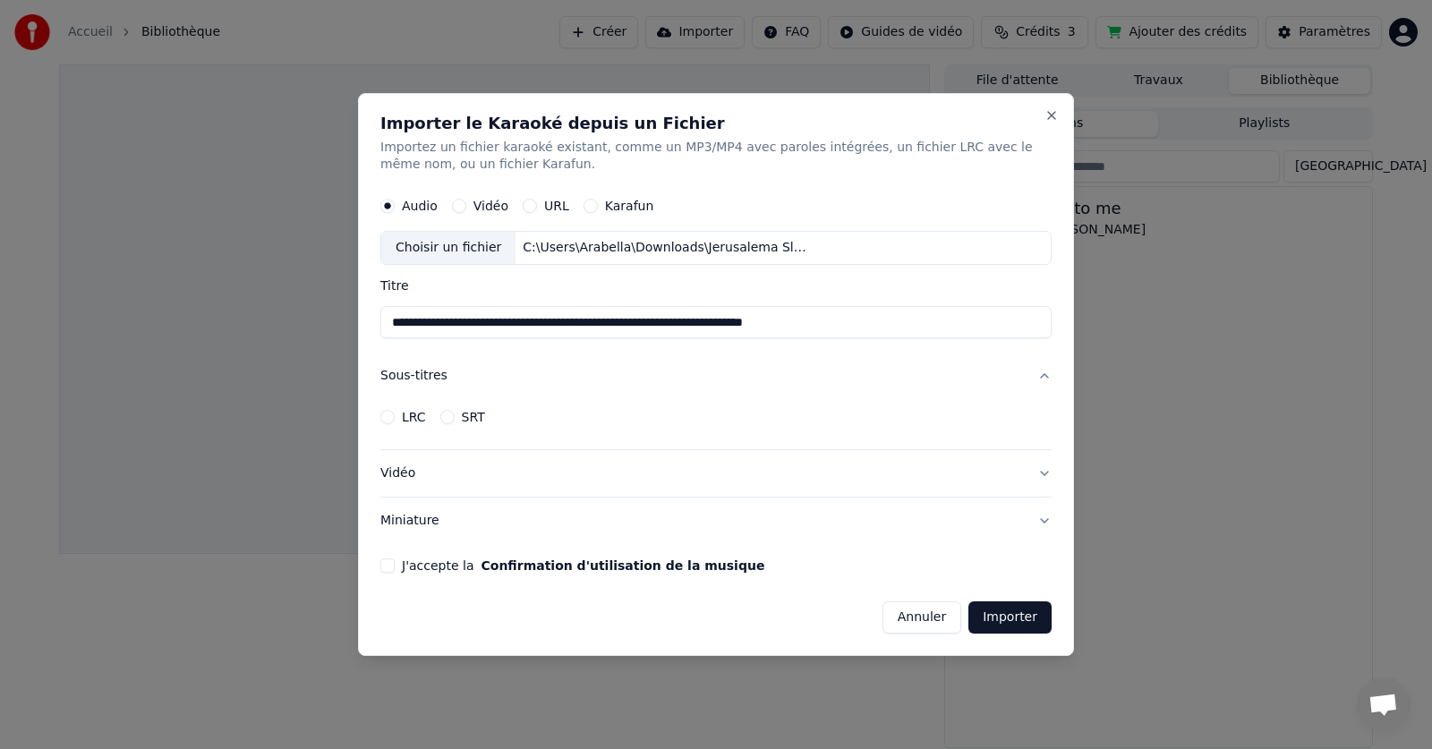
click at [390, 419] on button "LRC" at bounding box center [387, 417] width 14 height 14
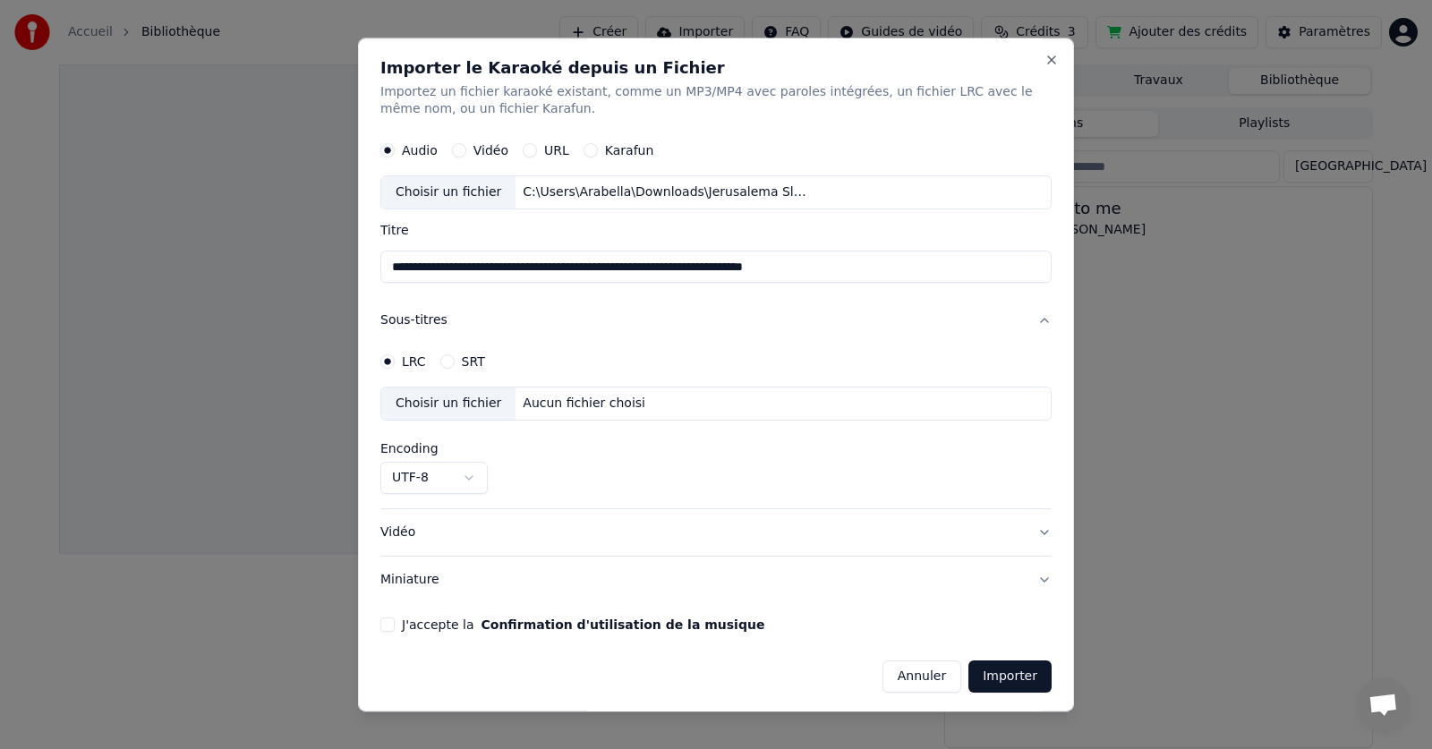
click at [446, 361] on button "SRT" at bounding box center [447, 362] width 14 height 14
click at [517, 397] on div "Aucun fichier choisi" at bounding box center [583, 405] width 137 height 18
click at [387, 357] on button "LRC" at bounding box center [387, 362] width 14 height 14
click at [584, 392] on div "Choisir un fichier Aucun fichier choisi" at bounding box center [715, 404] width 671 height 34
click at [1044, 58] on button "Close" at bounding box center [1051, 60] width 14 height 14
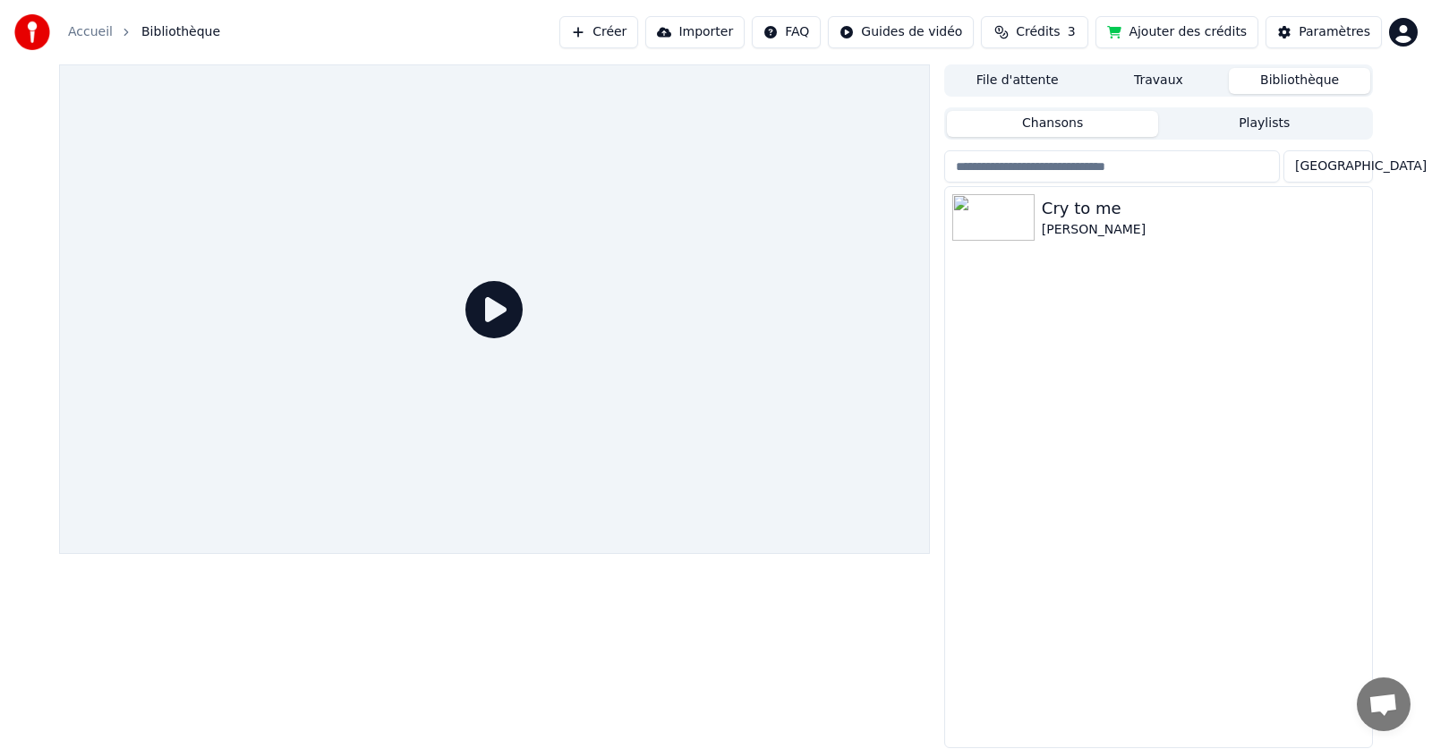
click at [1160, 75] on button "Travaux" at bounding box center [1158, 81] width 141 height 26
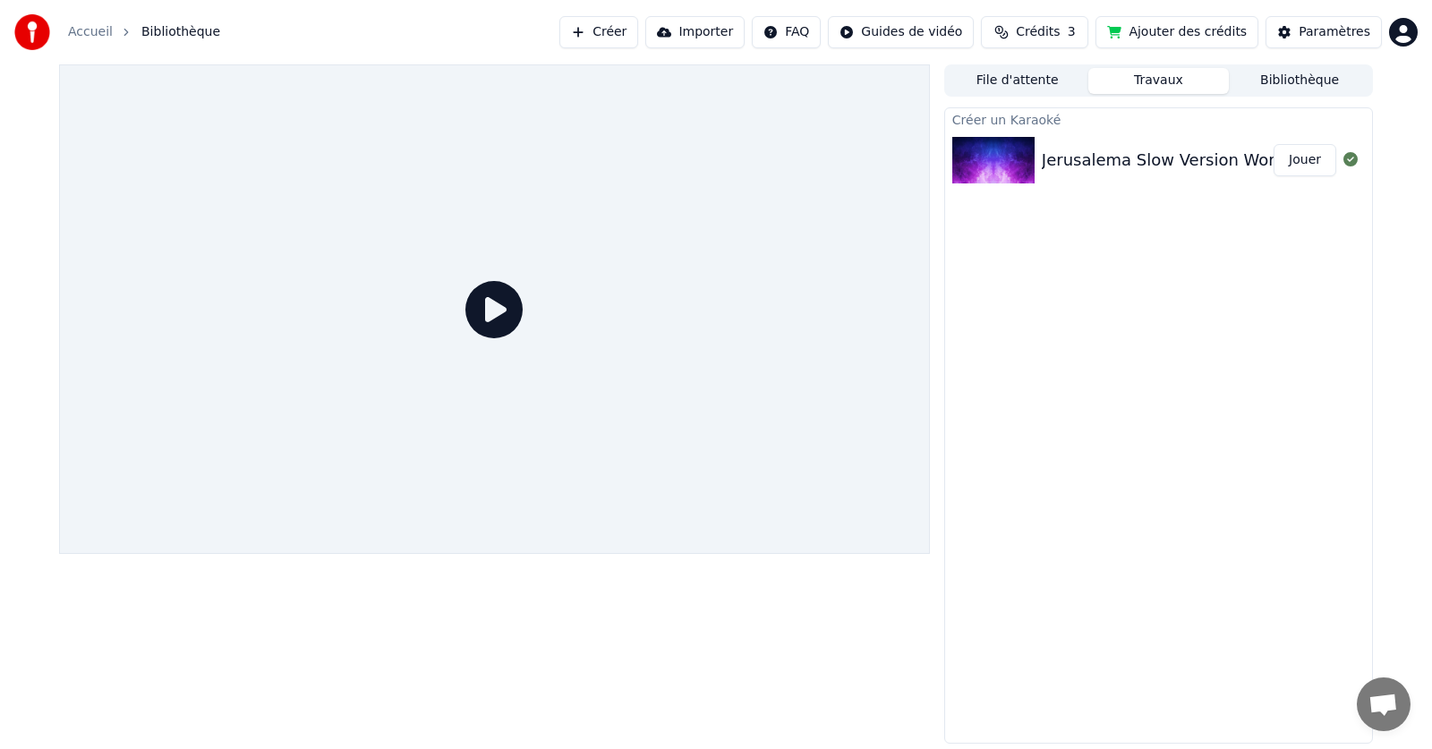
click at [1321, 166] on button "Jouer" at bounding box center [1304, 160] width 63 height 32
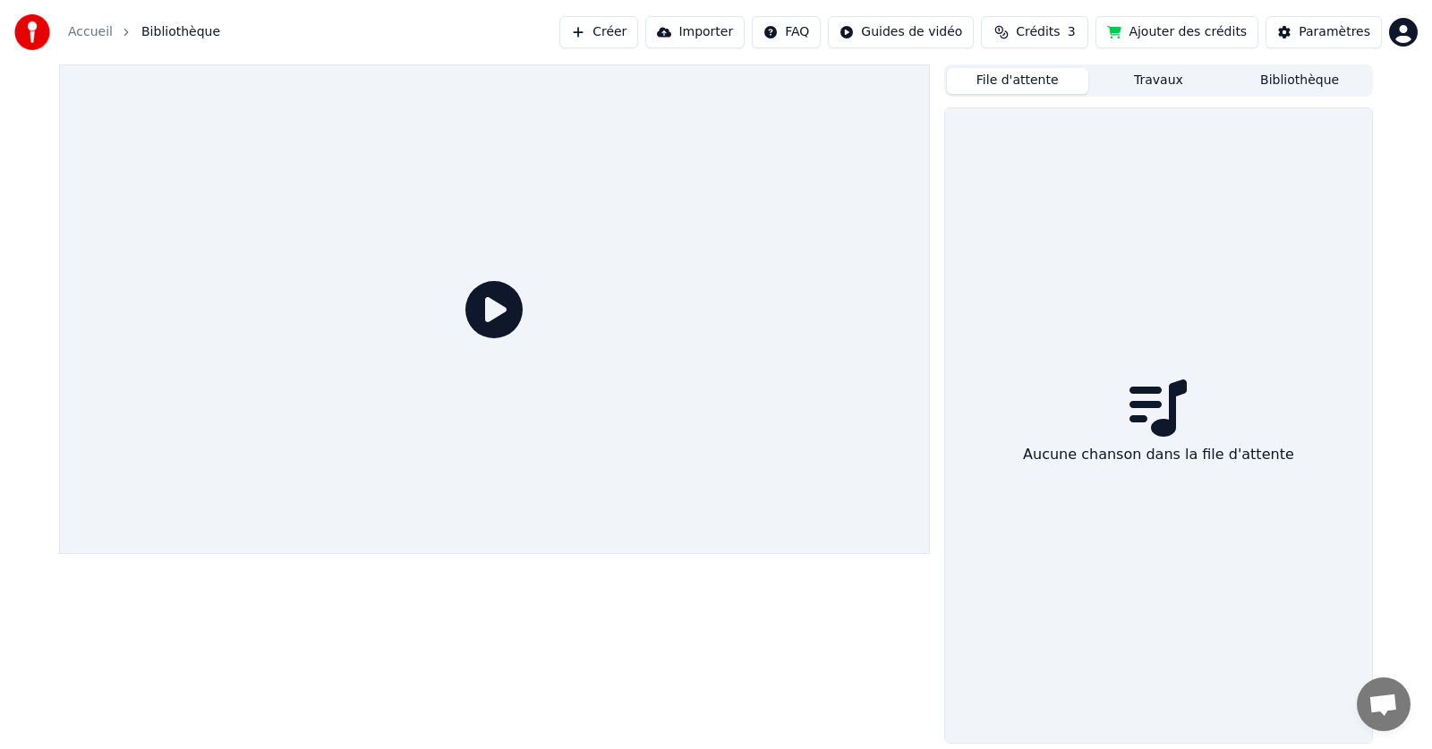
click at [1009, 79] on button "File d'attente" at bounding box center [1017, 81] width 141 height 26
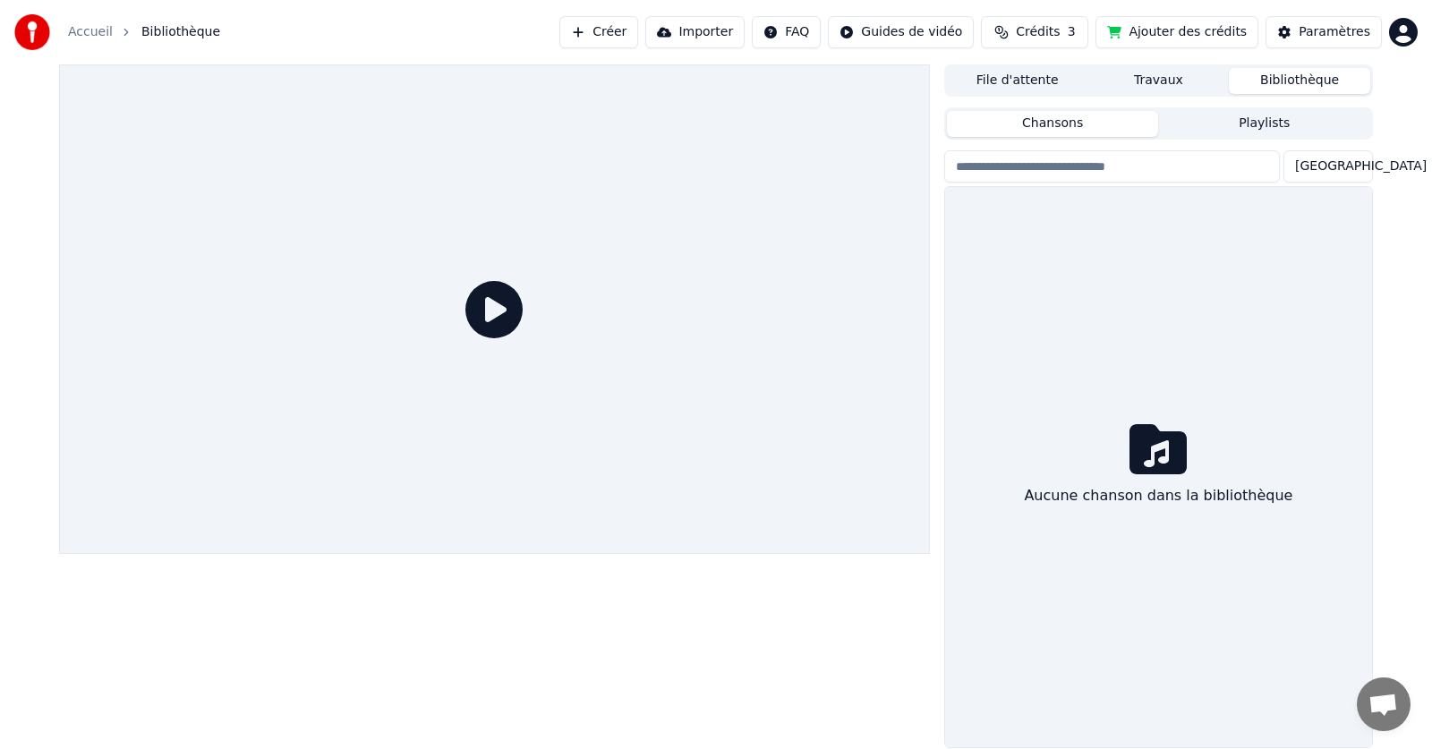
click at [1279, 73] on button "Bibliothèque" at bounding box center [1299, 81] width 141 height 26
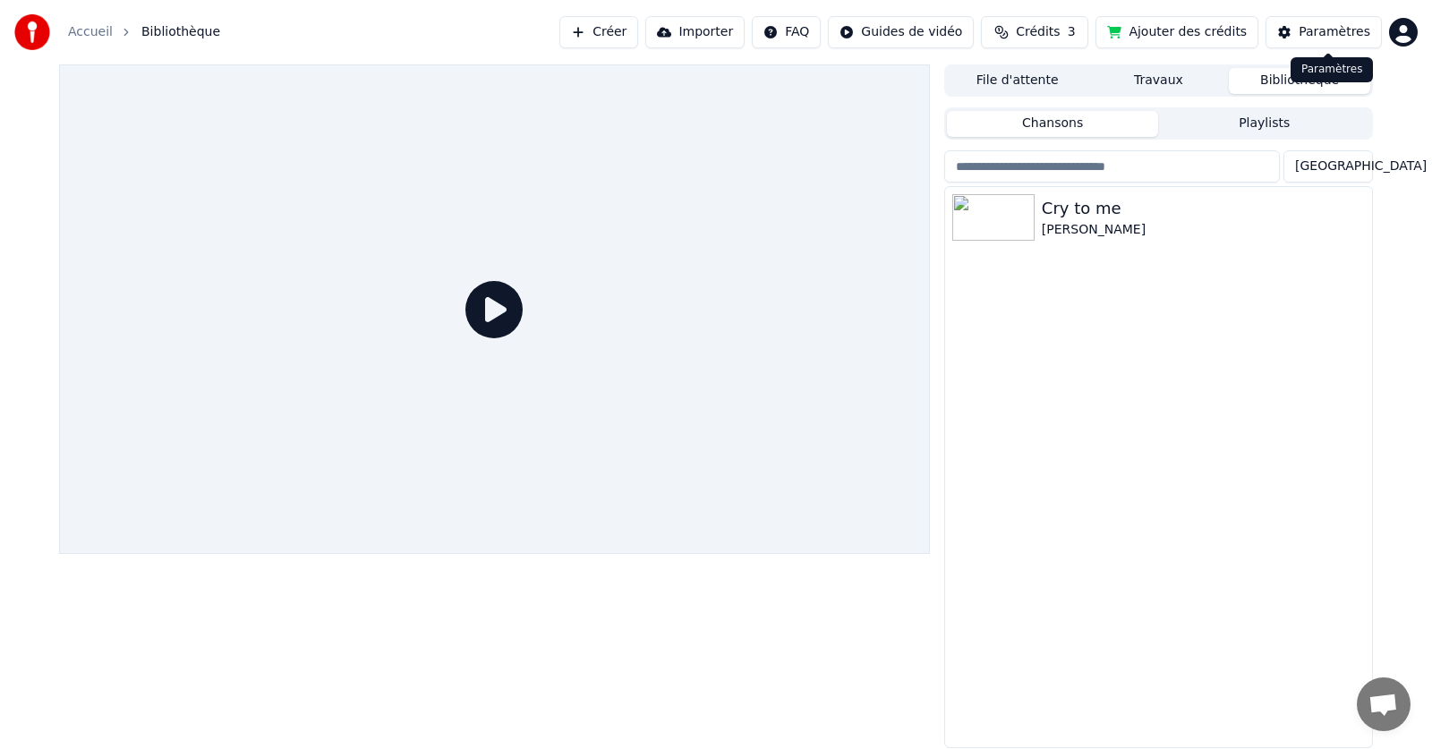
click at [1303, 26] on button "Paramètres" at bounding box center [1323, 32] width 116 height 32
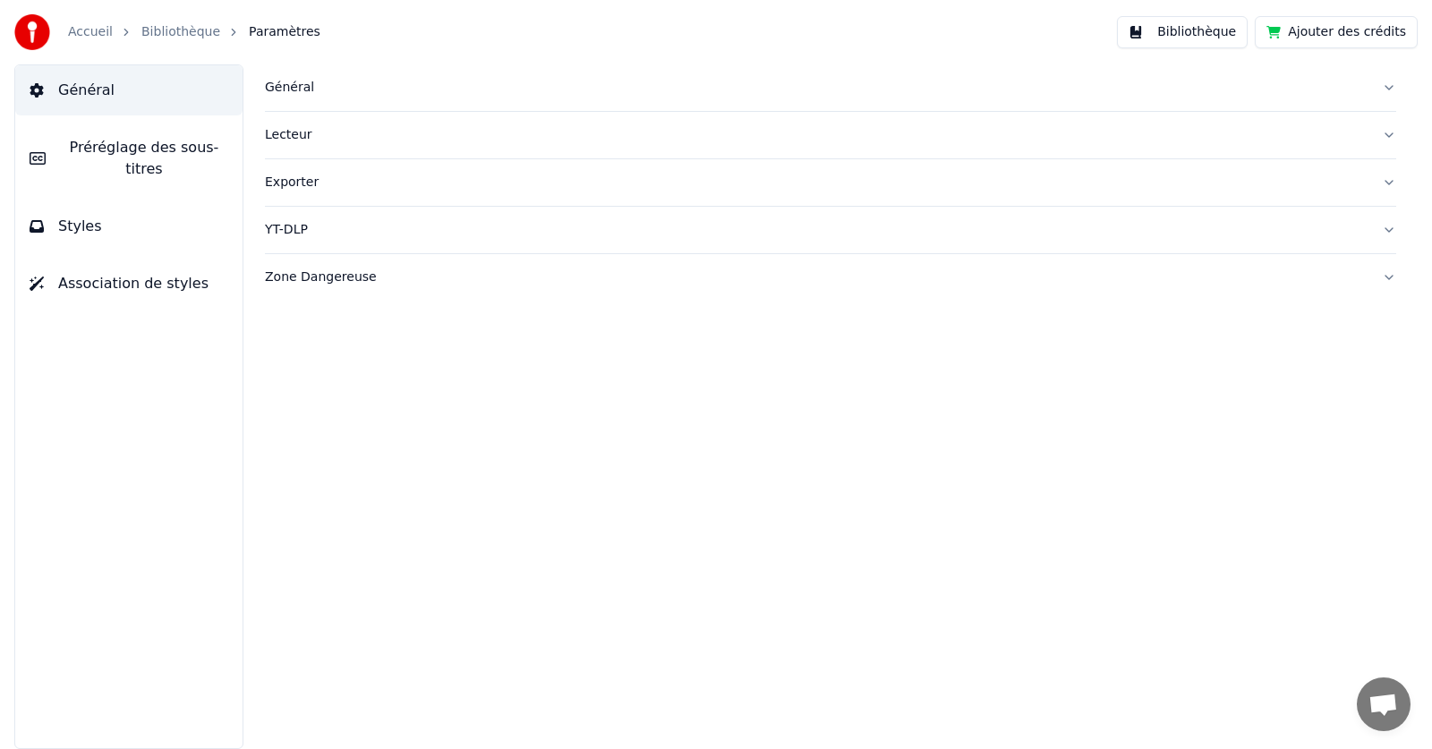
click at [102, 152] on span "Préréglage des sous-titres" at bounding box center [144, 158] width 168 height 43
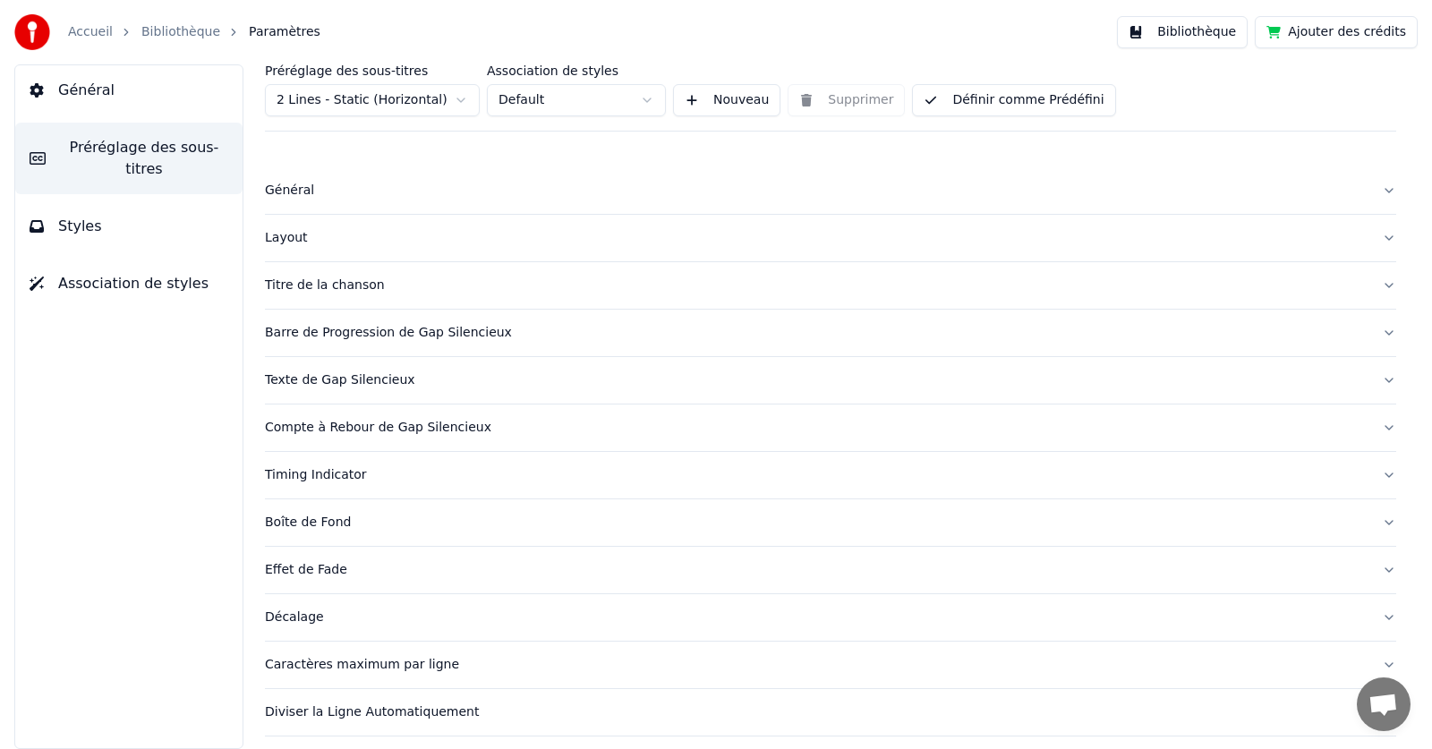
click at [857, 15] on div "Accueil Bibliothèque Paramètres Bibliothèque Ajouter des crédits" at bounding box center [716, 32] width 1432 height 64
click at [1184, 27] on button "Bibliothèque" at bounding box center [1182, 32] width 131 height 32
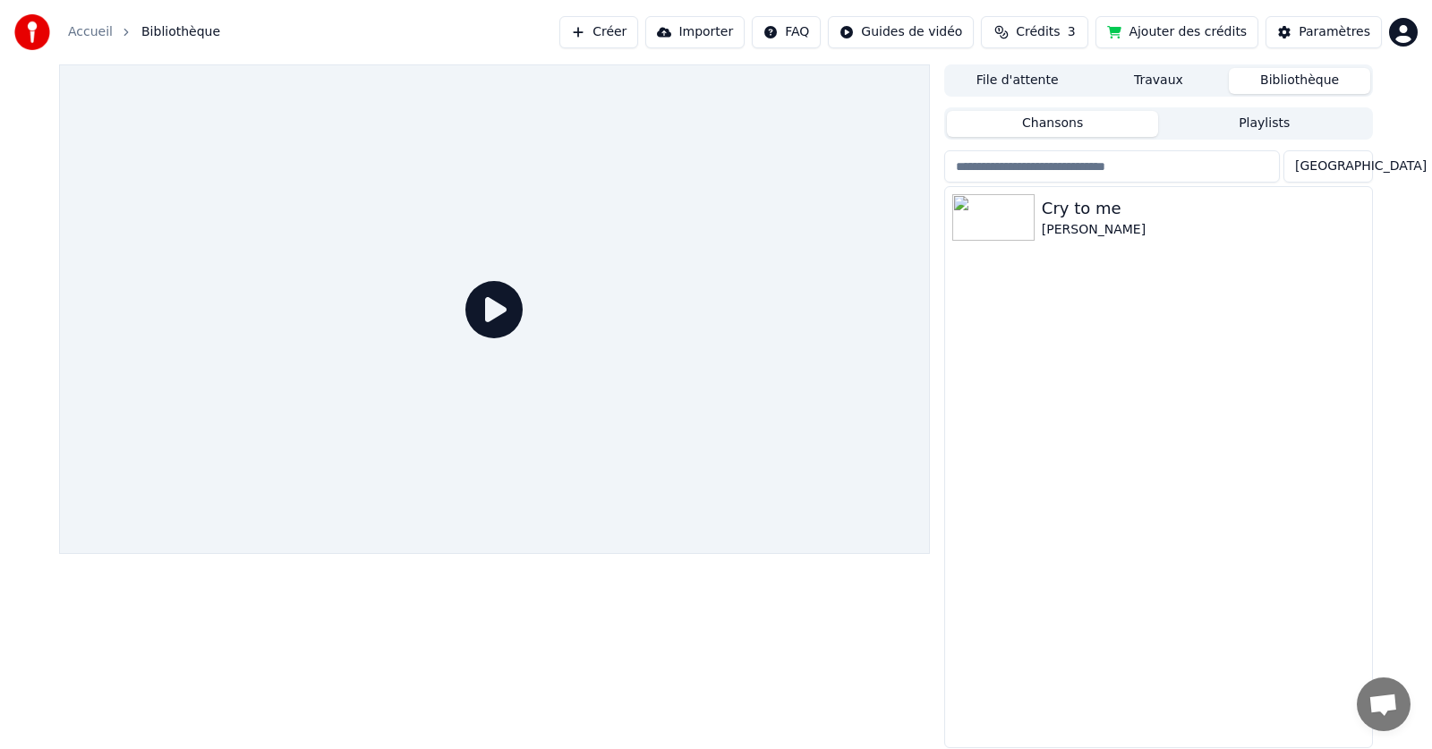
click at [908, 32] on html "Accueil Bibliothèque Créer Importer FAQ Guides de vidéo Crédits 3 Ajouter des c…" at bounding box center [716, 374] width 1432 height 749
click at [724, 37] on html "Accueil Bibliothèque Créer Importer FAQ Guides de vidéo Crédits 3 Ajouter des c…" at bounding box center [716, 374] width 1432 height 749
click at [638, 32] on button "Créer" at bounding box center [598, 32] width 79 height 32
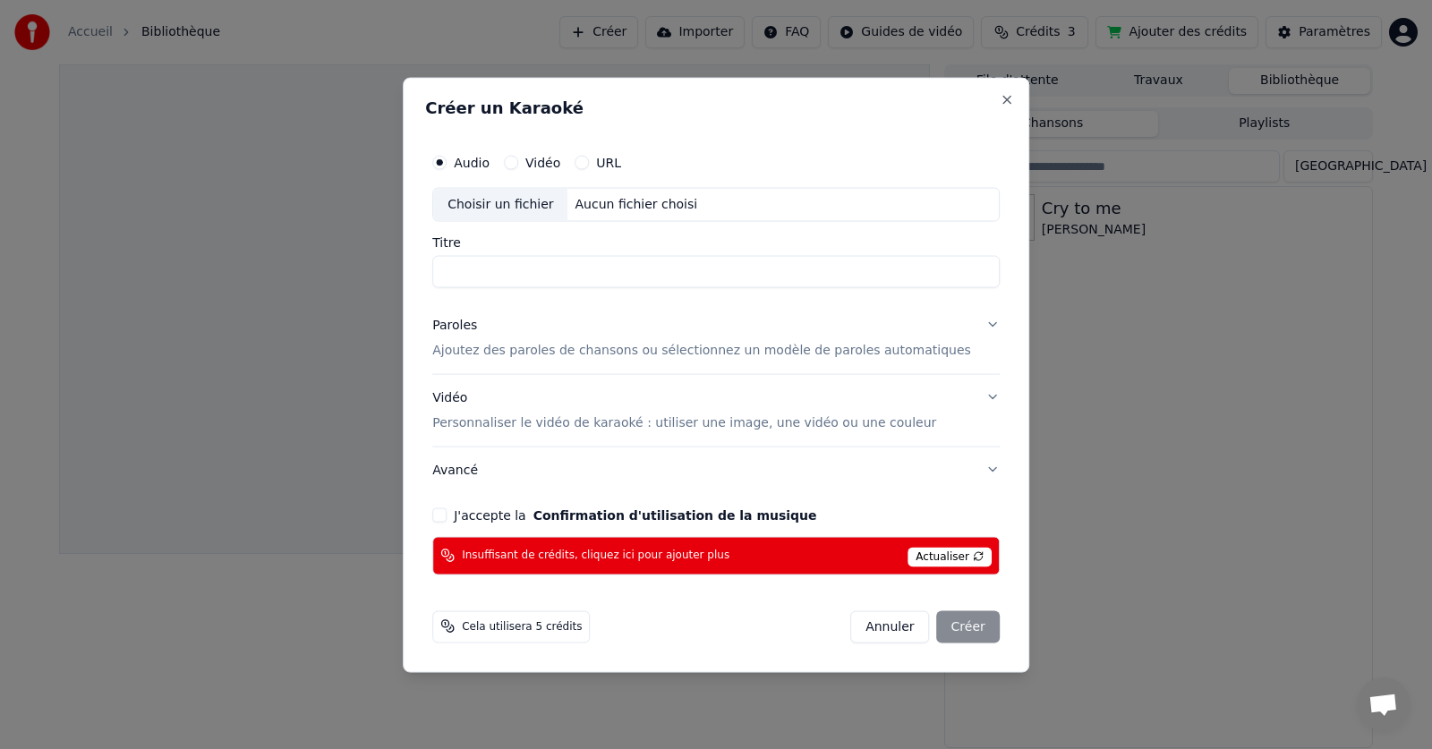
click at [625, 196] on div "Aucun fichier choisi" at bounding box center [636, 204] width 137 height 18
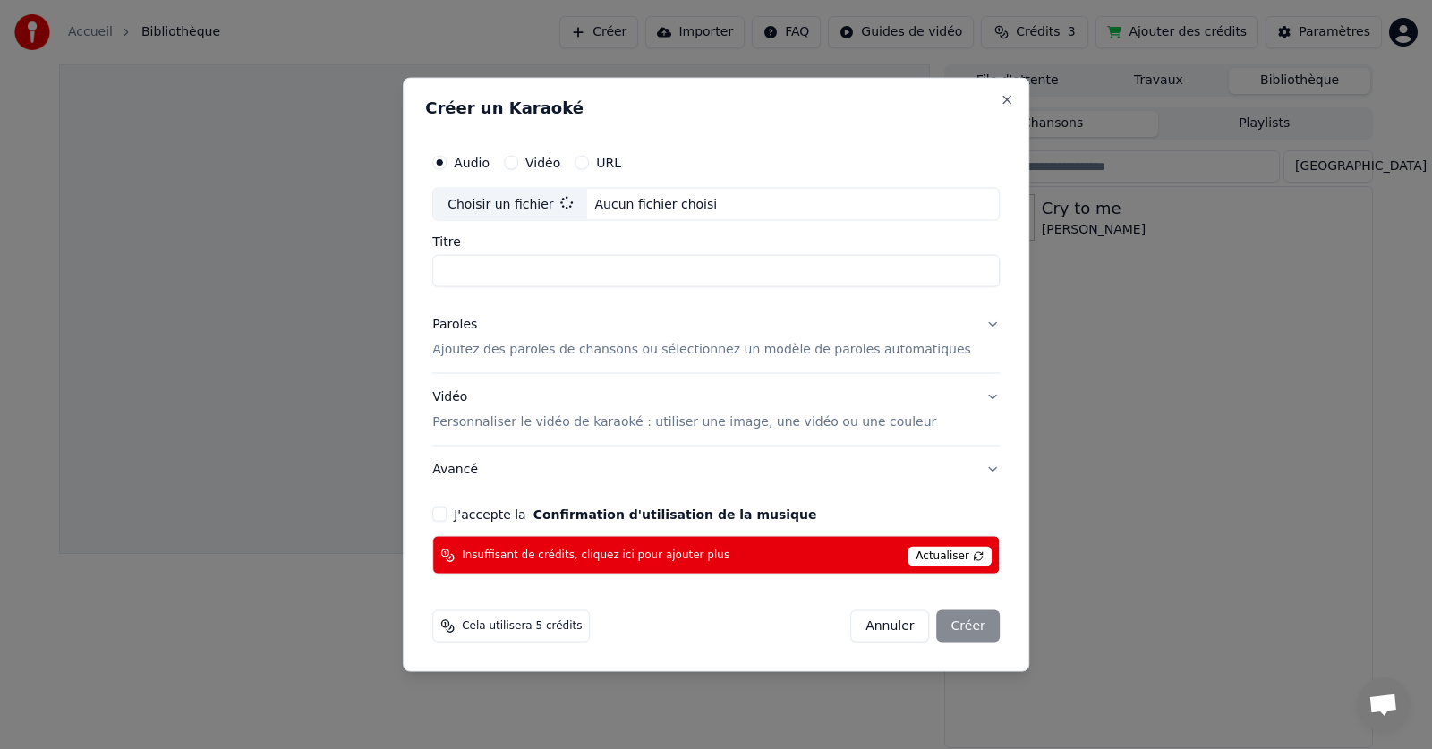
type input "**********"
click at [554, 351] on p "Ajoutez des paroles de chansons ou sélectionnez un modèle de paroles automatiqu…" at bounding box center [701, 350] width 539 height 18
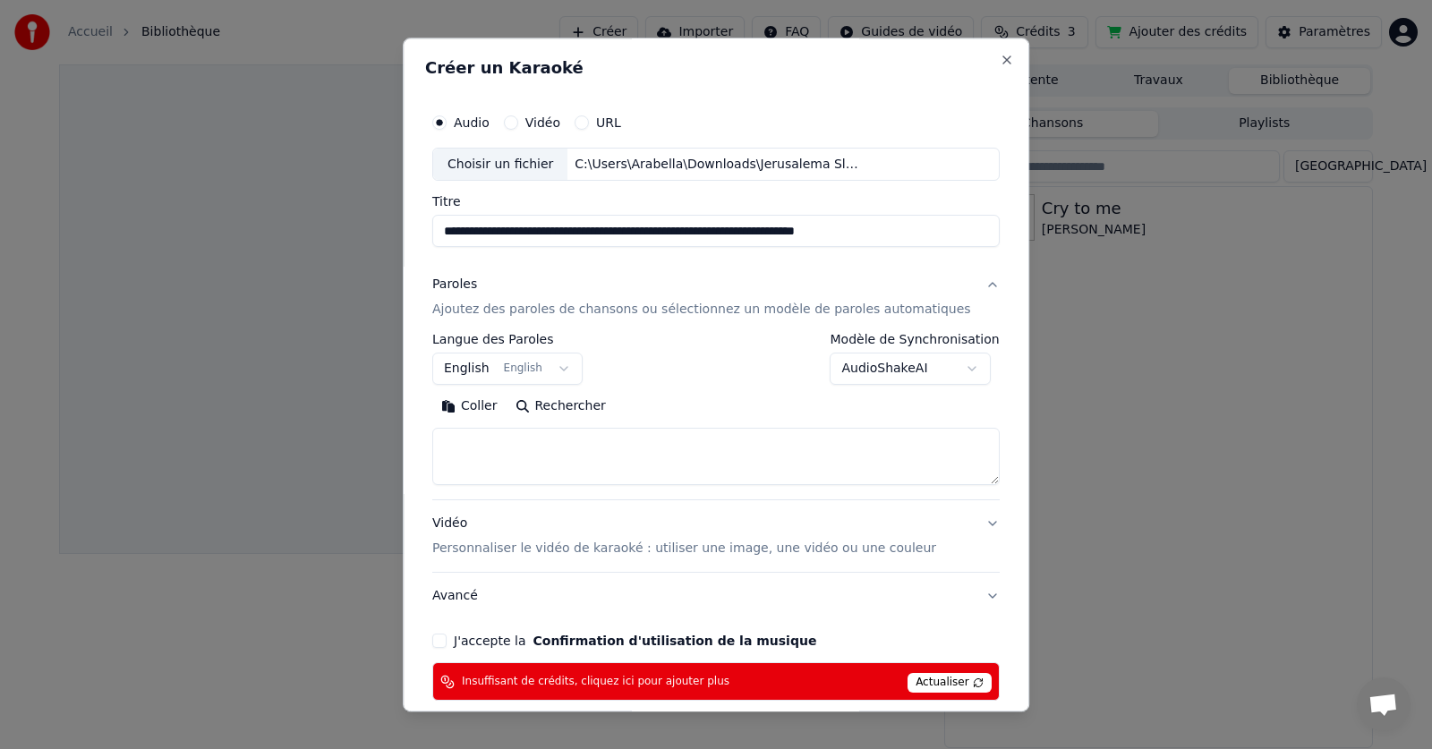
click at [579, 365] on button "English English" at bounding box center [507, 369] width 150 height 32
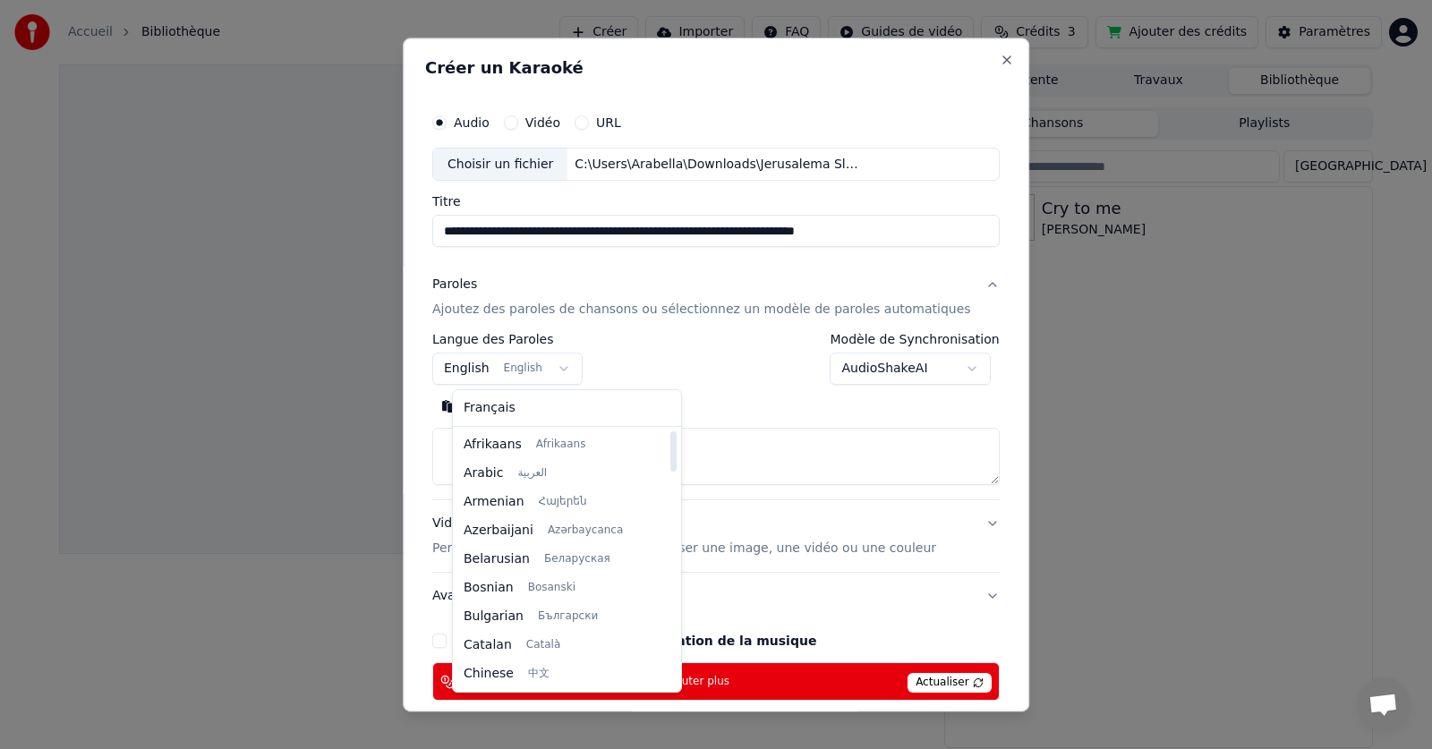
select select "**"
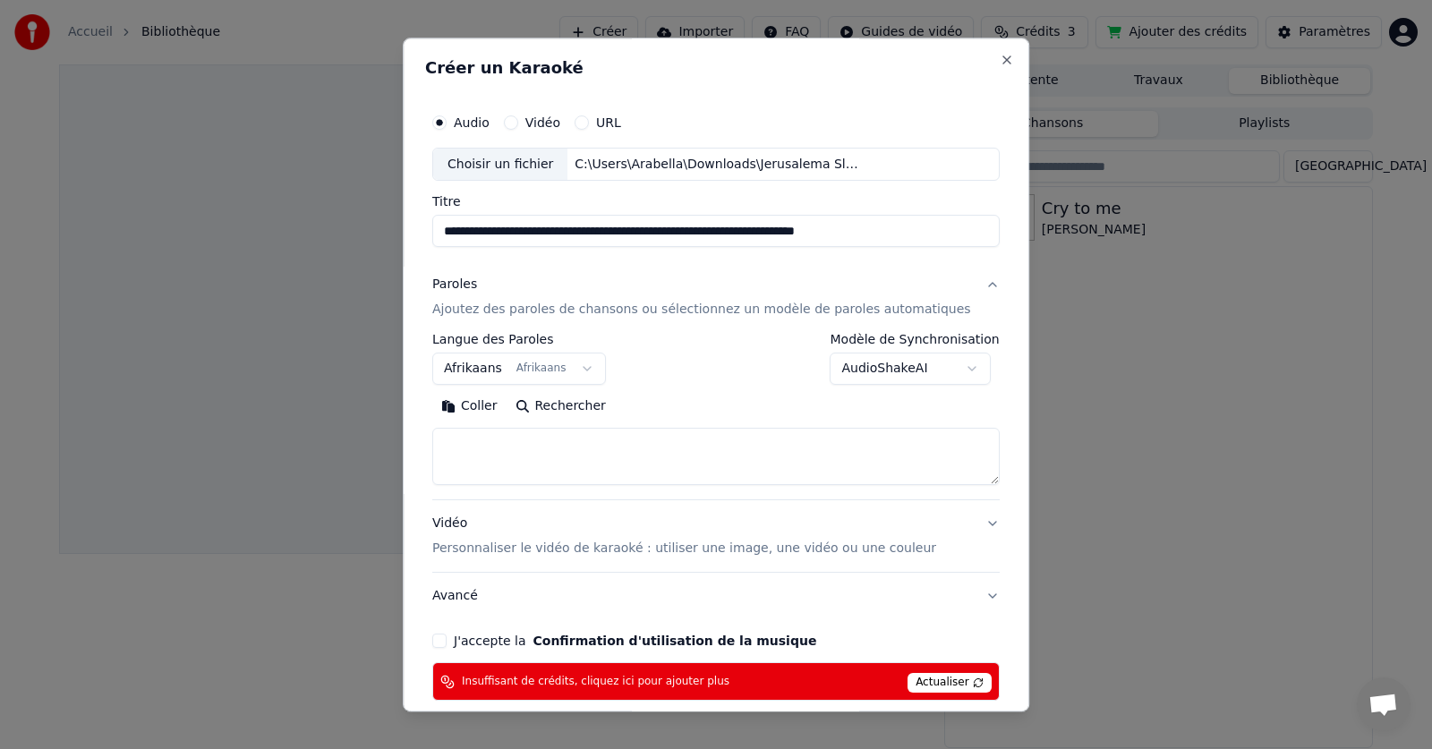
click at [496, 406] on button "Coller" at bounding box center [469, 407] width 74 height 29
click at [447, 634] on button "J'accepte la Confirmation d'utilisation de la musique" at bounding box center [439, 641] width 14 height 14
click at [907, 680] on span "Actualiser" at bounding box center [949, 684] width 84 height 20
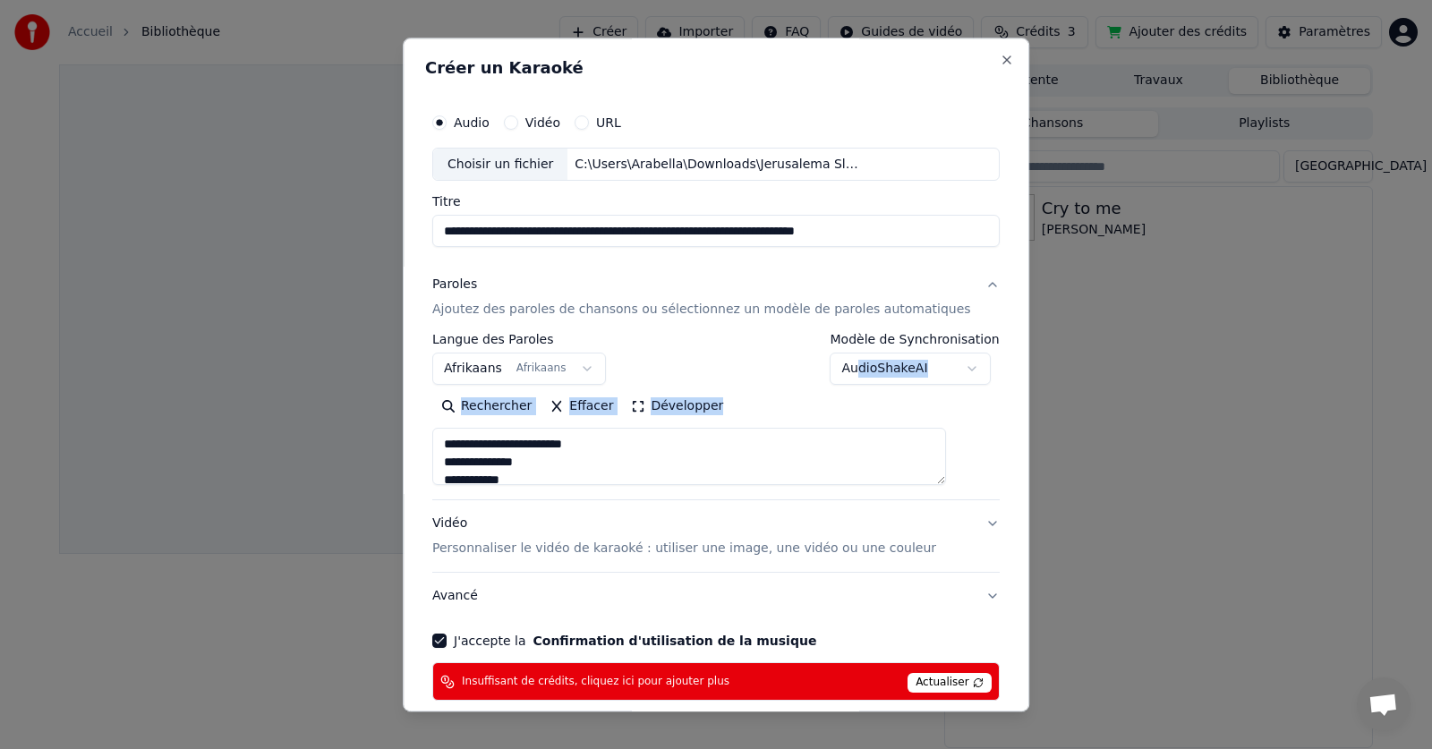
drag, startPoint x: 864, startPoint y: 499, endPoint x: 834, endPoint y: 386, distance: 117.4
click at [834, 386] on div "**********" at bounding box center [715, 417] width 567 height 166
click at [722, 340] on div "**********" at bounding box center [715, 360] width 567 height 52
click at [775, 54] on div "**********" at bounding box center [716, 375] width 626 height 674
click at [1000, 61] on button "Close" at bounding box center [1007, 60] width 14 height 14
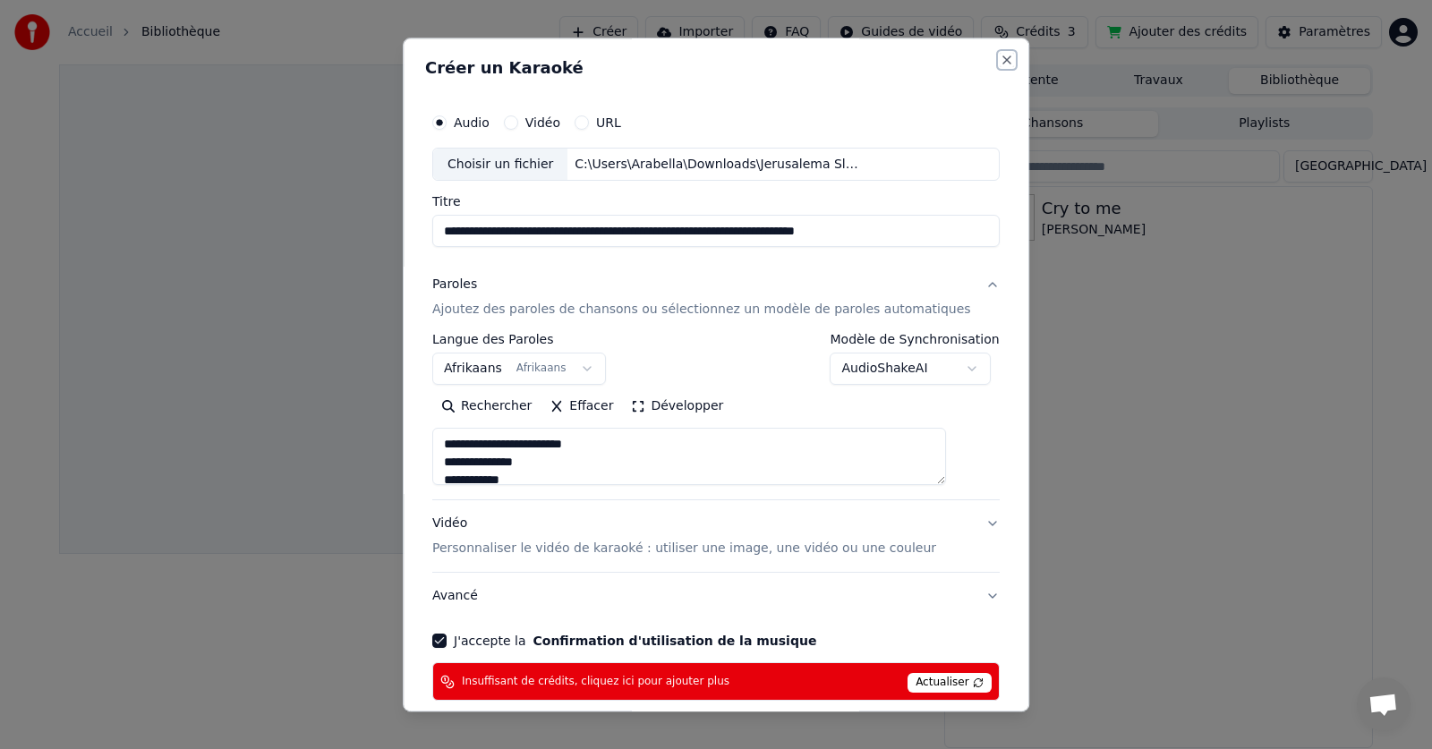
type textarea "**********"
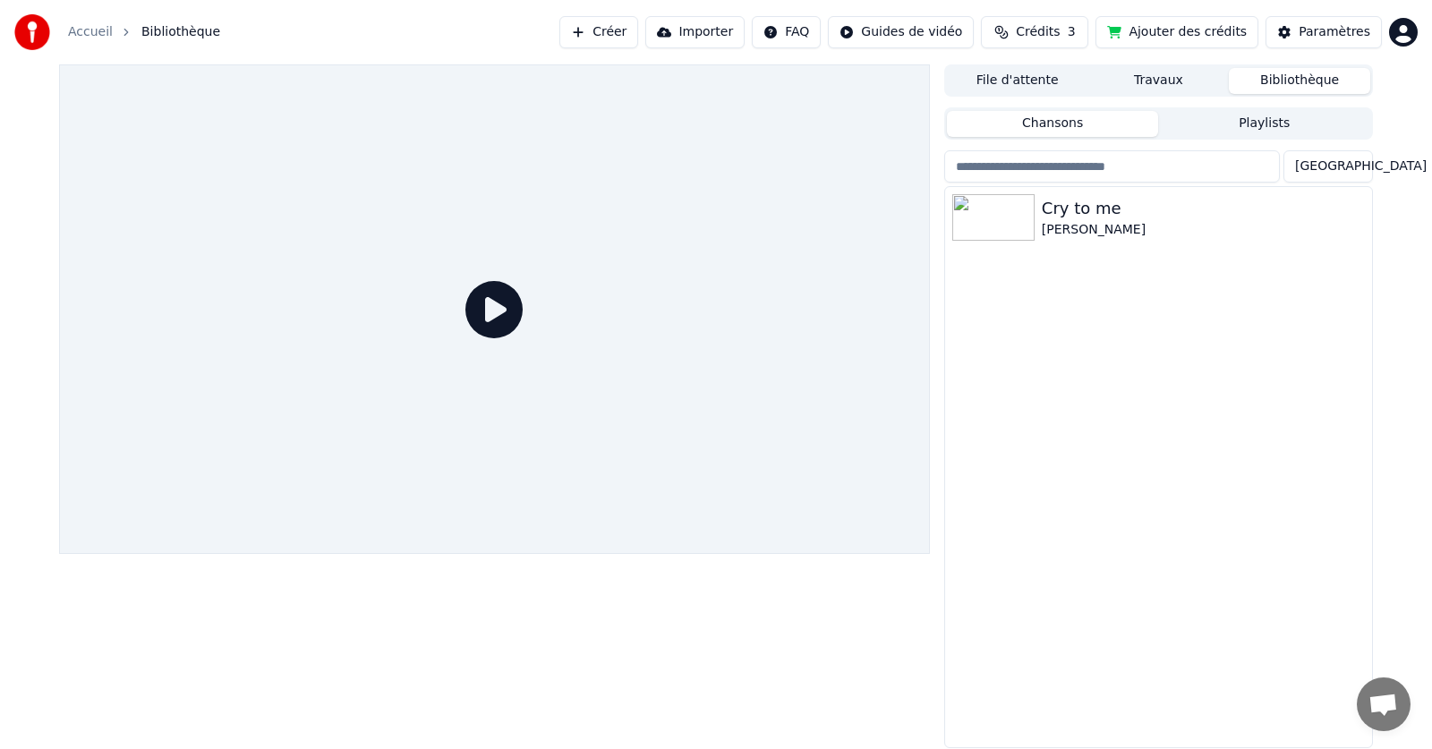
click at [1135, 37] on button "Ajouter des crédits" at bounding box center [1176, 32] width 163 height 32
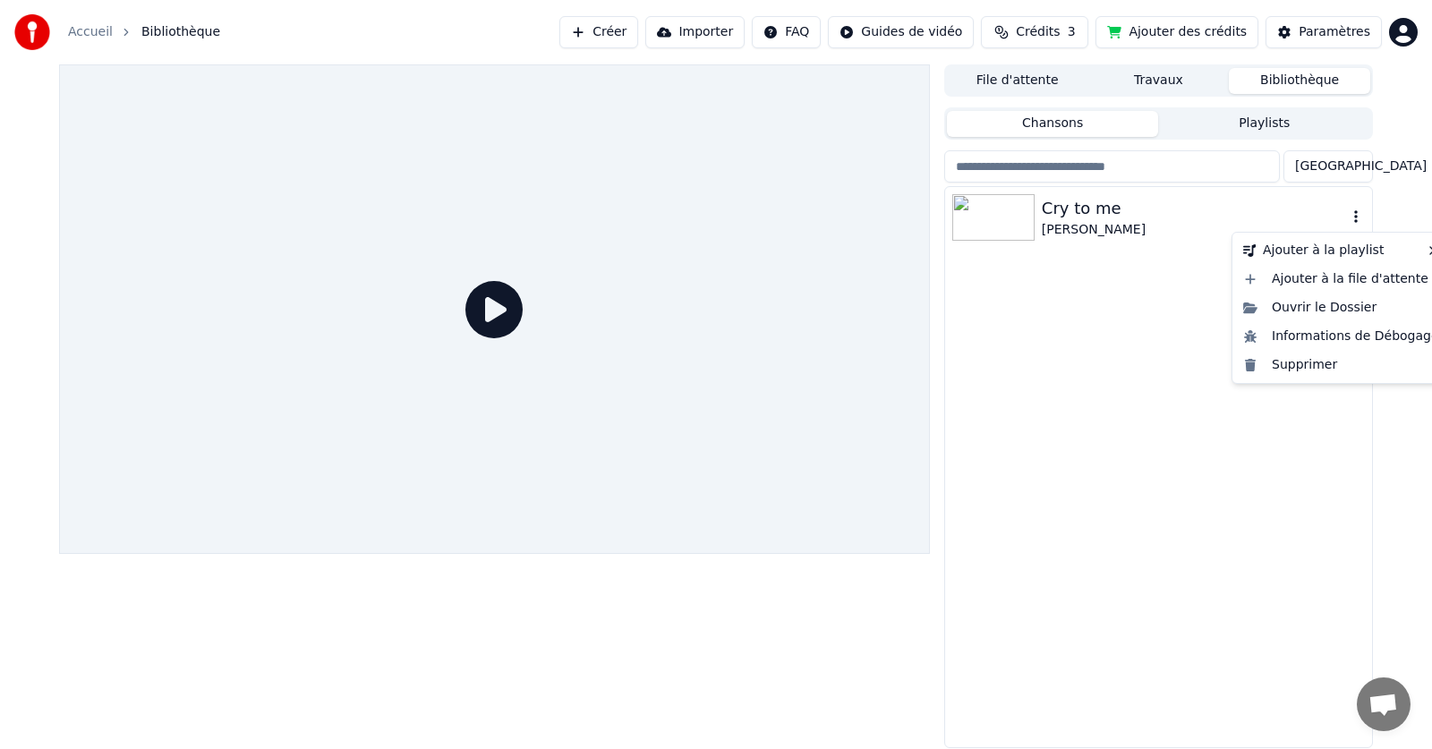
click at [1354, 217] on icon "button" at bounding box center [1356, 216] width 18 height 14
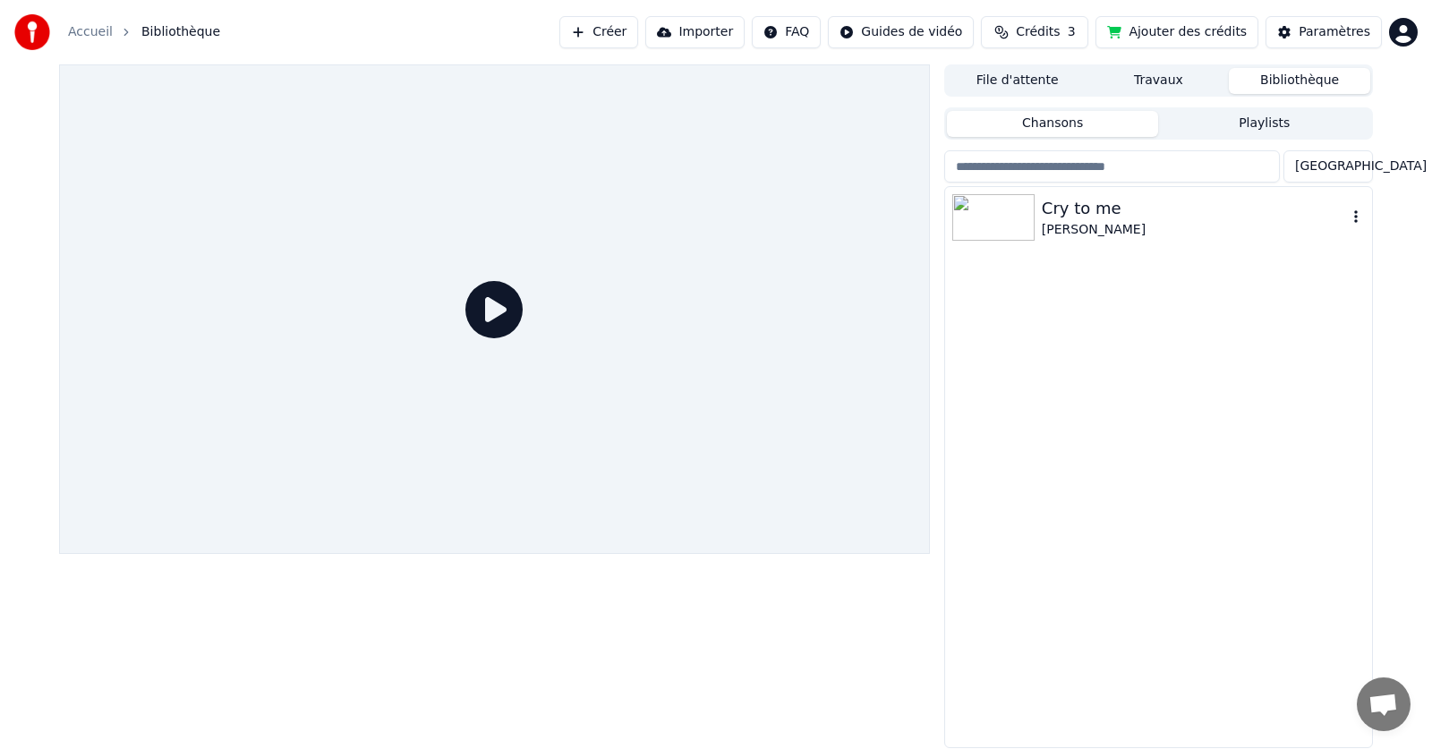
click at [1129, 233] on div "[PERSON_NAME]" at bounding box center [1194, 230] width 305 height 18
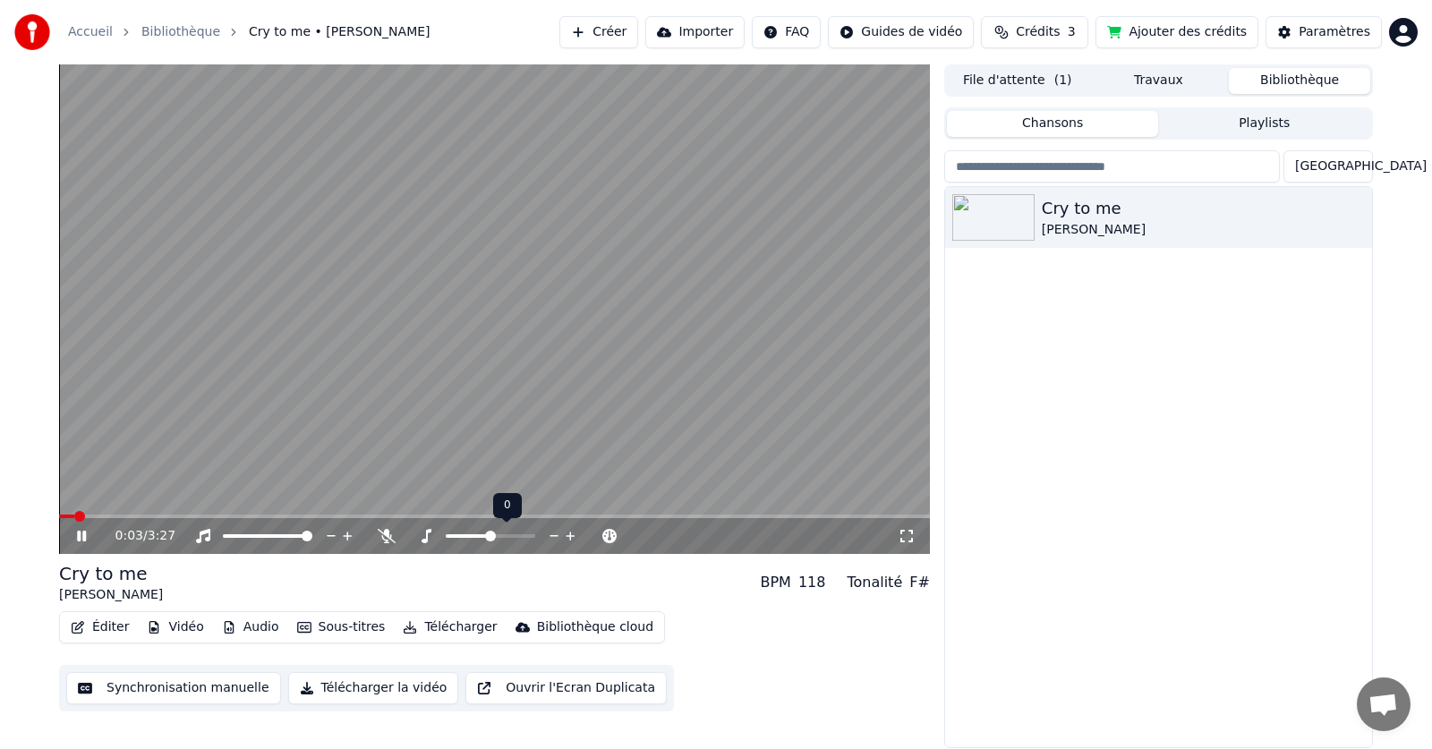
click at [575, 531] on icon at bounding box center [570, 536] width 17 height 18
click at [574, 533] on icon at bounding box center [570, 536] width 17 height 18
click at [383, 538] on icon at bounding box center [387, 536] width 18 height 14
click at [385, 534] on body "Accueil Bibliothèque Cry to me • [PERSON_NAME] • [PERSON_NAME] Importer FAQ Gui…" at bounding box center [716, 374] width 1432 height 749
click at [223, 532] on span at bounding box center [228, 536] width 11 height 11
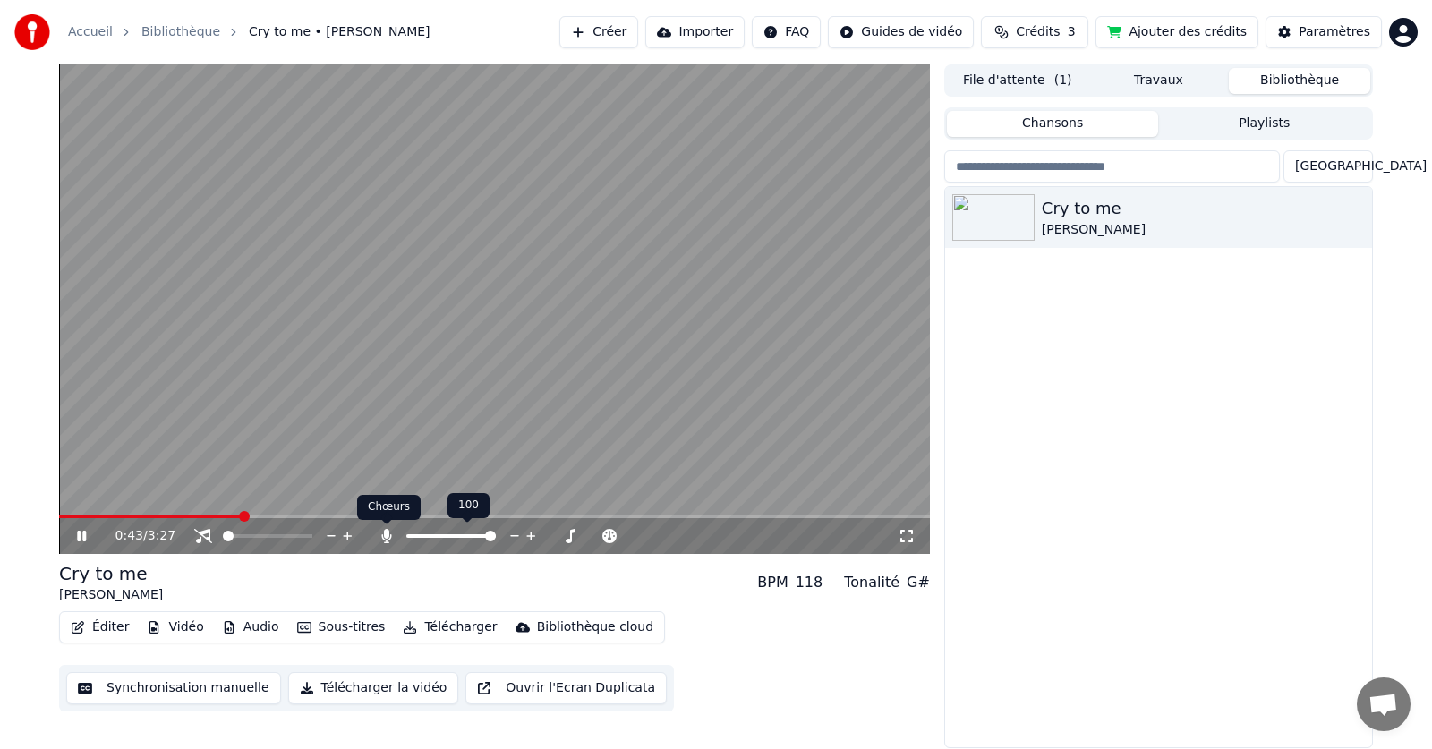
click at [389, 536] on icon at bounding box center [387, 536] width 18 height 14
click at [312, 537] on span at bounding box center [307, 536] width 11 height 11
click at [1277, 80] on button "Bibliothèque" at bounding box center [1299, 81] width 141 height 26
click at [1154, 73] on button "Travaux" at bounding box center [1158, 81] width 141 height 26
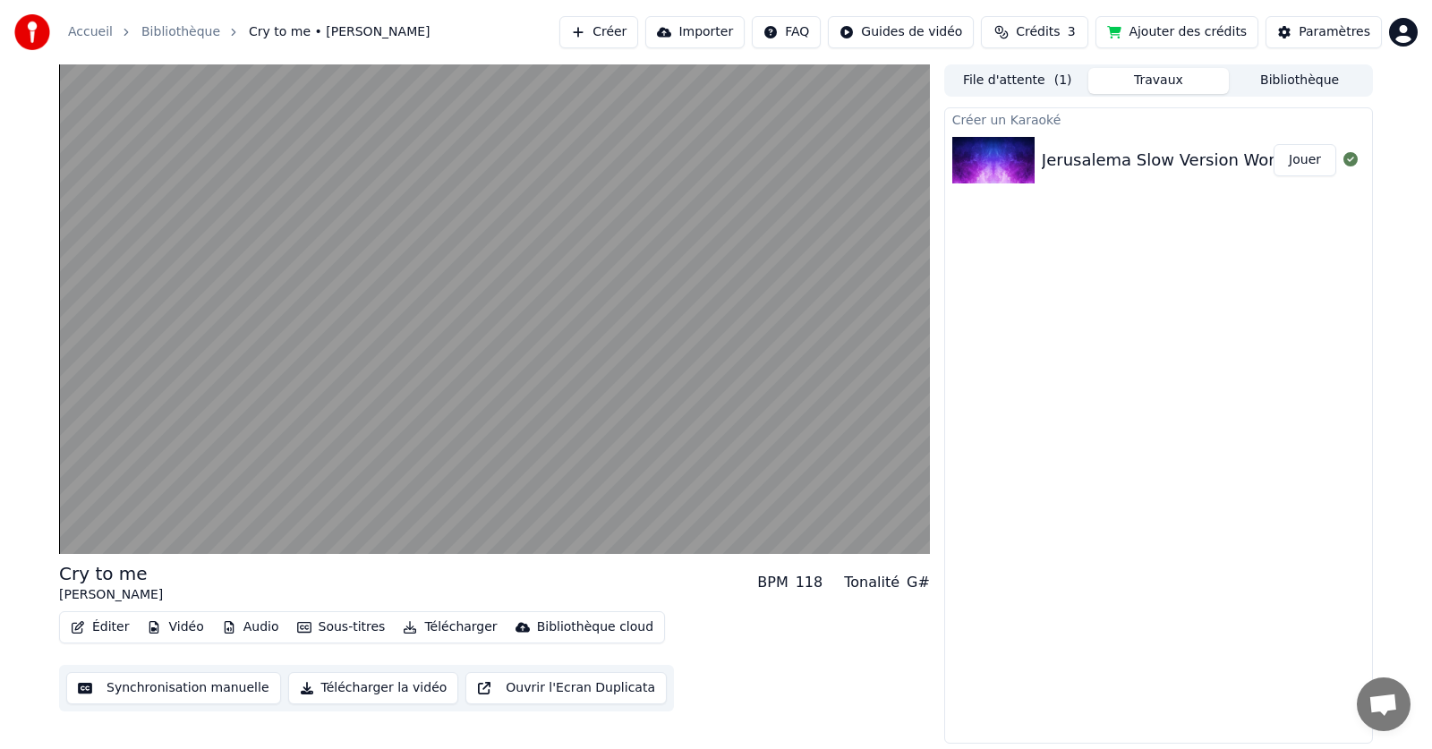
click at [1315, 166] on button "Jouer" at bounding box center [1304, 160] width 63 height 32
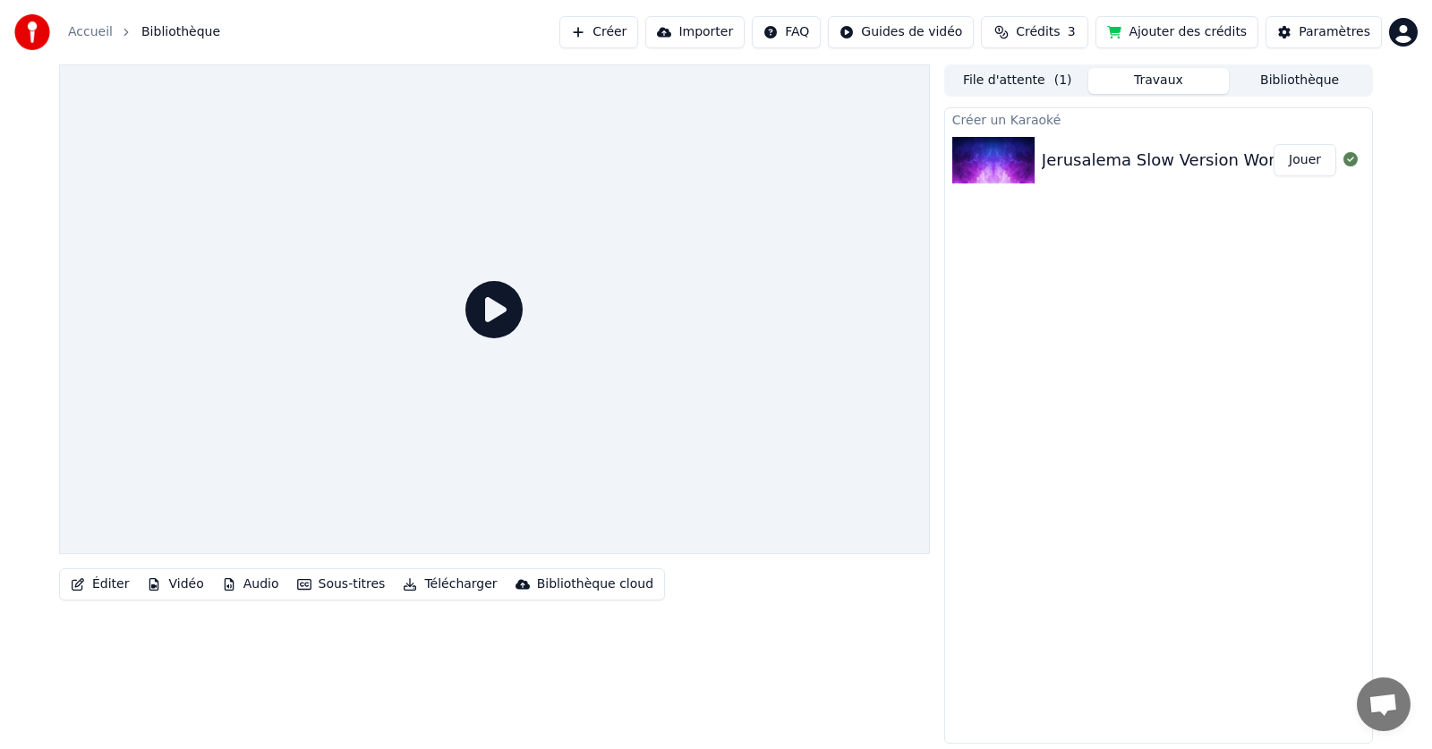
click at [1251, 161] on div "Jerusalema Slow Version Worship Cover by imac Music Originals Soulful & [PERSON…" at bounding box center [1408, 160] width 732 height 25
click at [1301, 159] on button "Jouer" at bounding box center [1304, 160] width 63 height 32
click at [504, 303] on icon at bounding box center [493, 309] width 57 height 57
click at [506, 289] on icon at bounding box center [493, 309] width 57 height 57
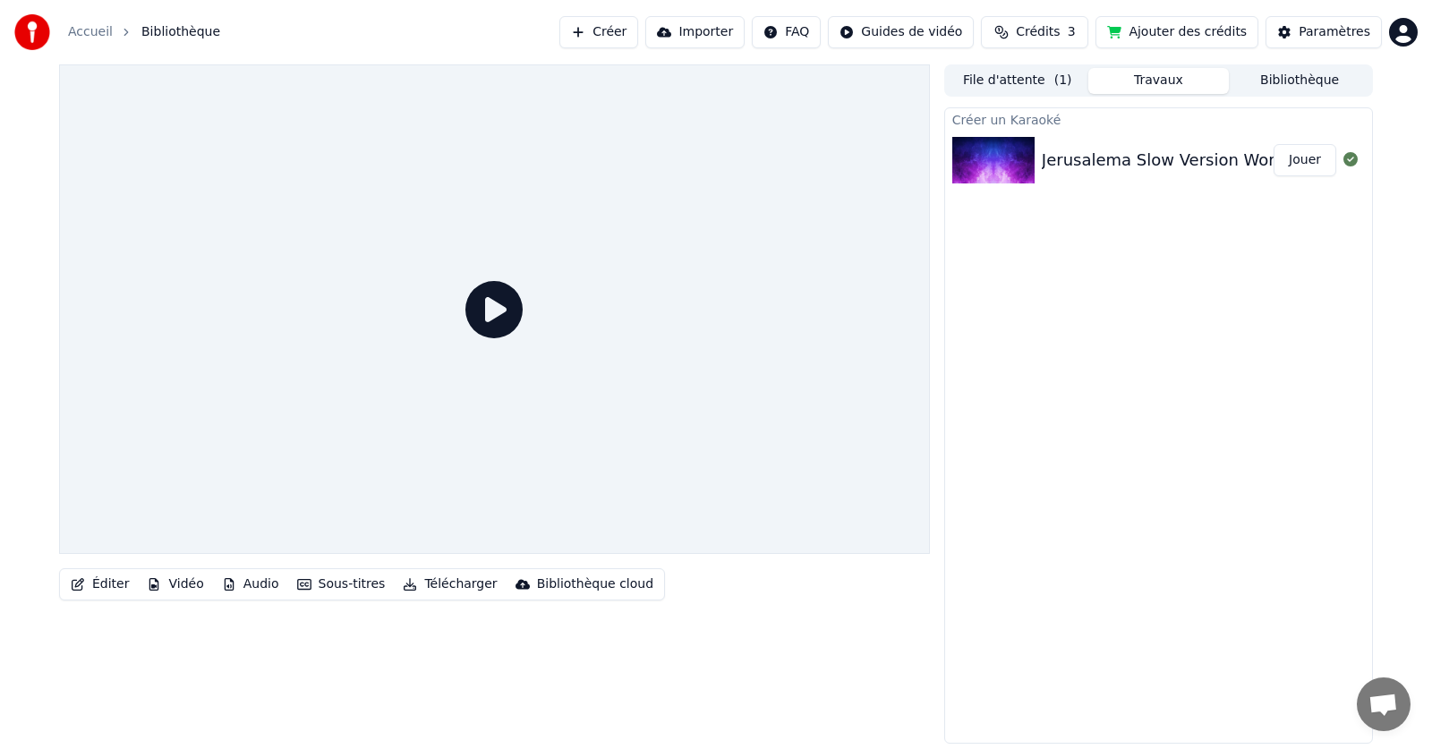
click at [1304, 157] on button "Jouer" at bounding box center [1304, 160] width 63 height 32
click at [1151, 158] on div "Jerusalema Slow Version Worship Cover by imac Music Originals Soulful & [PERSON…" at bounding box center [1408, 160] width 732 height 25
drag, startPoint x: 1147, startPoint y: 156, endPoint x: 599, endPoint y: 244, distance: 555.7
click at [599, 244] on div "Éditer Vidéo Audio Sous-titres Télécharger Bibliothèque cloud File d'attente ( …" at bounding box center [716, 403] width 1342 height 679
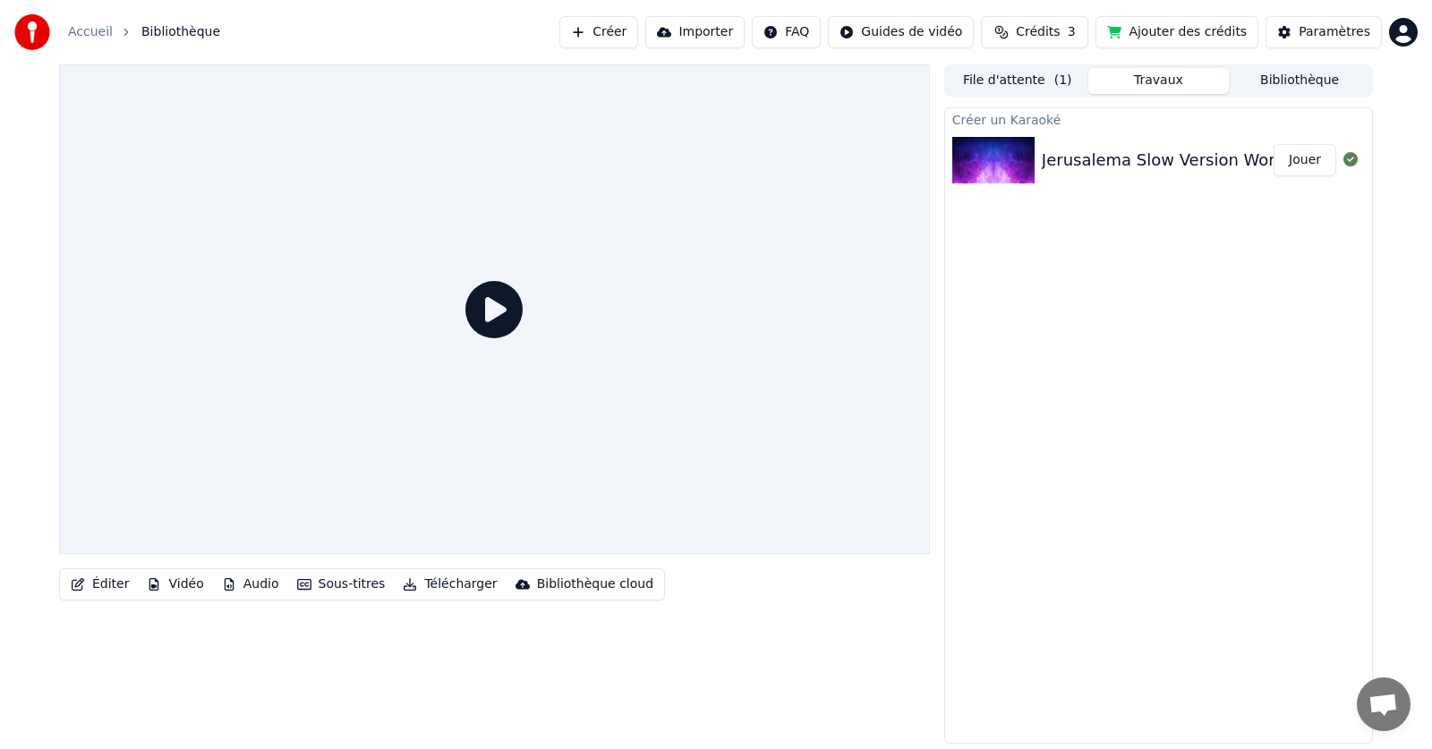
click at [745, 24] on button "Importer" at bounding box center [694, 32] width 99 height 32
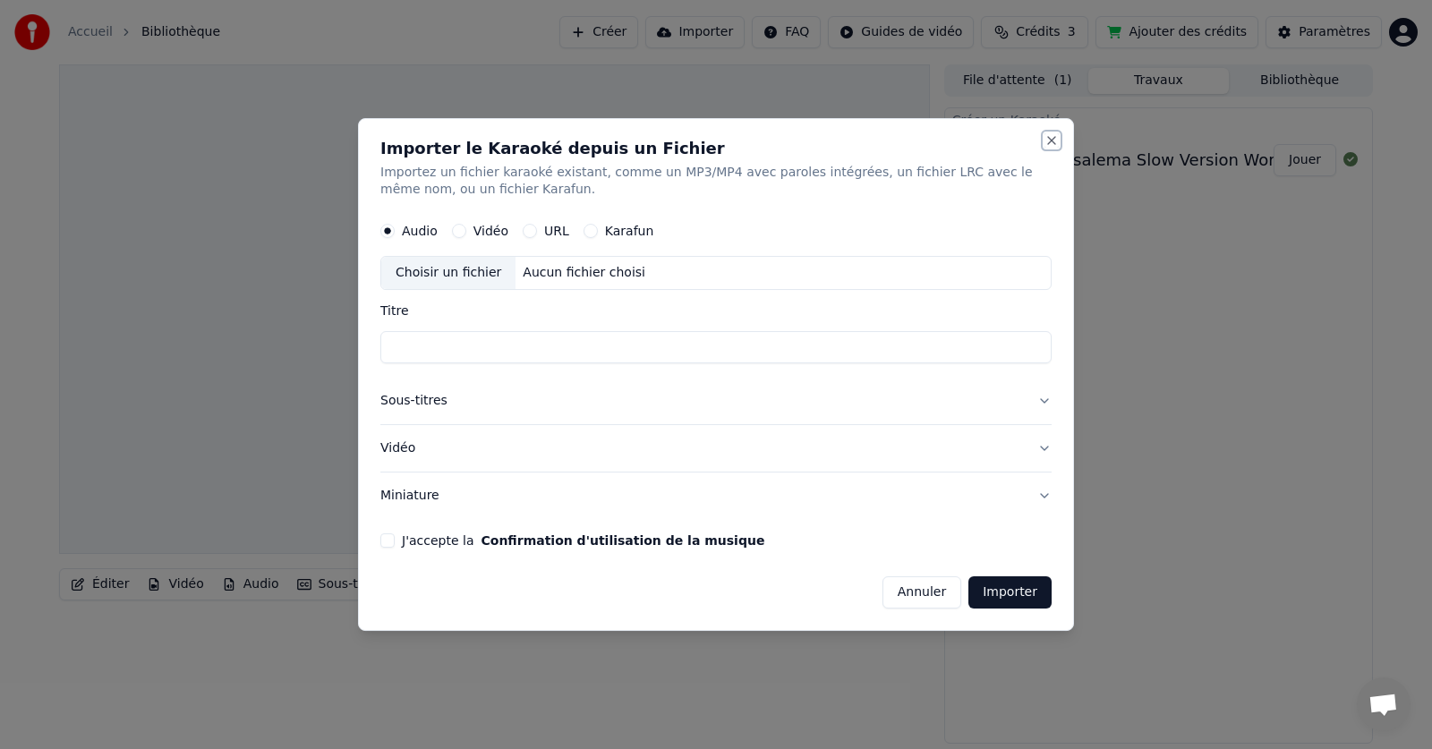
click at [1052, 138] on button "Close" at bounding box center [1051, 140] width 14 height 14
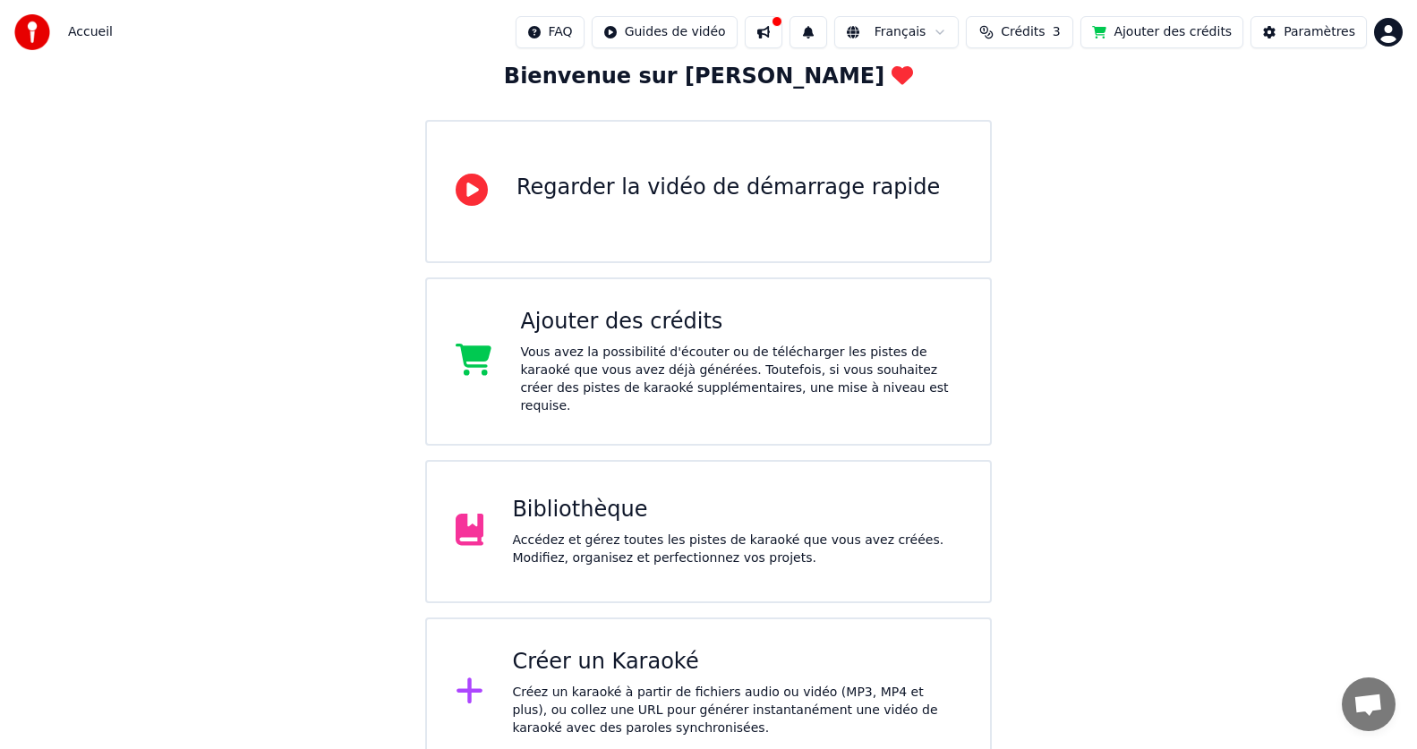
scroll to position [110, 0]
click at [648, 499] on div "Bibliothèque" at bounding box center [736, 509] width 449 height 29
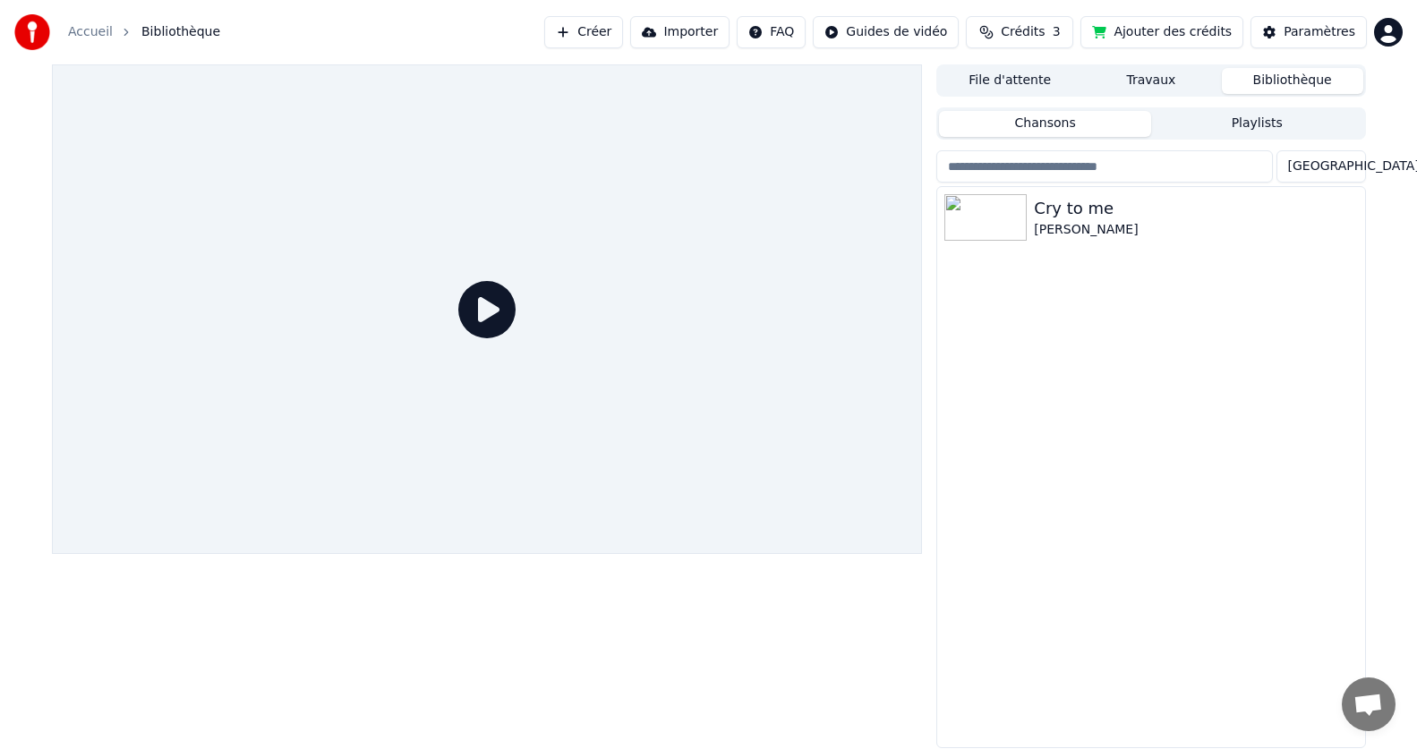
click at [1283, 130] on button "Playlists" at bounding box center [1257, 124] width 212 height 26
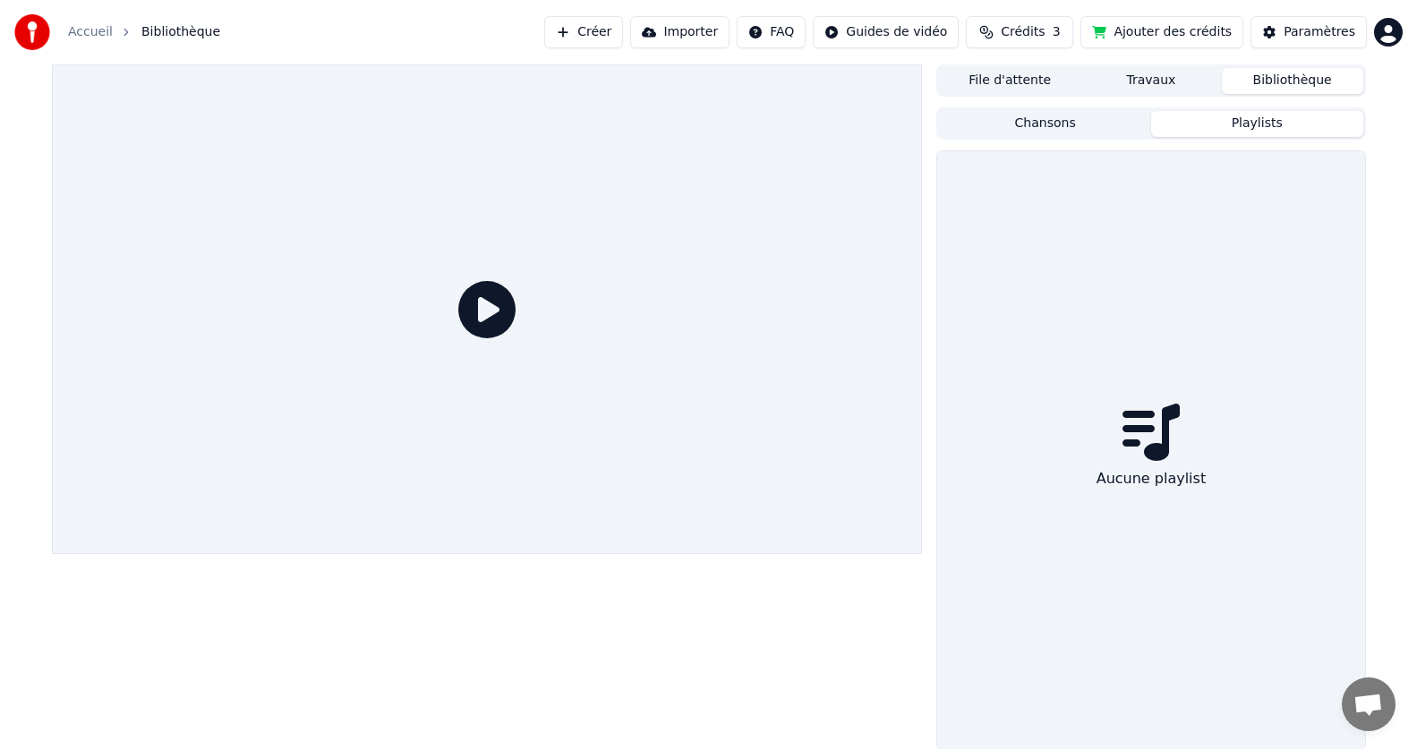
click at [1170, 83] on button "Travaux" at bounding box center [1150, 81] width 141 height 26
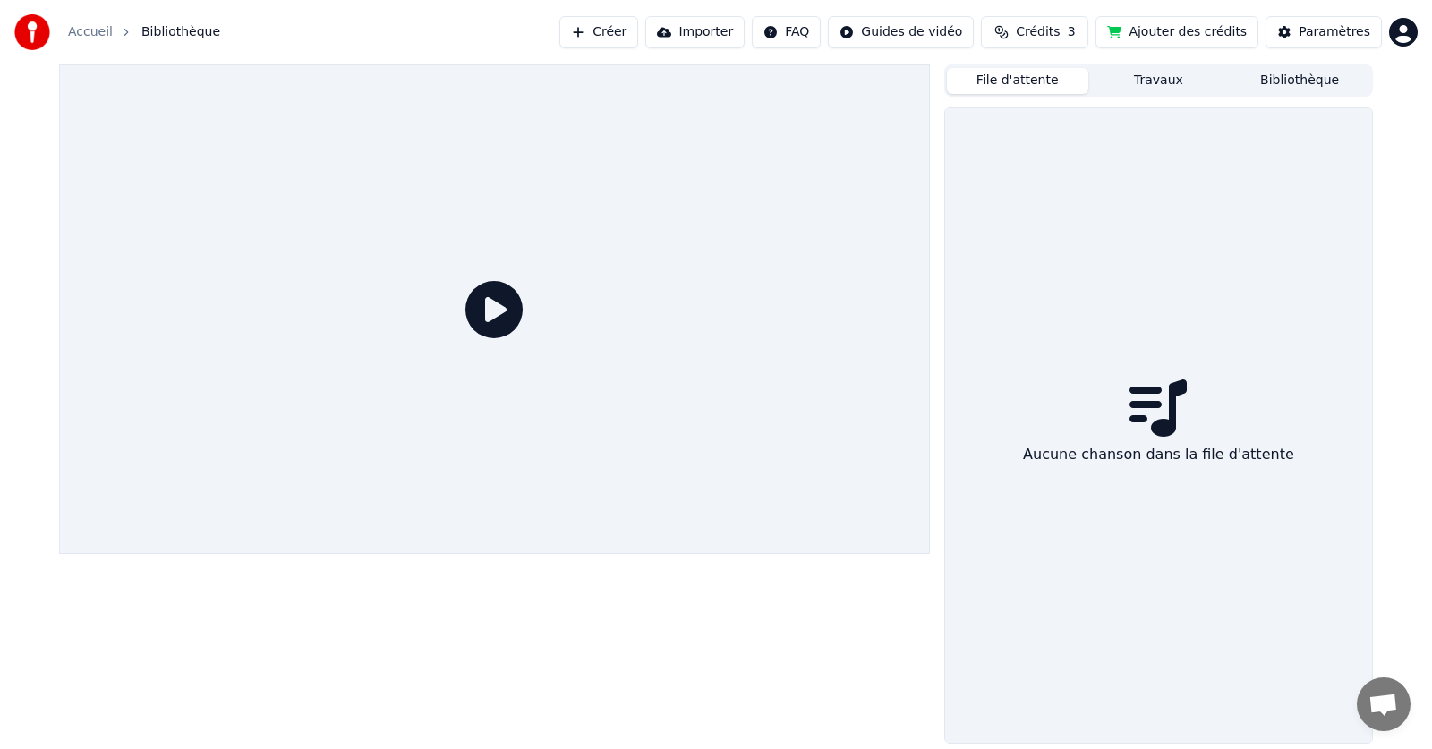
click at [1044, 82] on button "File d'attente" at bounding box center [1017, 81] width 141 height 26
click at [1150, 80] on button "Travaux" at bounding box center [1158, 81] width 141 height 26
click at [1303, 85] on button "Bibliothèque" at bounding box center [1299, 81] width 141 height 26
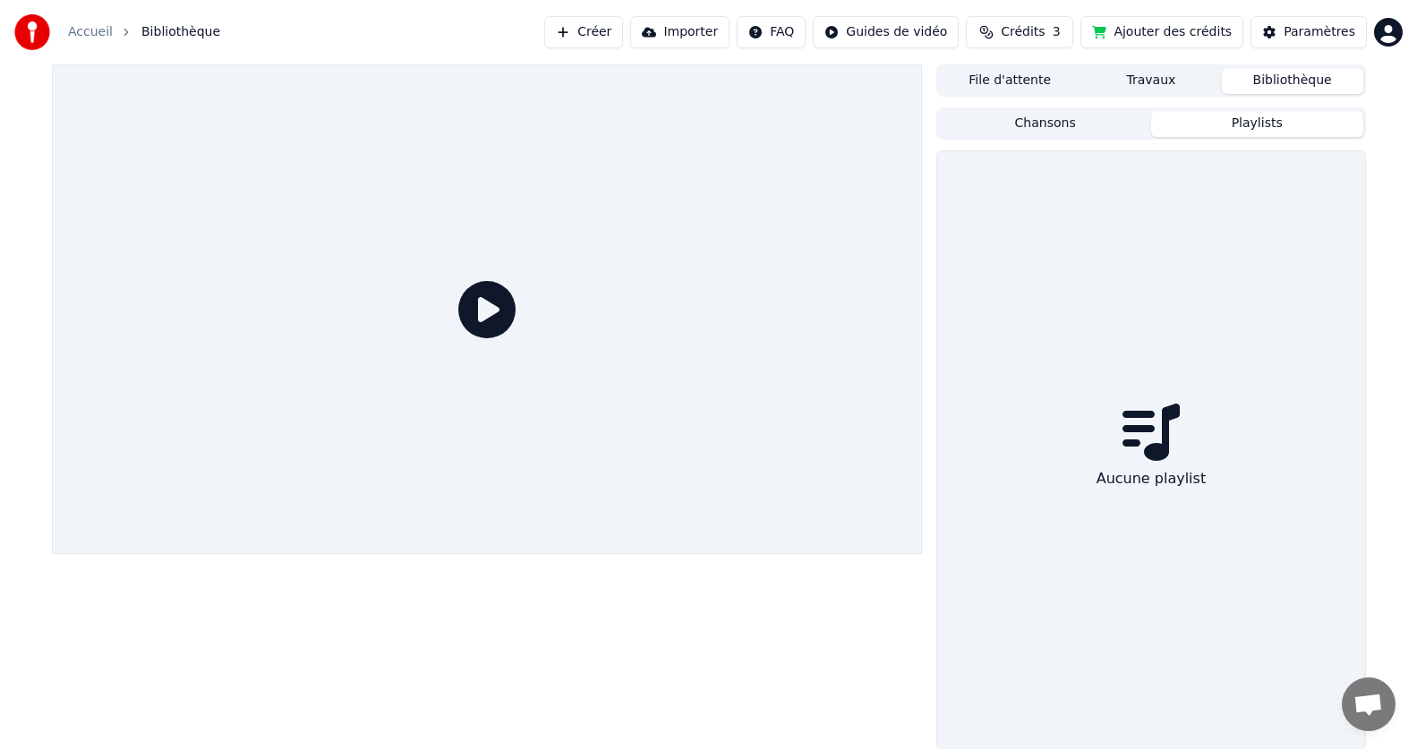
click at [1256, 112] on button "Playlists" at bounding box center [1257, 124] width 212 height 26
click at [1356, 26] on button "Paramètres" at bounding box center [1308, 32] width 116 height 32
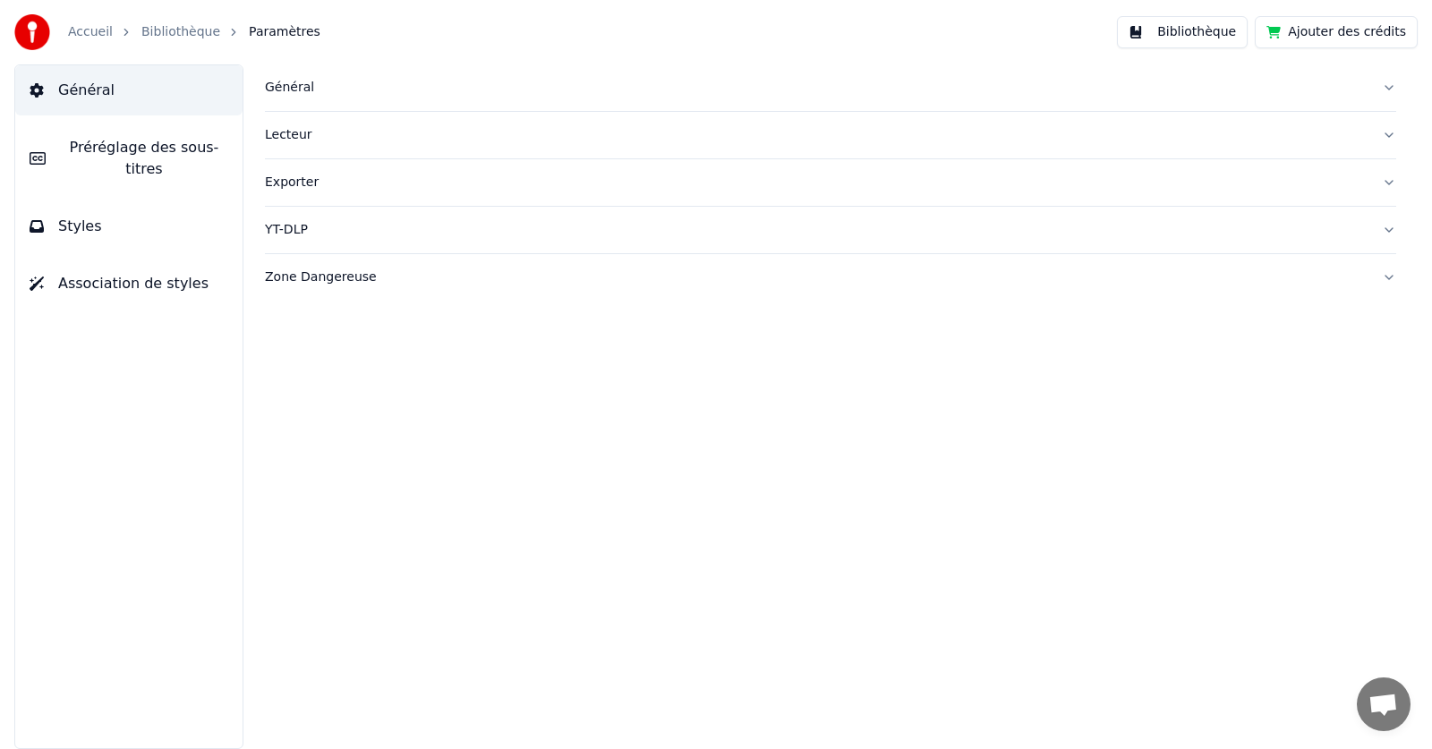
click at [311, 140] on div "Lecteur" at bounding box center [816, 135] width 1103 height 18
click at [297, 90] on div "Général" at bounding box center [816, 88] width 1103 height 18
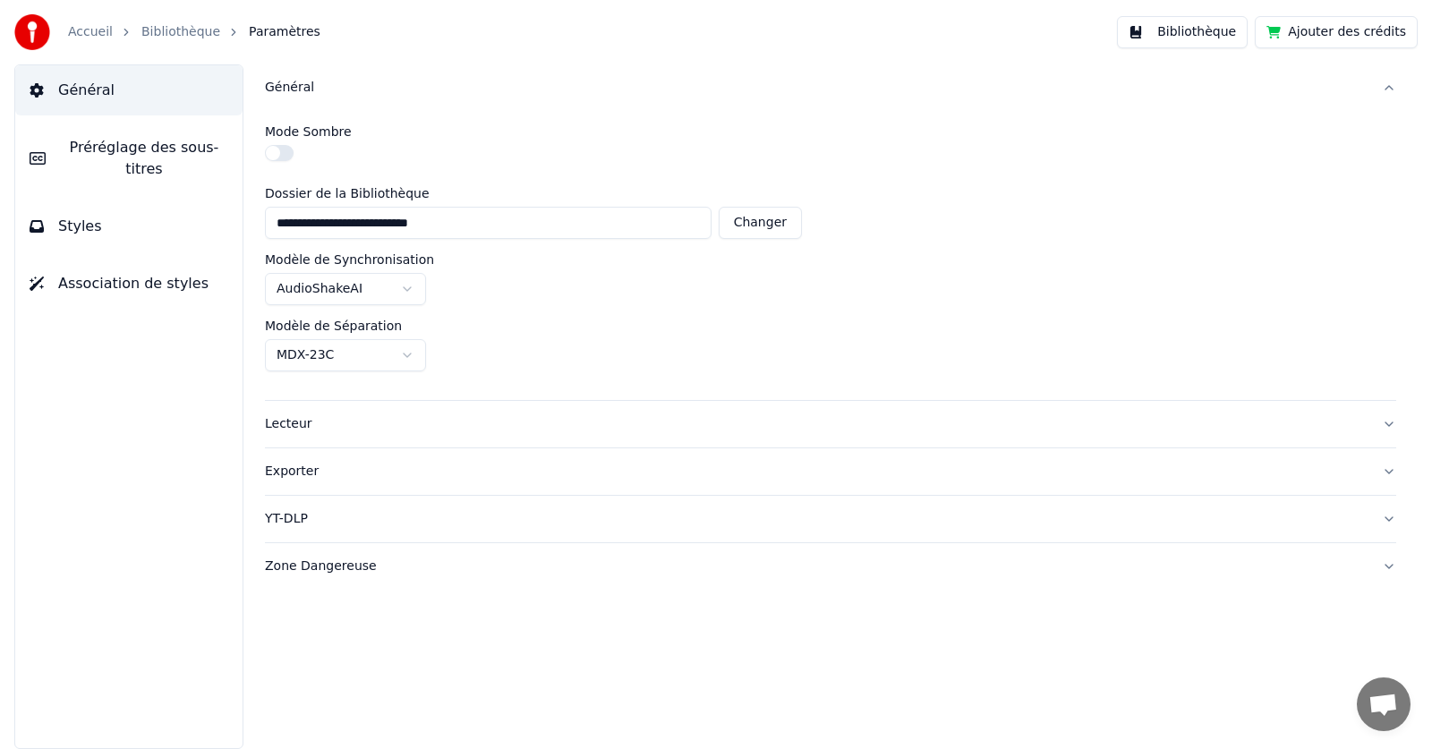
click at [1214, 43] on button "Bibliothèque" at bounding box center [1182, 32] width 131 height 32
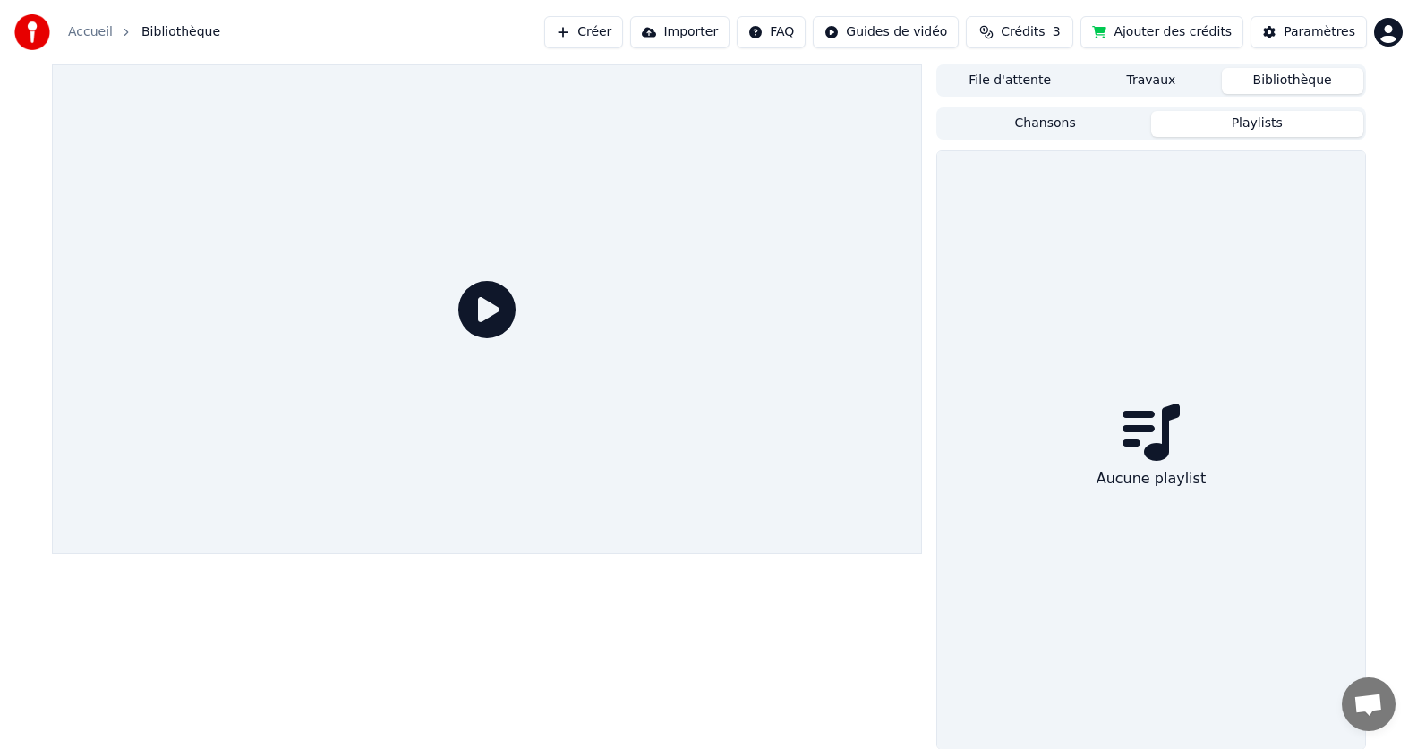
click at [1292, 123] on button "Playlists" at bounding box center [1257, 124] width 212 height 26
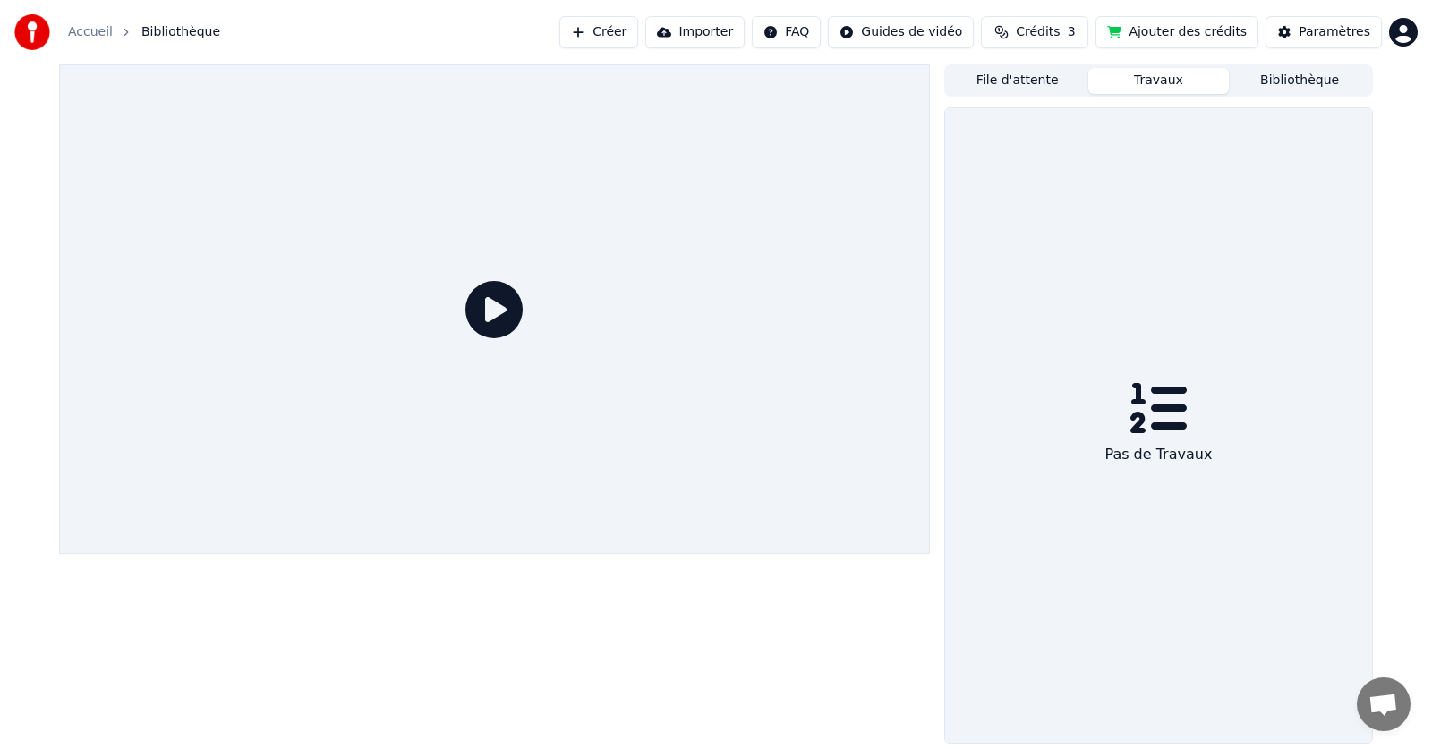
click at [1144, 77] on button "Travaux" at bounding box center [1158, 81] width 141 height 26
click at [1027, 81] on button "File d'attente" at bounding box center [1017, 81] width 141 height 26
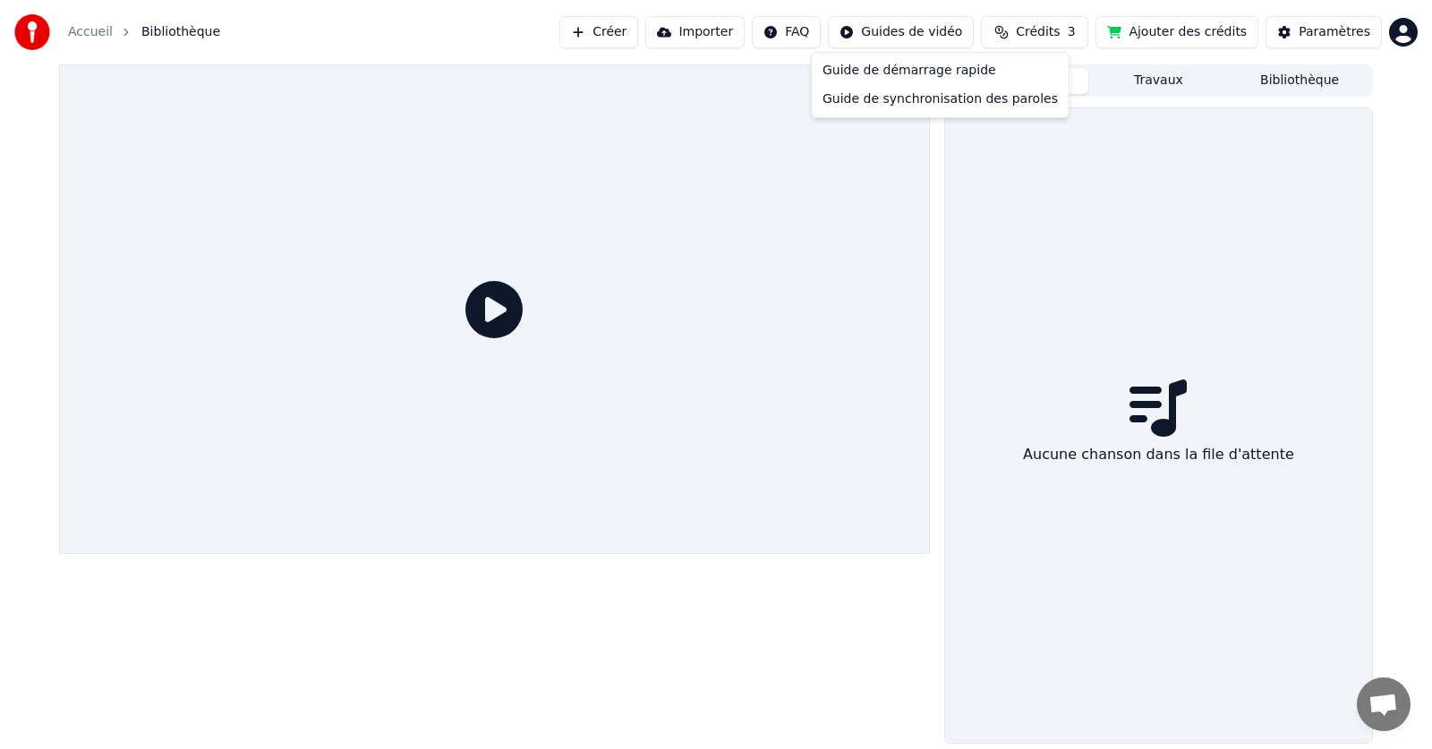
click at [947, 35] on html "Accueil Bibliothèque Créer Importer FAQ Guides de vidéo Crédits 3 Ajouter des c…" at bounding box center [716, 374] width 1432 height 749
click at [1348, 31] on html "Accueil Bibliothèque Créer Importer FAQ Guides de vidéo Crédits 3 Ajouter des c…" at bounding box center [716, 374] width 1432 height 749
click at [1348, 31] on div "Paramètres" at bounding box center [1335, 32] width 72 height 18
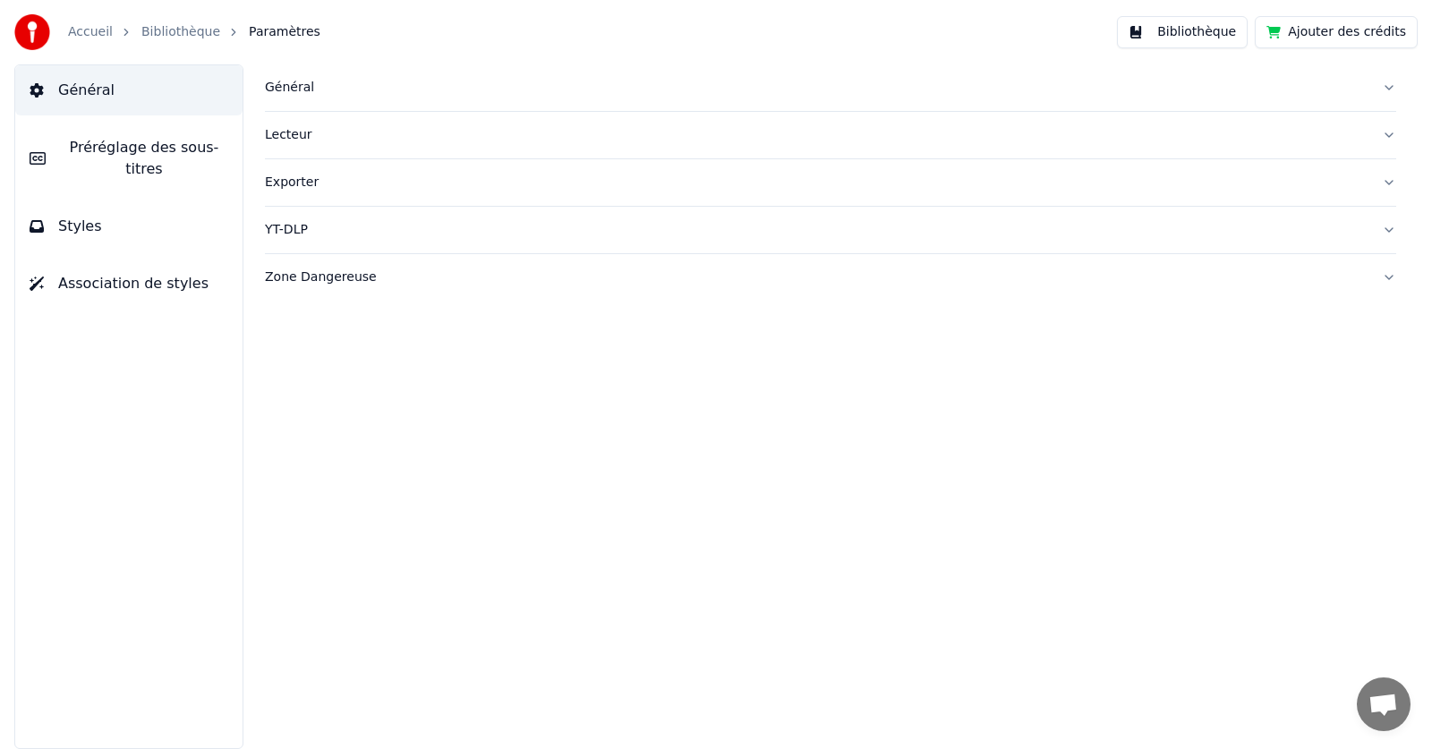
click at [173, 32] on link "Bibliothèque" at bounding box center [180, 32] width 79 height 18
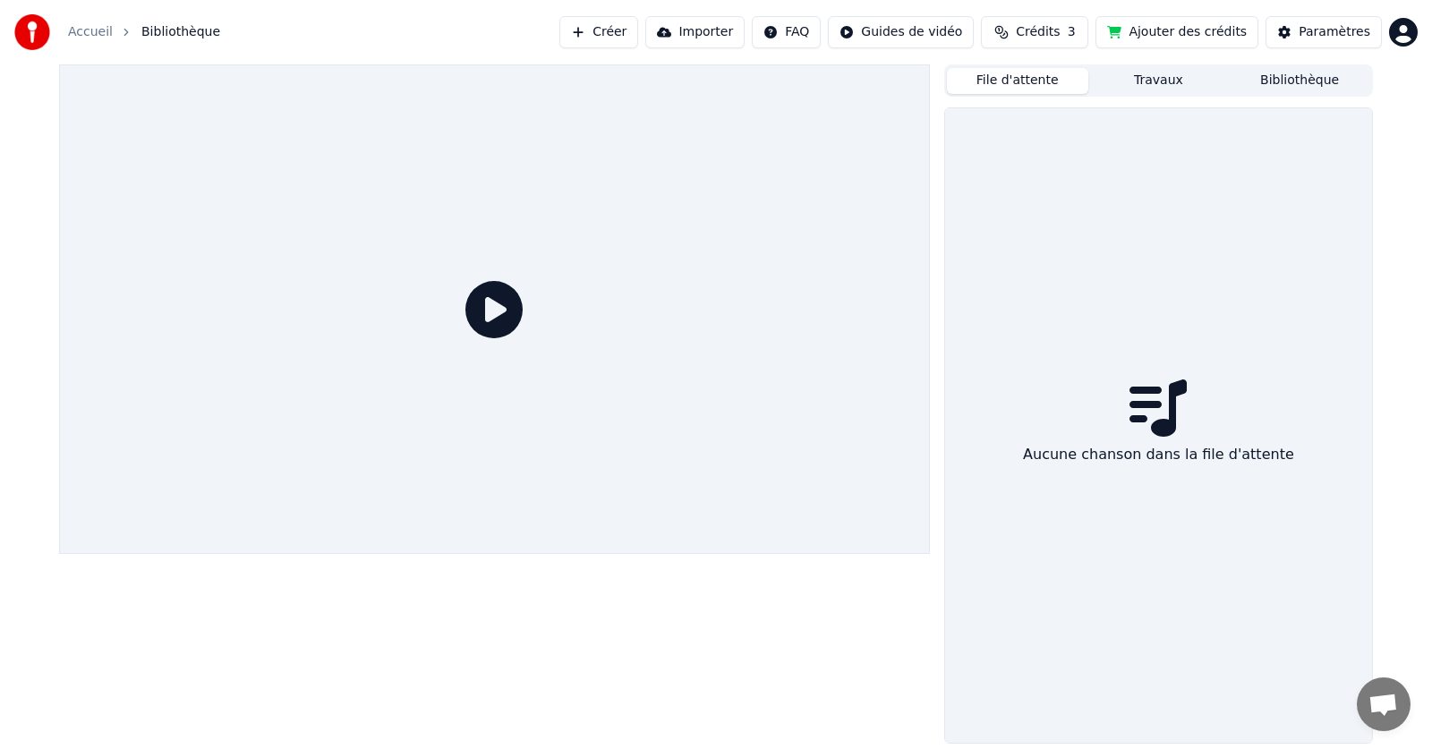
click at [1406, 35] on html "Accueil Bibliothèque Créer Importer FAQ Guides de vidéo Crédits 3 Ajouter des c…" at bounding box center [716, 374] width 1432 height 749
click at [1299, 143] on span "Vote des Fonctionnalités" at bounding box center [1333, 152] width 153 height 18
click at [1333, 26] on div "Paramètres" at bounding box center [1335, 32] width 72 height 18
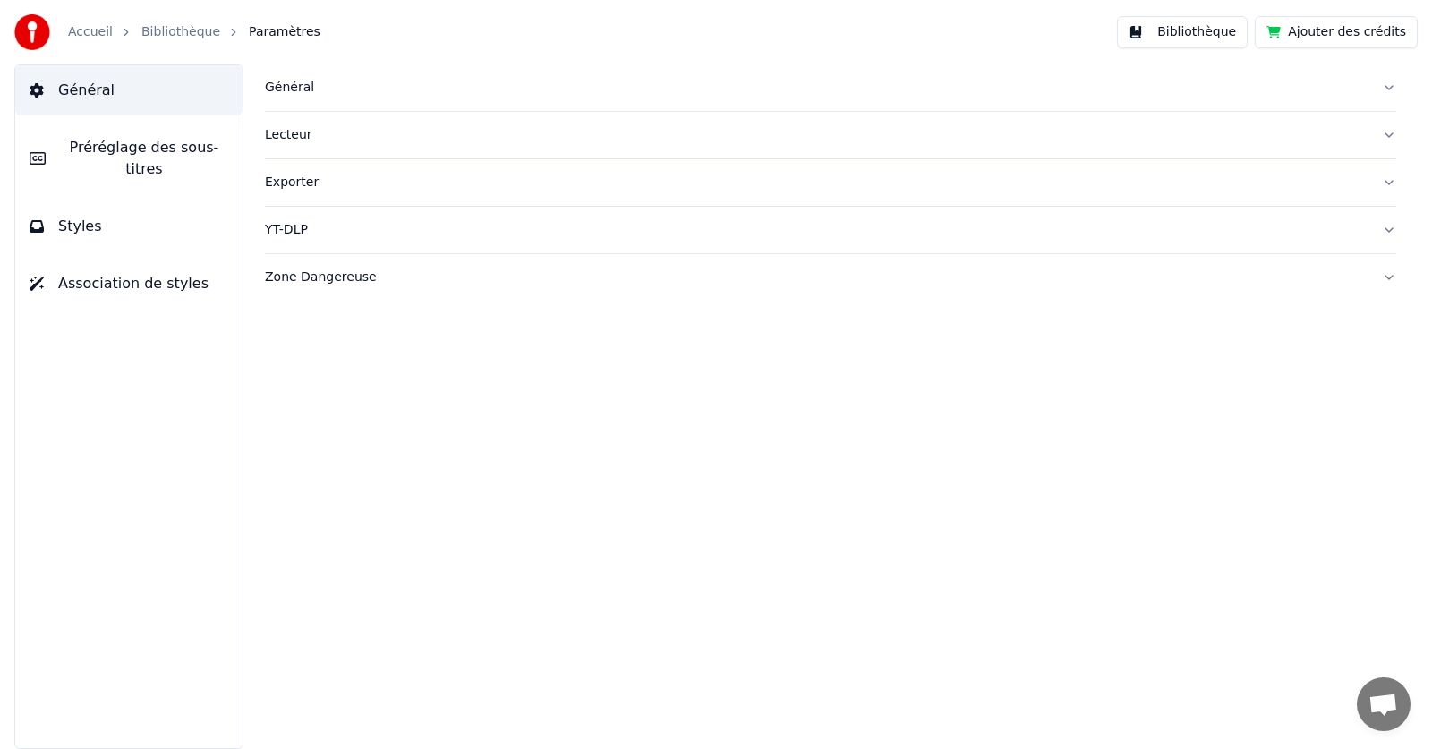
click at [285, 179] on div "Exporter" at bounding box center [816, 183] width 1103 height 18
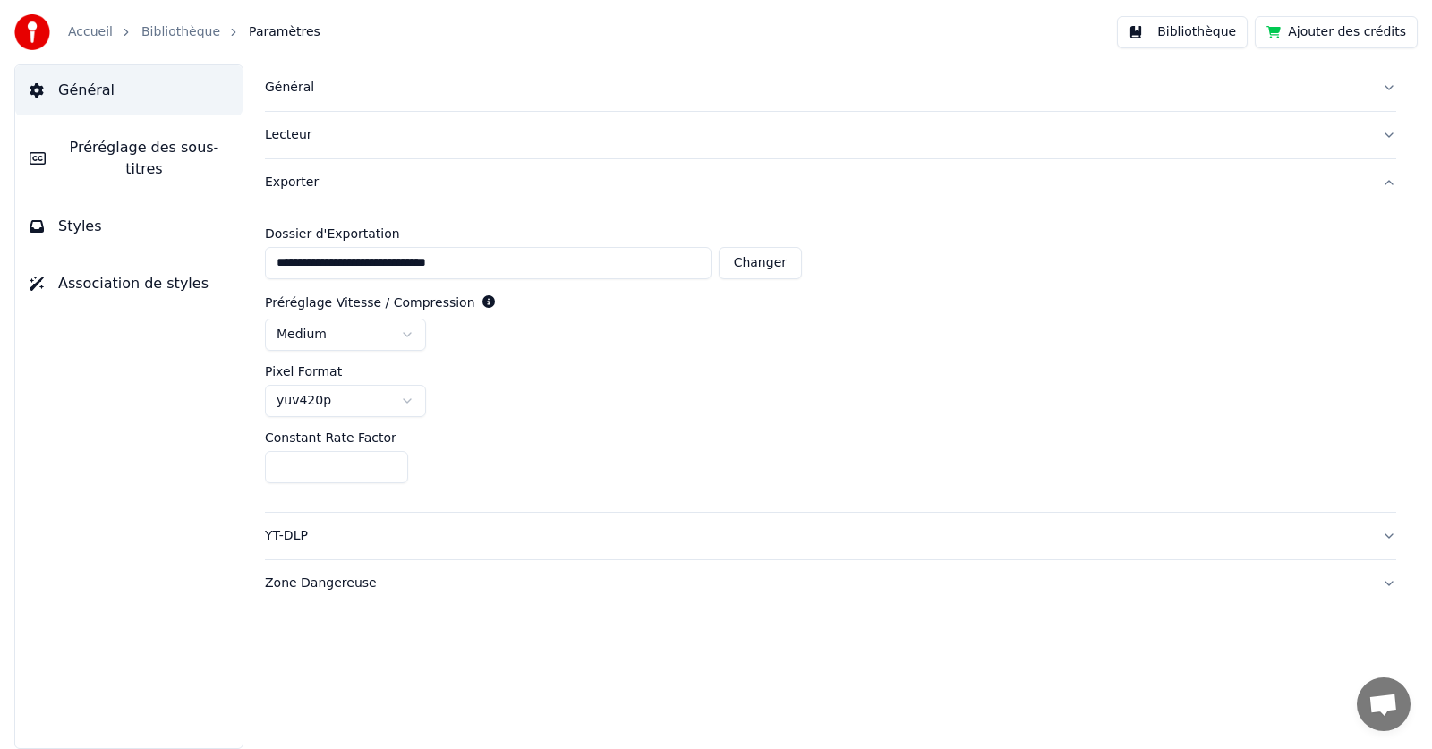
click at [285, 179] on div "Exporter" at bounding box center [816, 183] width 1103 height 18
